Goal: Task Accomplishment & Management: Manage account settings

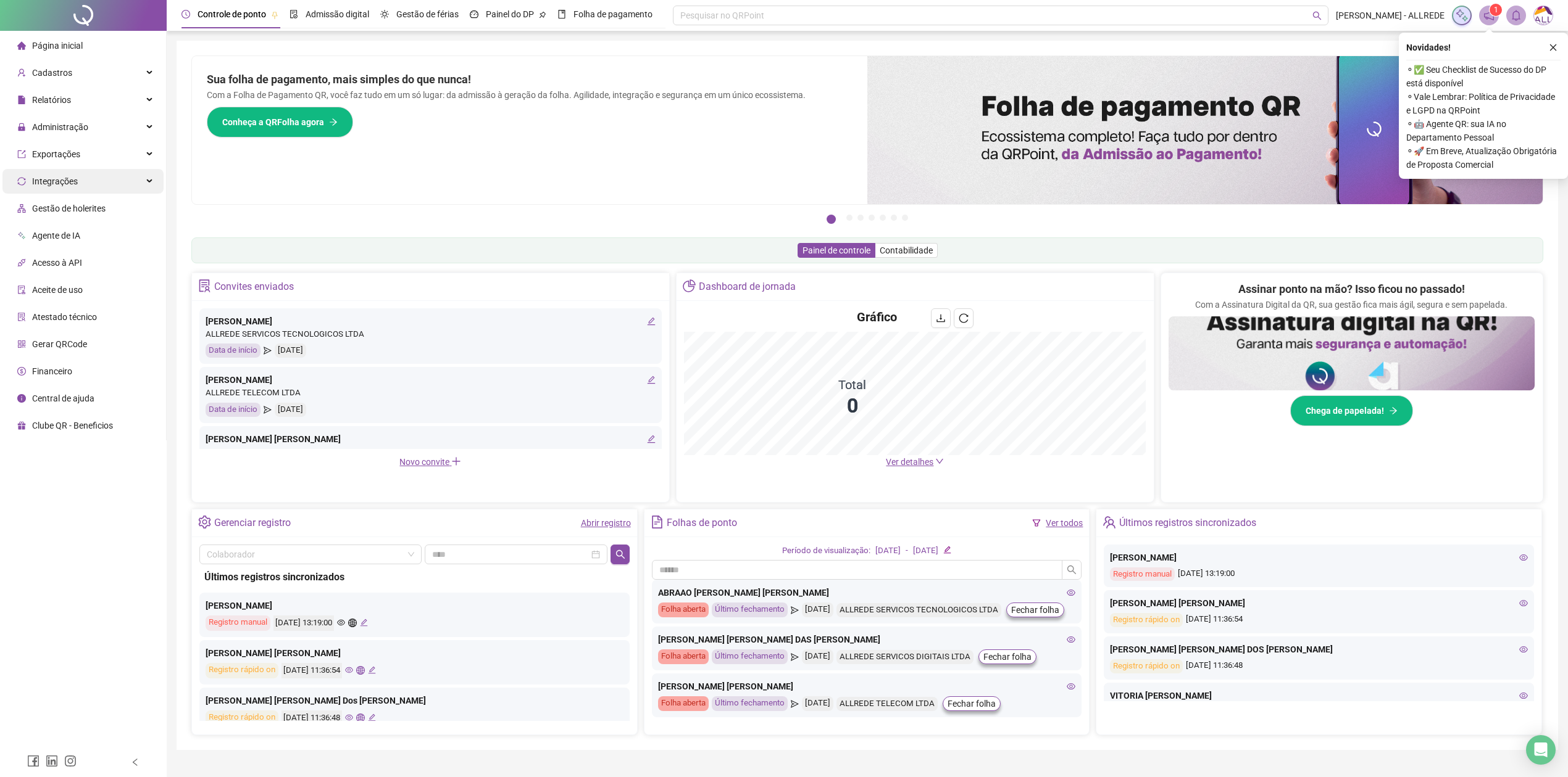
click at [105, 181] on div "Integrações" at bounding box center [84, 181] width 161 height 24
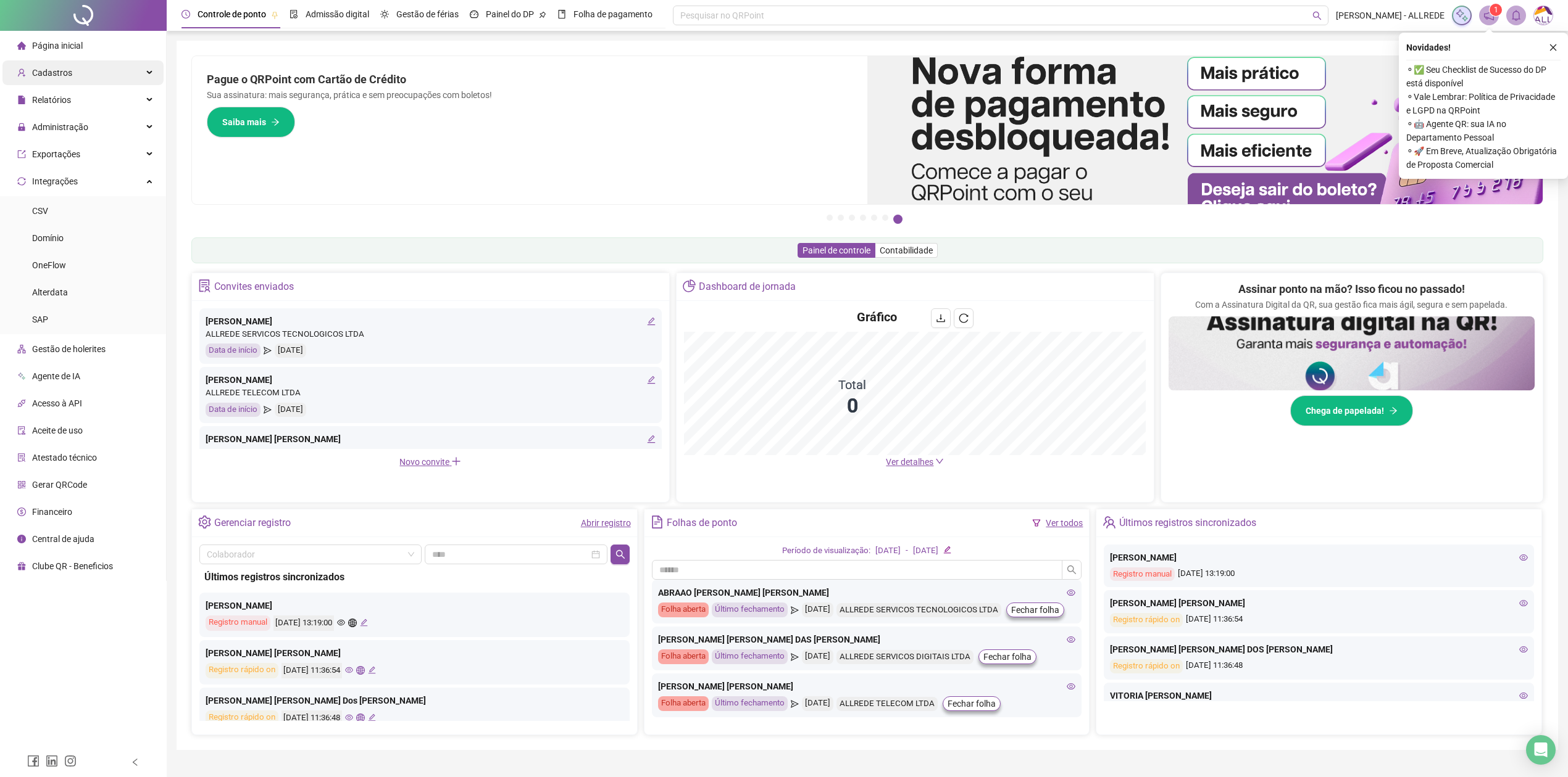
click at [104, 75] on div "Cadastros" at bounding box center [84, 72] width 161 height 24
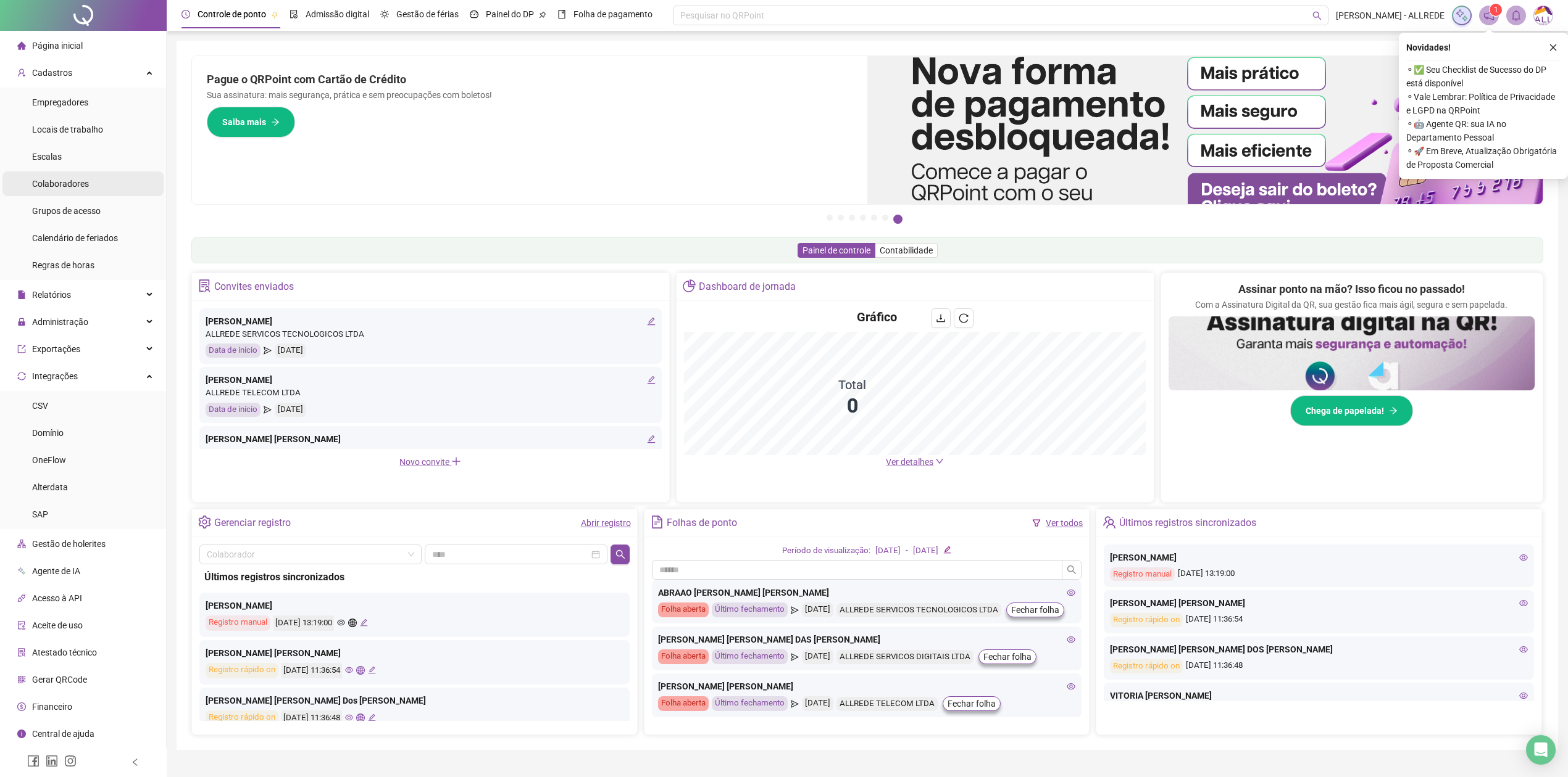
click at [59, 186] on span "Colaboradores" at bounding box center [60, 184] width 56 height 10
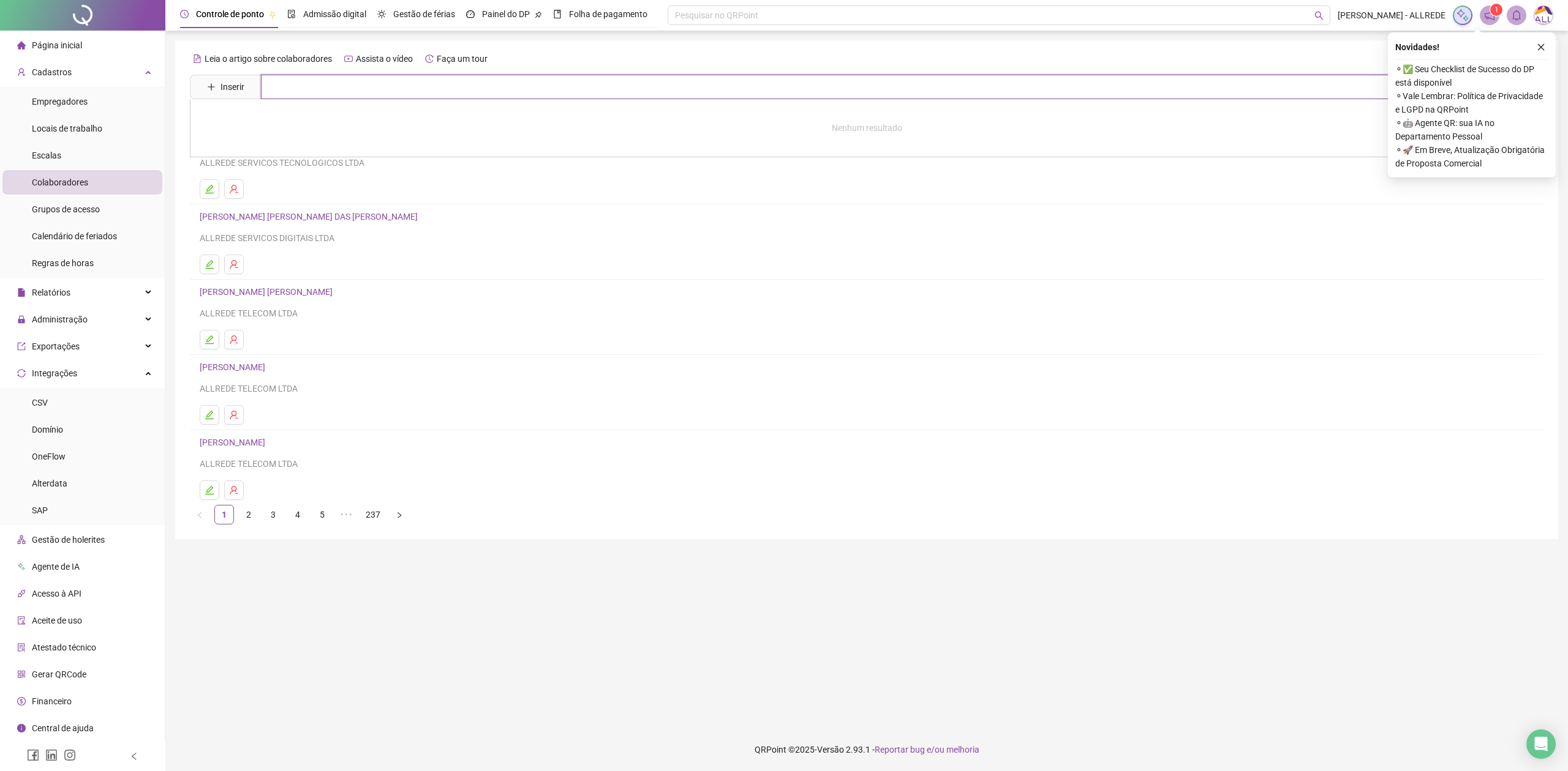
click at [447, 91] on input "text" at bounding box center [875, 86] width 1229 height 24
type input "********"
click at [278, 120] on link "[PERSON_NAME] RAYANE DE [PERSON_NAME]" at bounding box center [301, 123] width 179 height 10
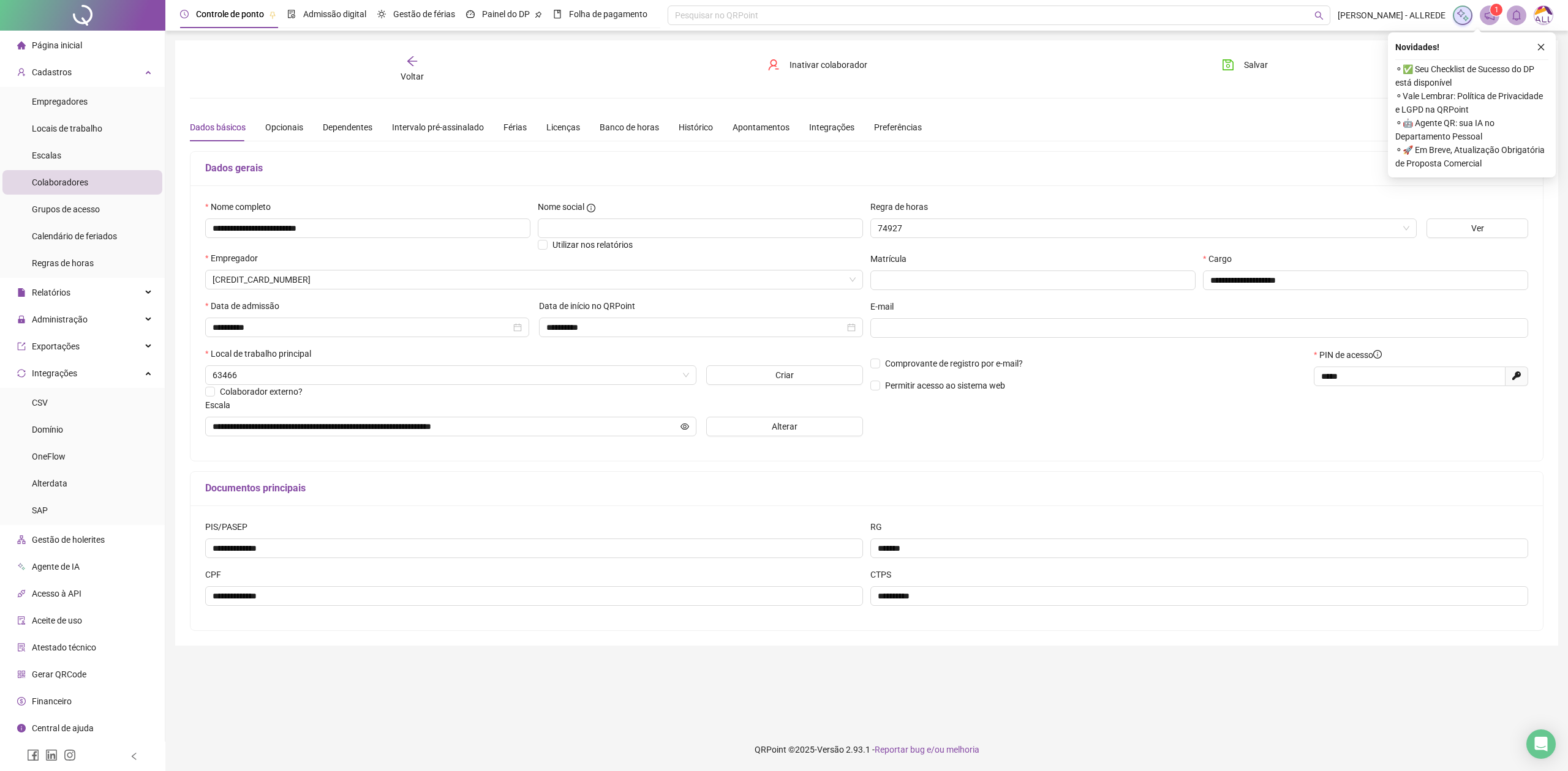
type input "**********"
click at [518, 128] on div "Férias" at bounding box center [516, 127] width 23 height 14
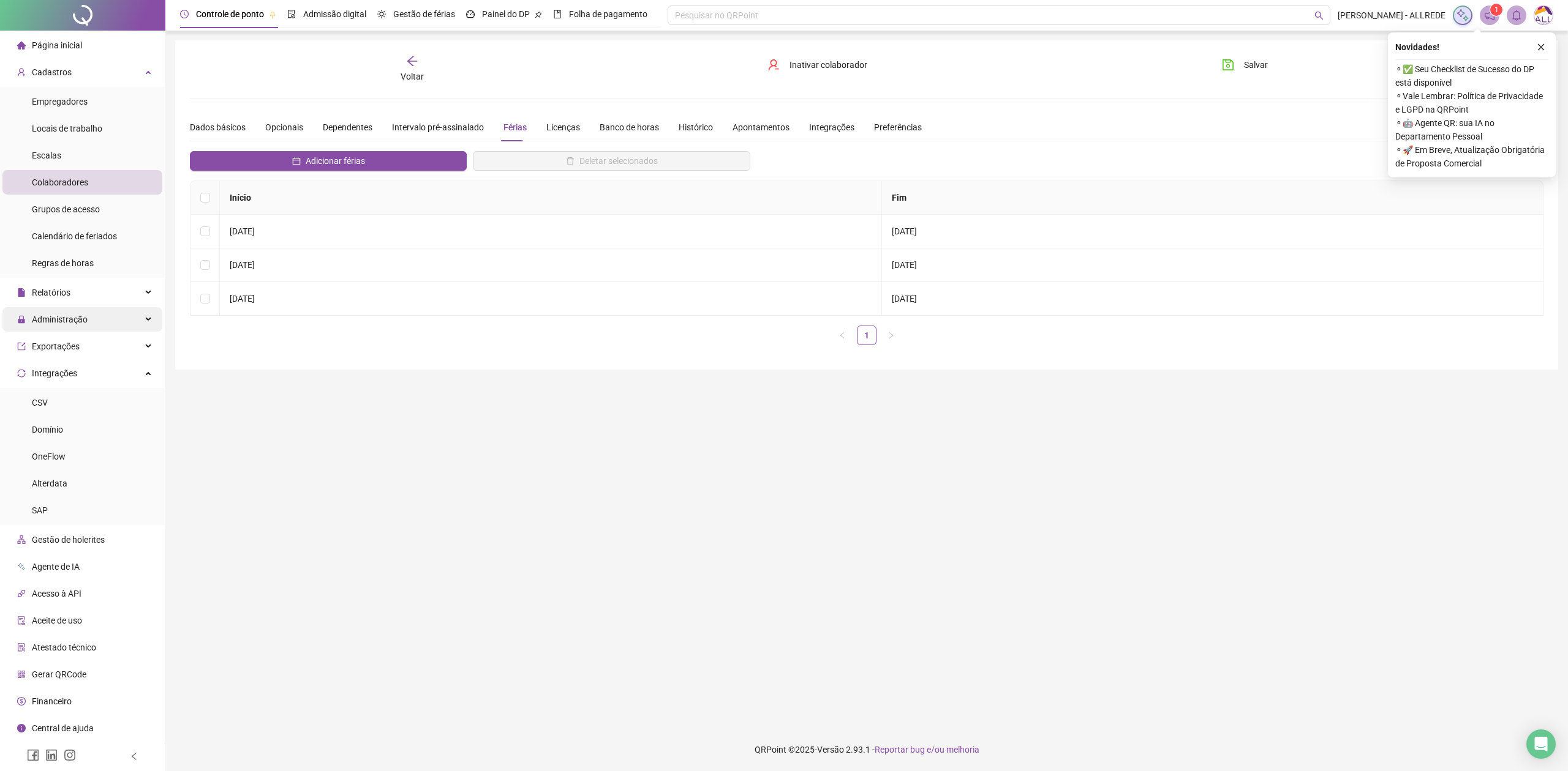
click at [100, 328] on div "Administração" at bounding box center [83, 319] width 160 height 24
click at [85, 353] on span "Ajustes da folha" at bounding box center [62, 349] width 61 height 10
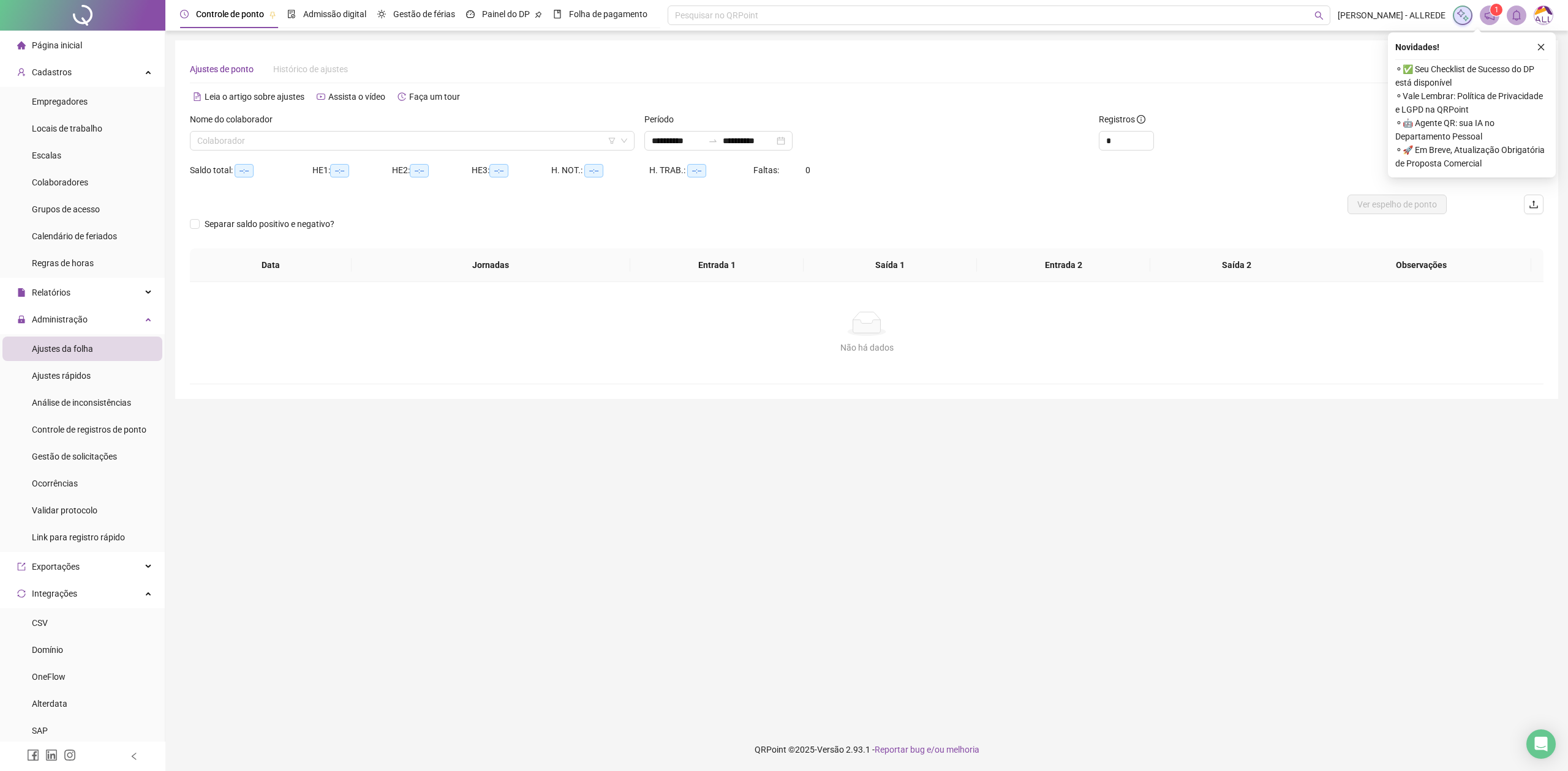
type input "**********"
click at [393, 128] on div "Nome do colaborador" at bounding box center [412, 122] width 445 height 18
click at [402, 142] on input "search" at bounding box center [406, 140] width 419 height 18
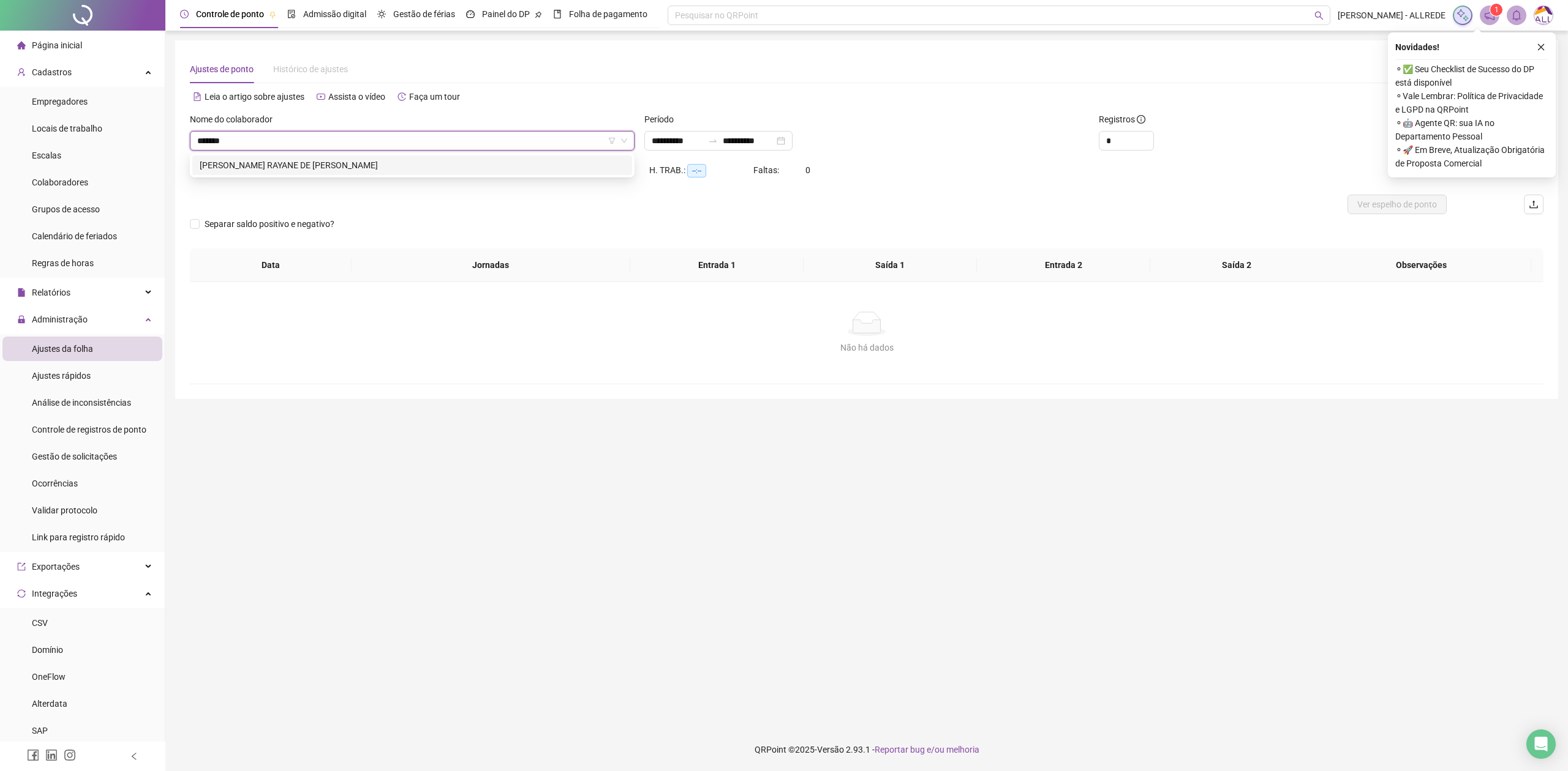
type input "********"
click at [1542, 44] on icon "close" at bounding box center [1541, 46] width 9 height 9
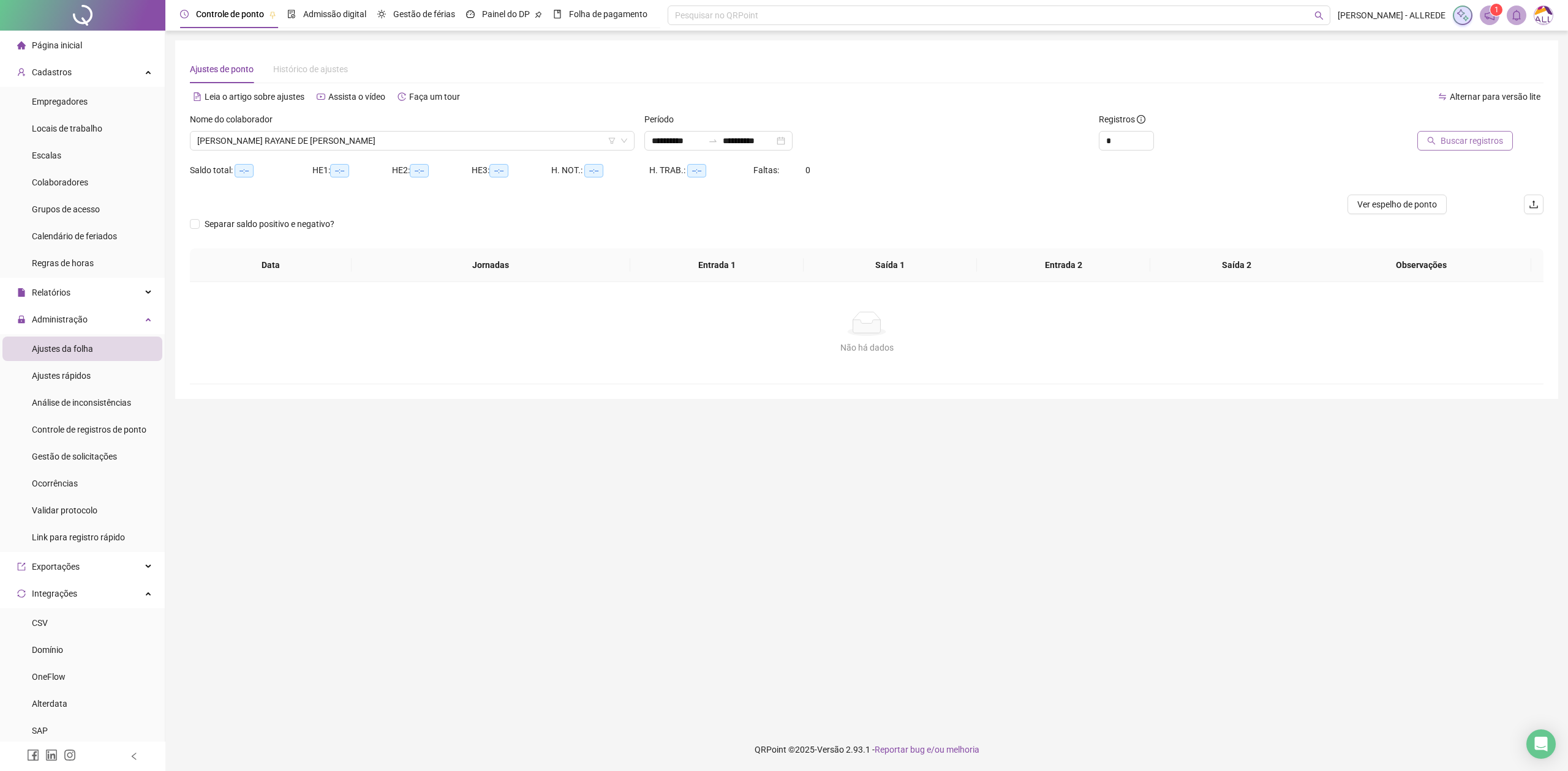
click at [1467, 140] on span "Buscar registros" at bounding box center [1471, 141] width 63 height 14
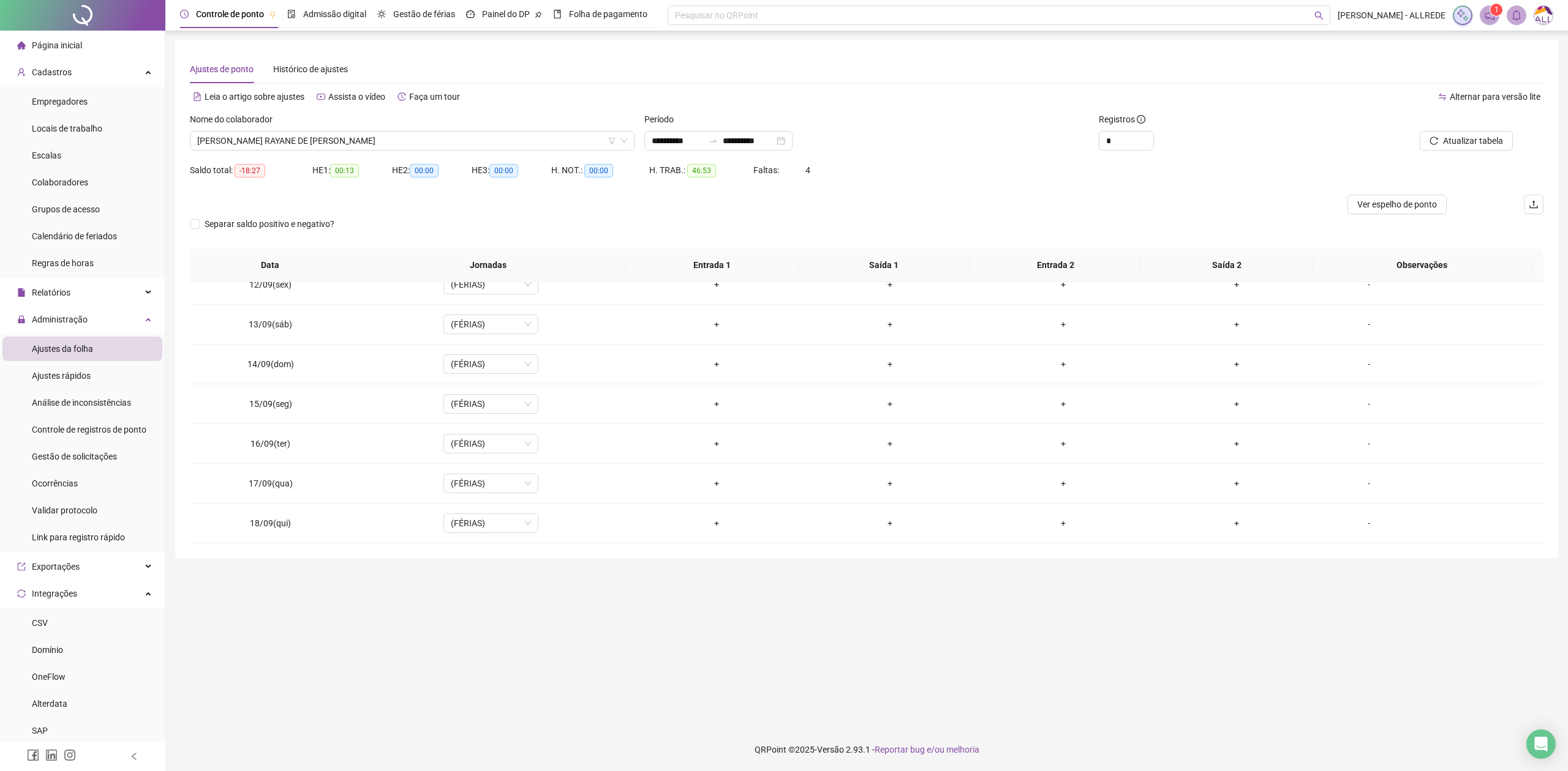
scroll to position [898, 0]
click at [422, 151] on div "Nome do colaborador [PERSON_NAME] DE [PERSON_NAME]" at bounding box center [412, 136] width 455 height 47
click at [434, 138] on span "[PERSON_NAME] RAYANE DE [PERSON_NAME]" at bounding box center [411, 140] width 430 height 18
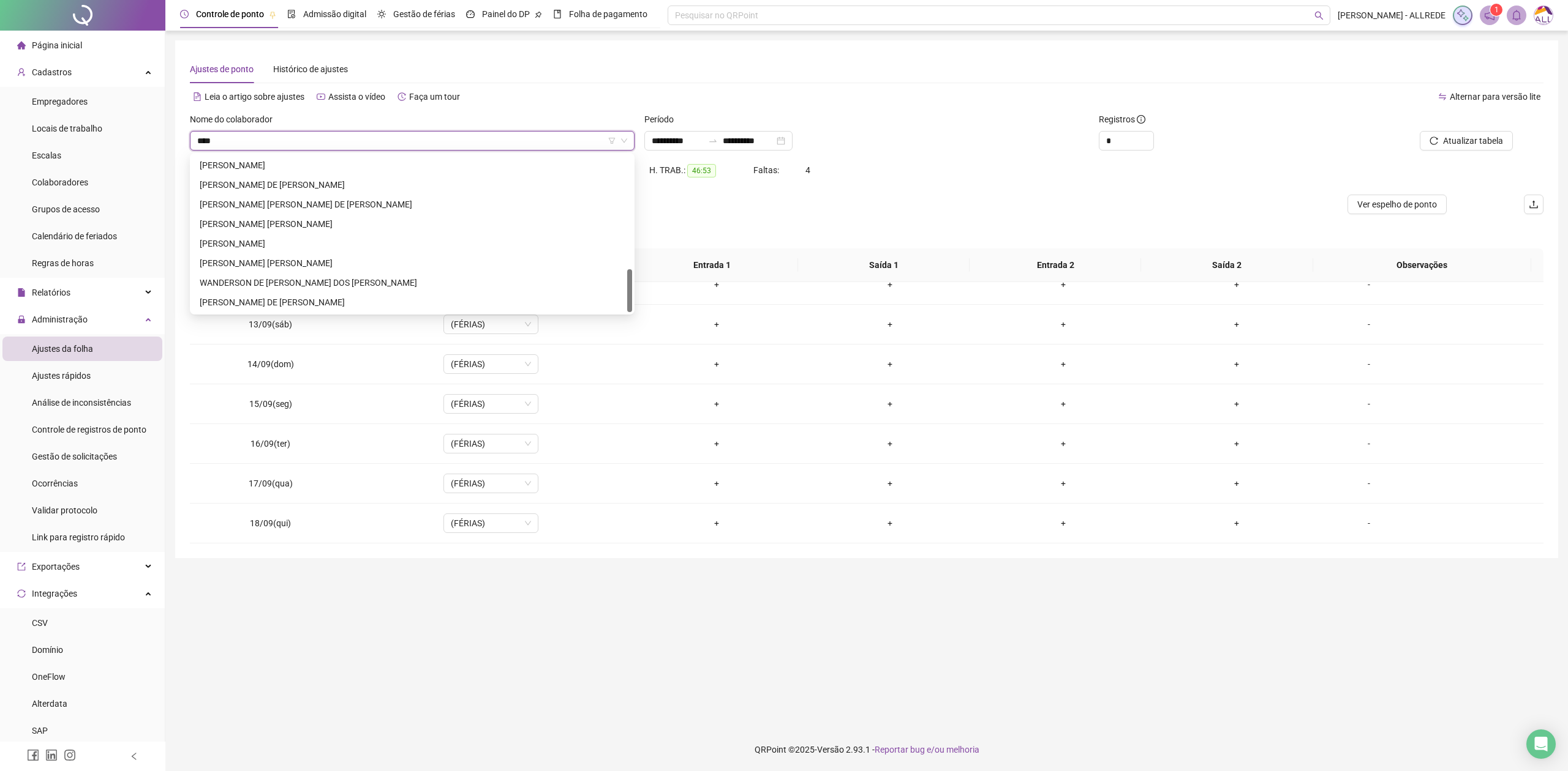
scroll to position [0, 0]
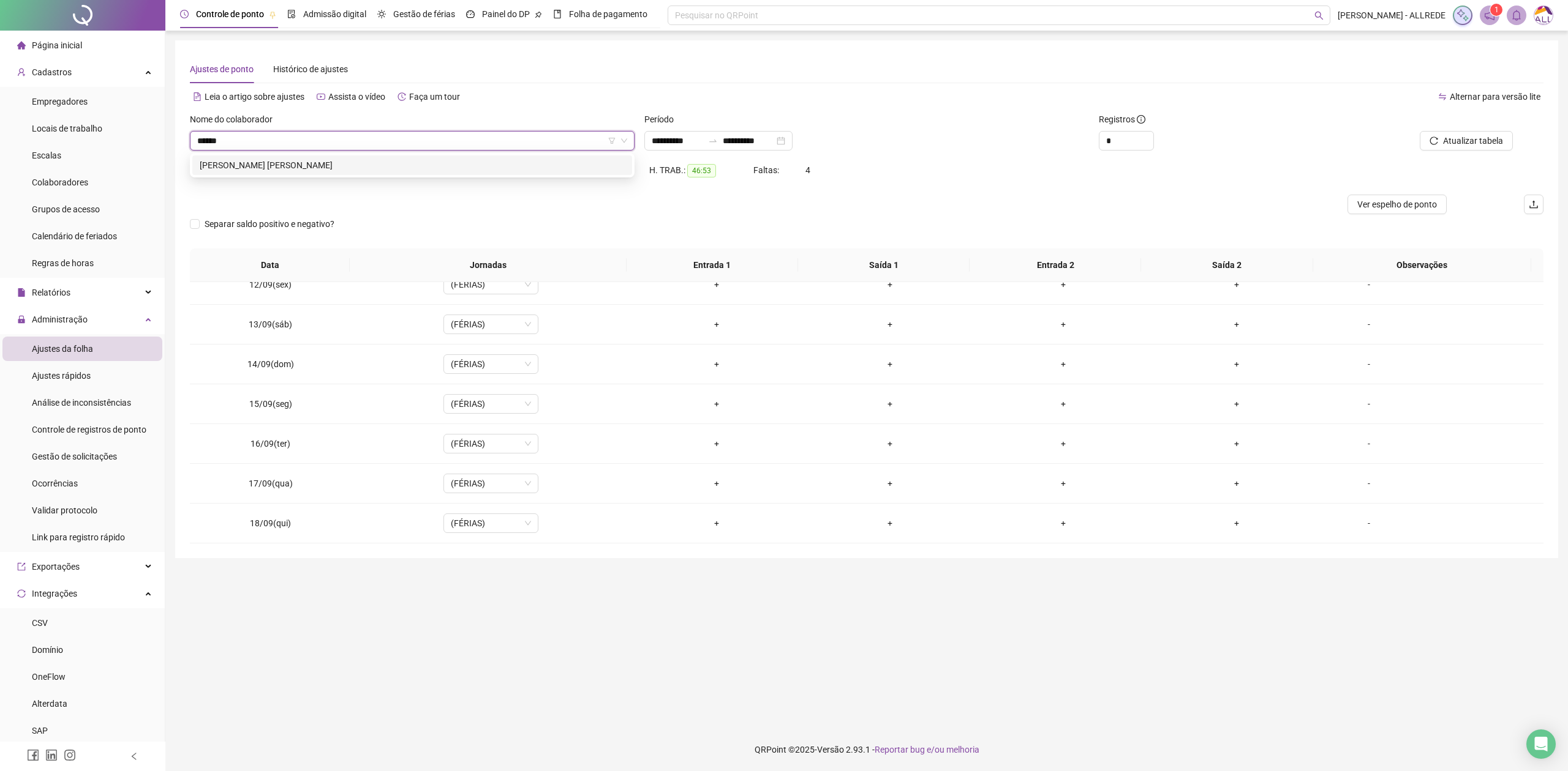
type input "******"
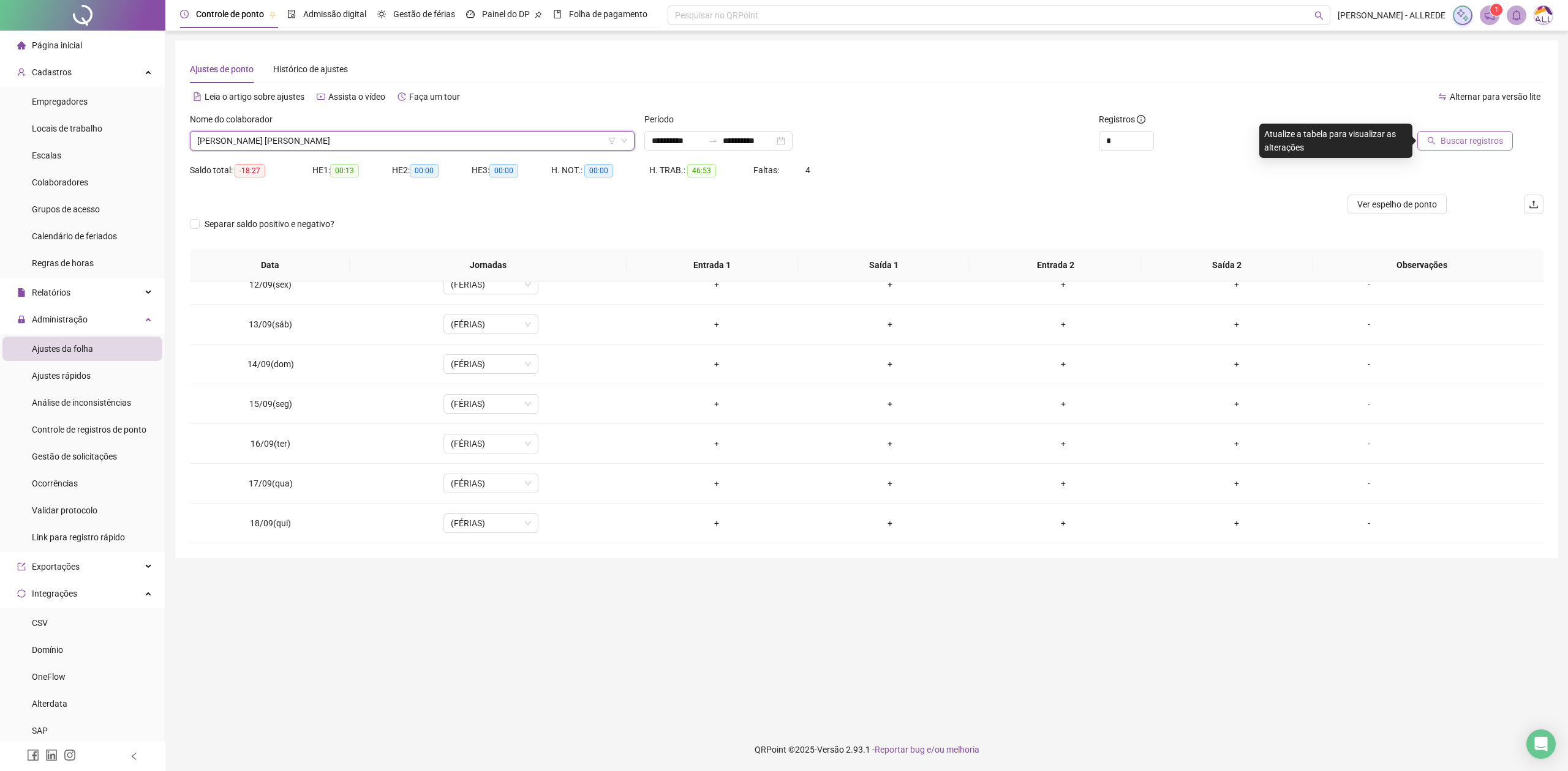
click at [1476, 141] on span "Buscar registros" at bounding box center [1471, 141] width 63 height 14
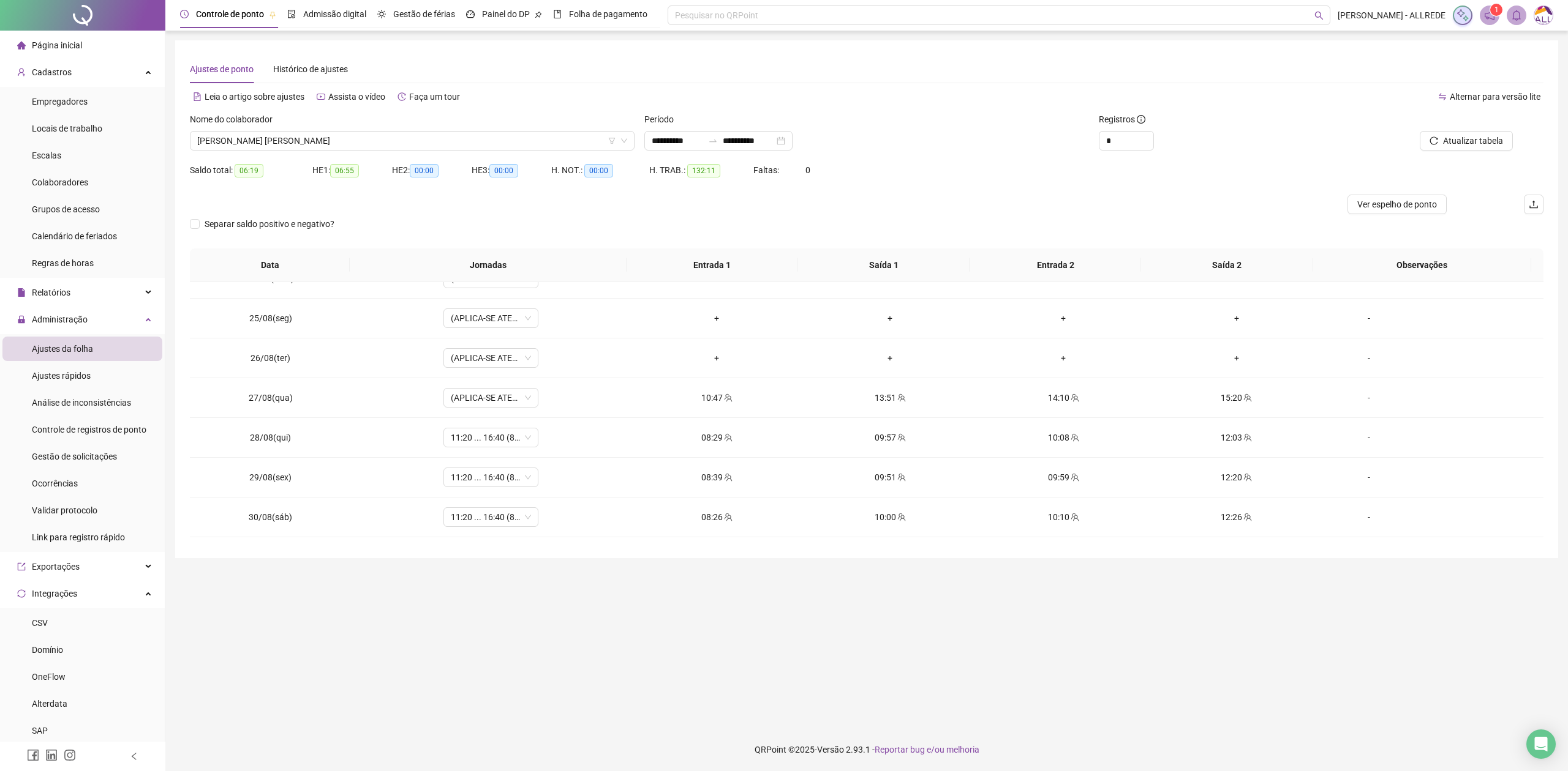
scroll to position [159, 0]
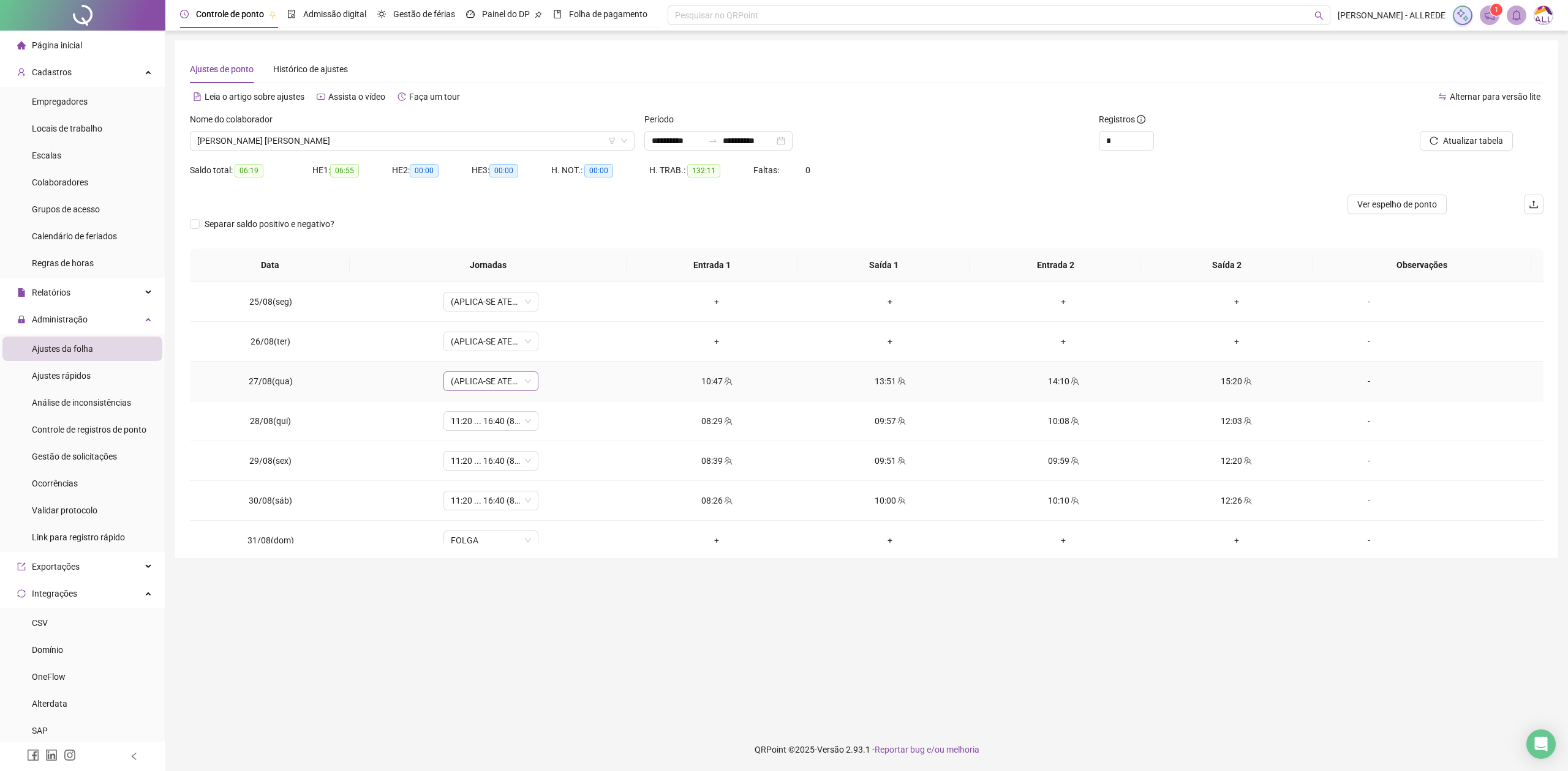
click at [487, 388] on span "(APLICA-SE ATESTADO)" at bounding box center [490, 381] width 80 height 18
click at [676, 400] on td "10:47" at bounding box center [717, 381] width 174 height 40
click at [483, 385] on span "(APLICA-SE ATESTADO)" at bounding box center [490, 381] width 80 height 18
type input "*********"
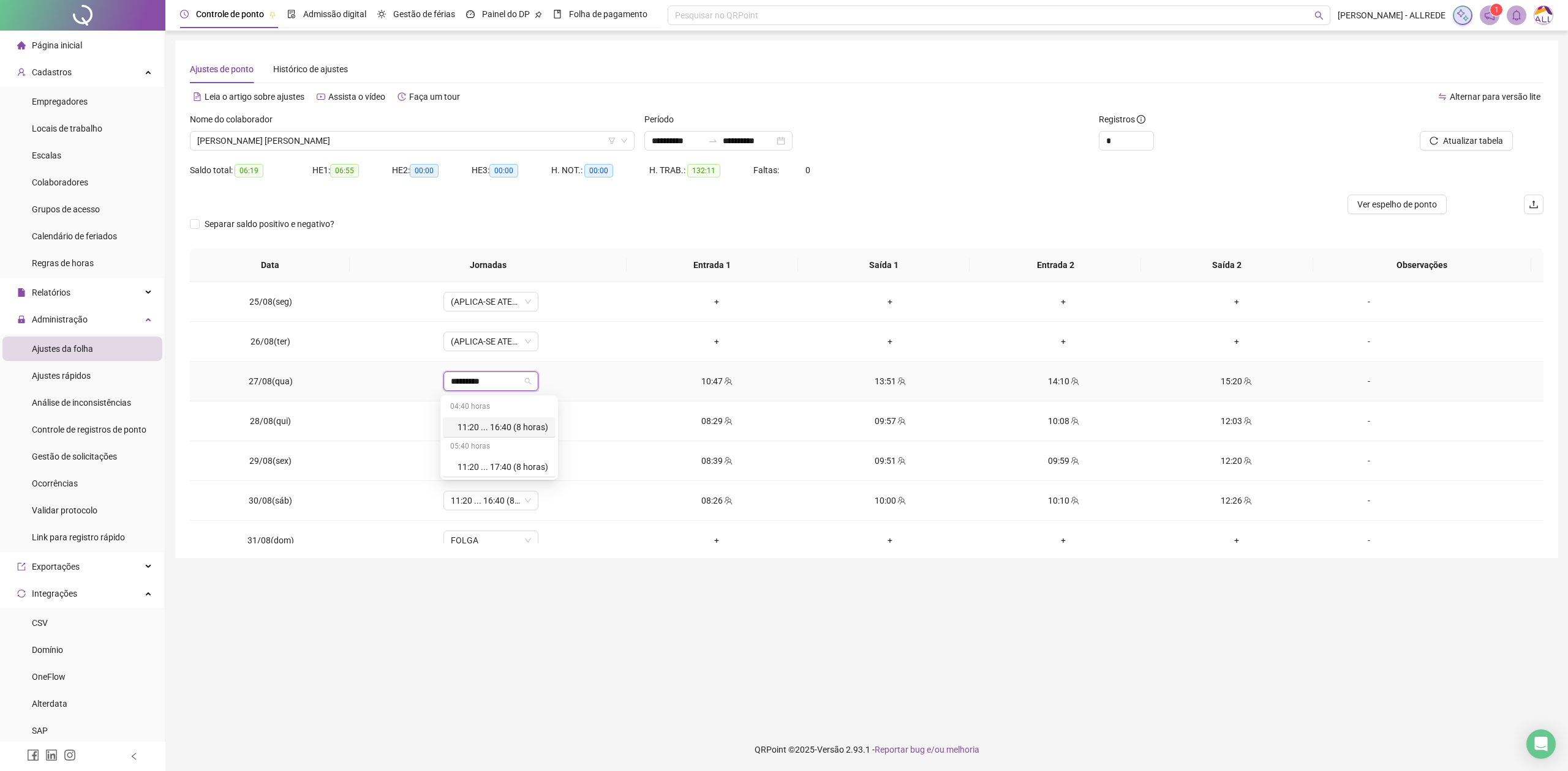
click at [515, 434] on div "11:20 ... 16:40 (8 horas)" at bounding box center [499, 427] width 113 height 20
click at [540, 353] on span "Sim" at bounding box center [546, 351] width 14 height 14
click at [1466, 138] on span "Atualizar tabela" at bounding box center [1473, 141] width 60 height 14
click at [529, 378] on div "(APLICA-SE ATESTADO)" at bounding box center [490, 381] width 95 height 19
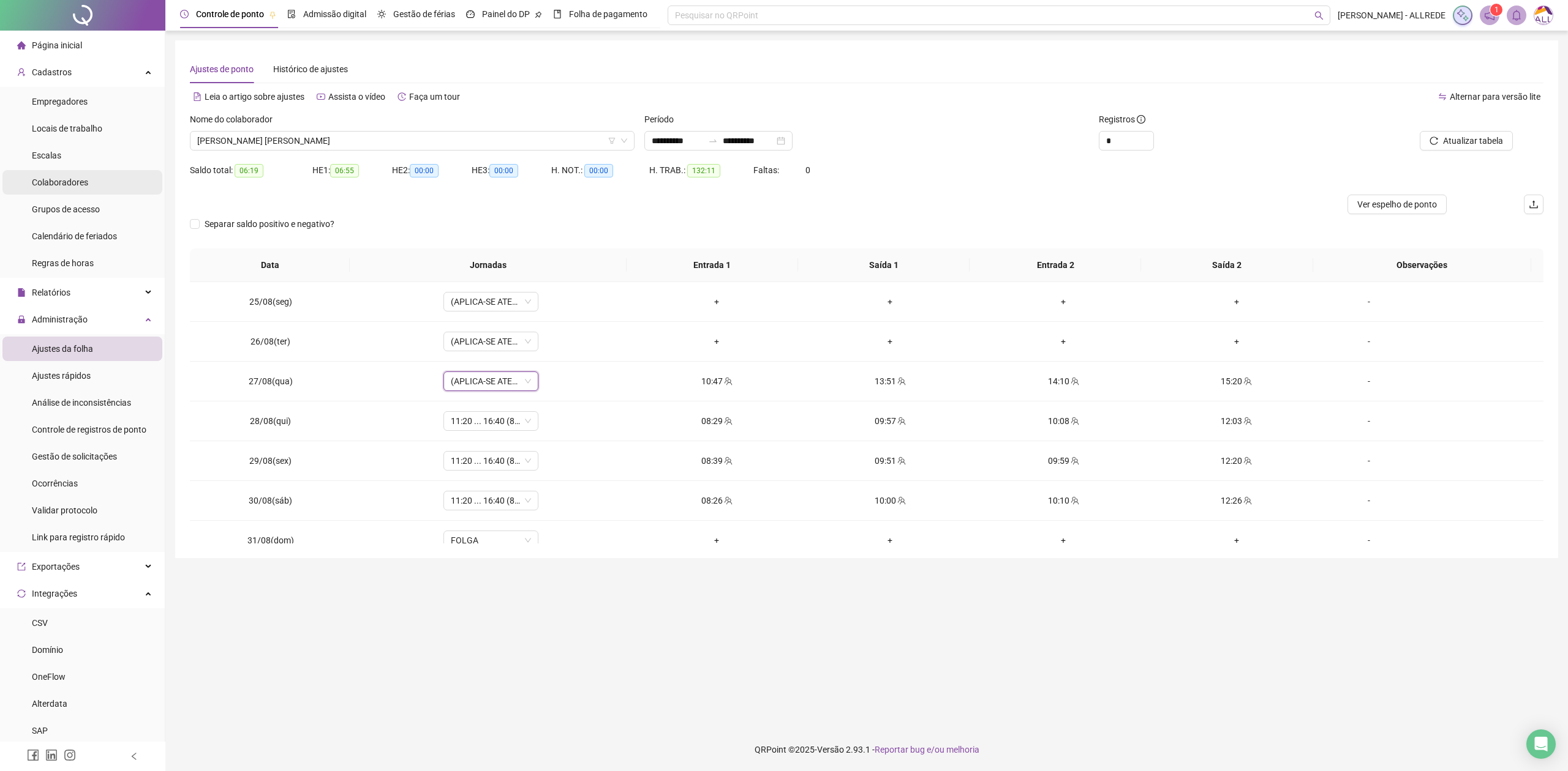
click at [105, 184] on li "Colaboradores" at bounding box center [83, 181] width 160 height 24
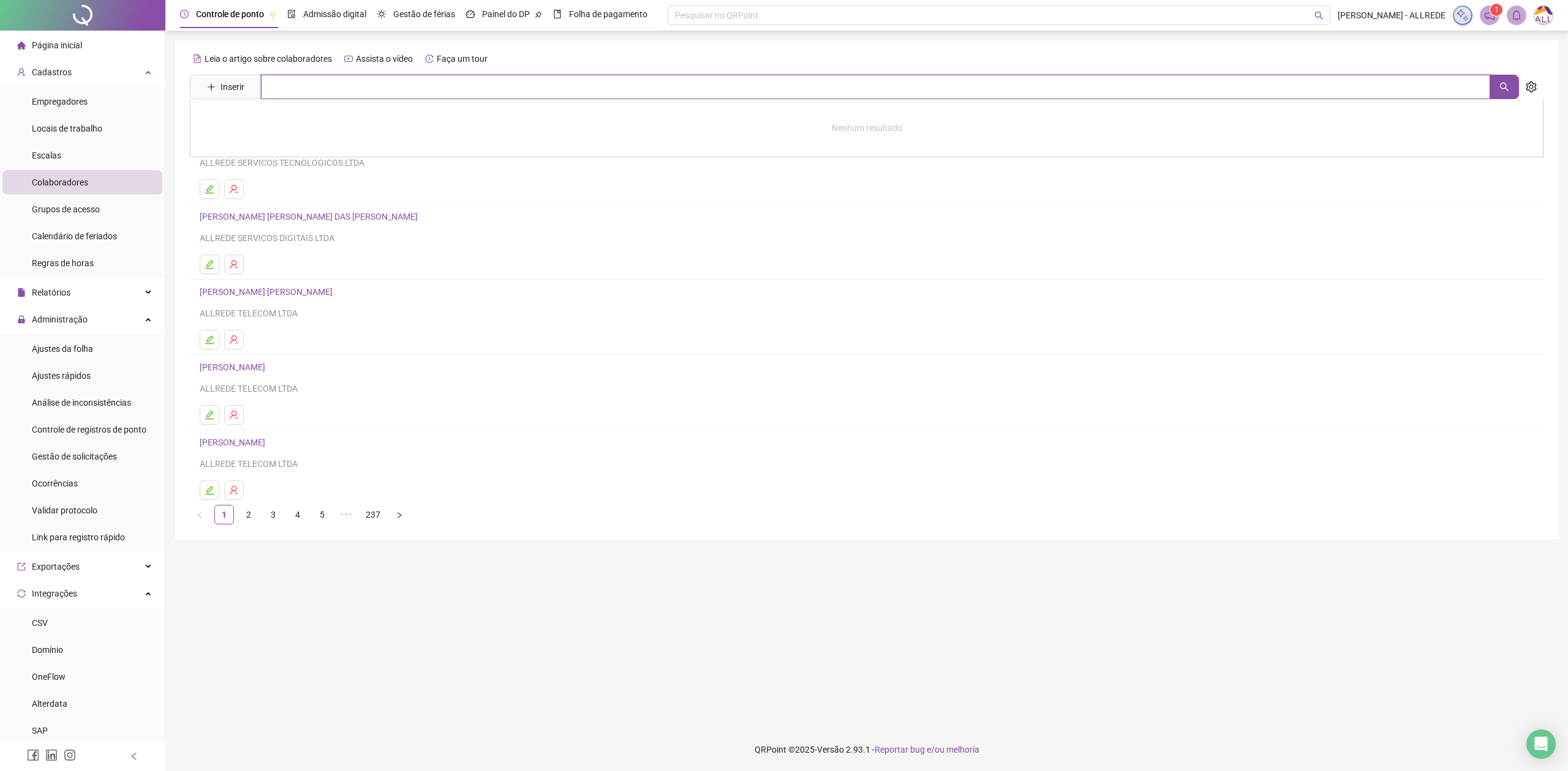
click at [364, 93] on input "text" at bounding box center [875, 86] width 1229 height 24
type input "******"
click at [323, 118] on link "[PERSON_NAME] [PERSON_NAME]" at bounding box center [279, 123] width 133 height 10
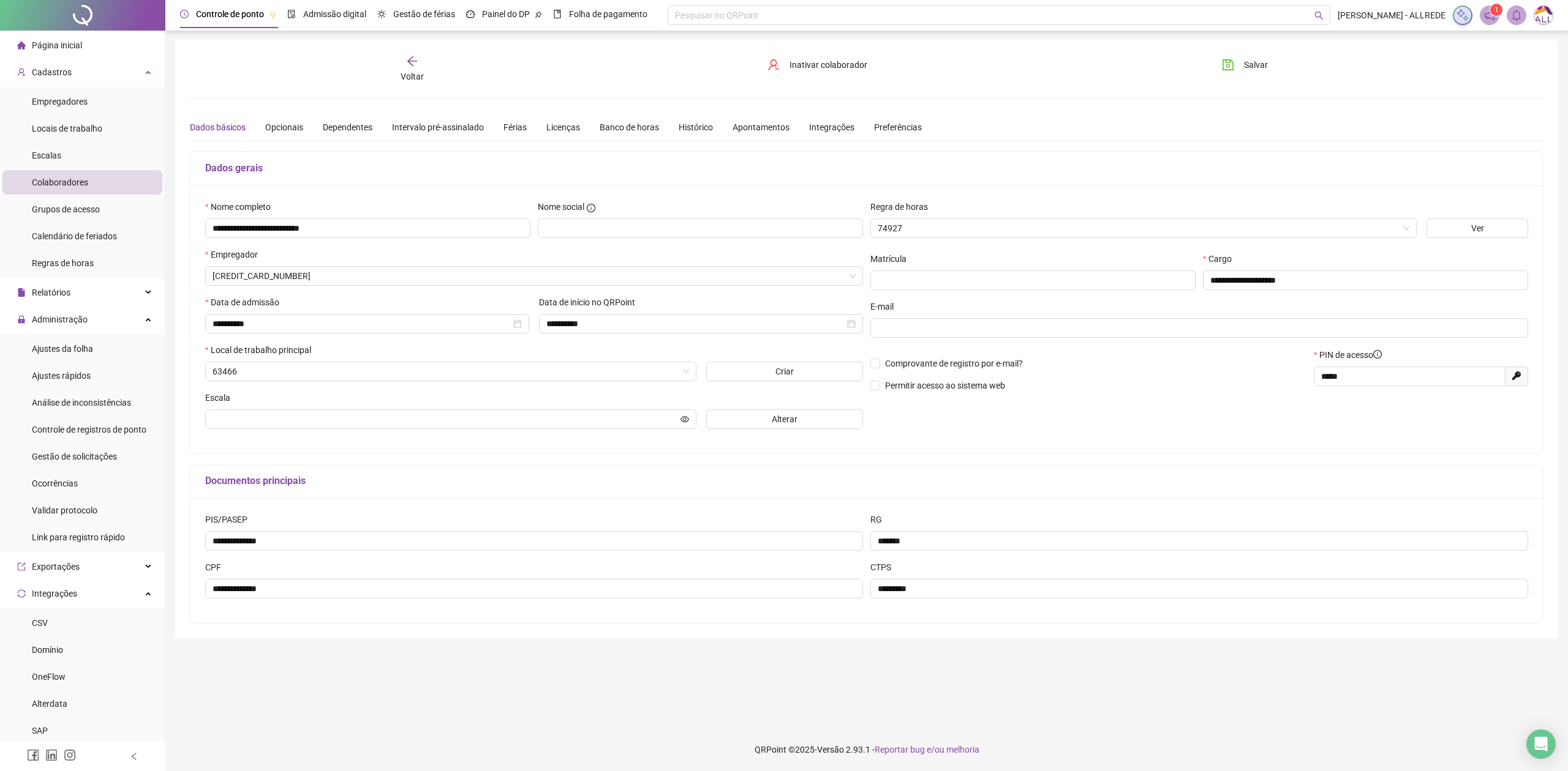
type input "**********"
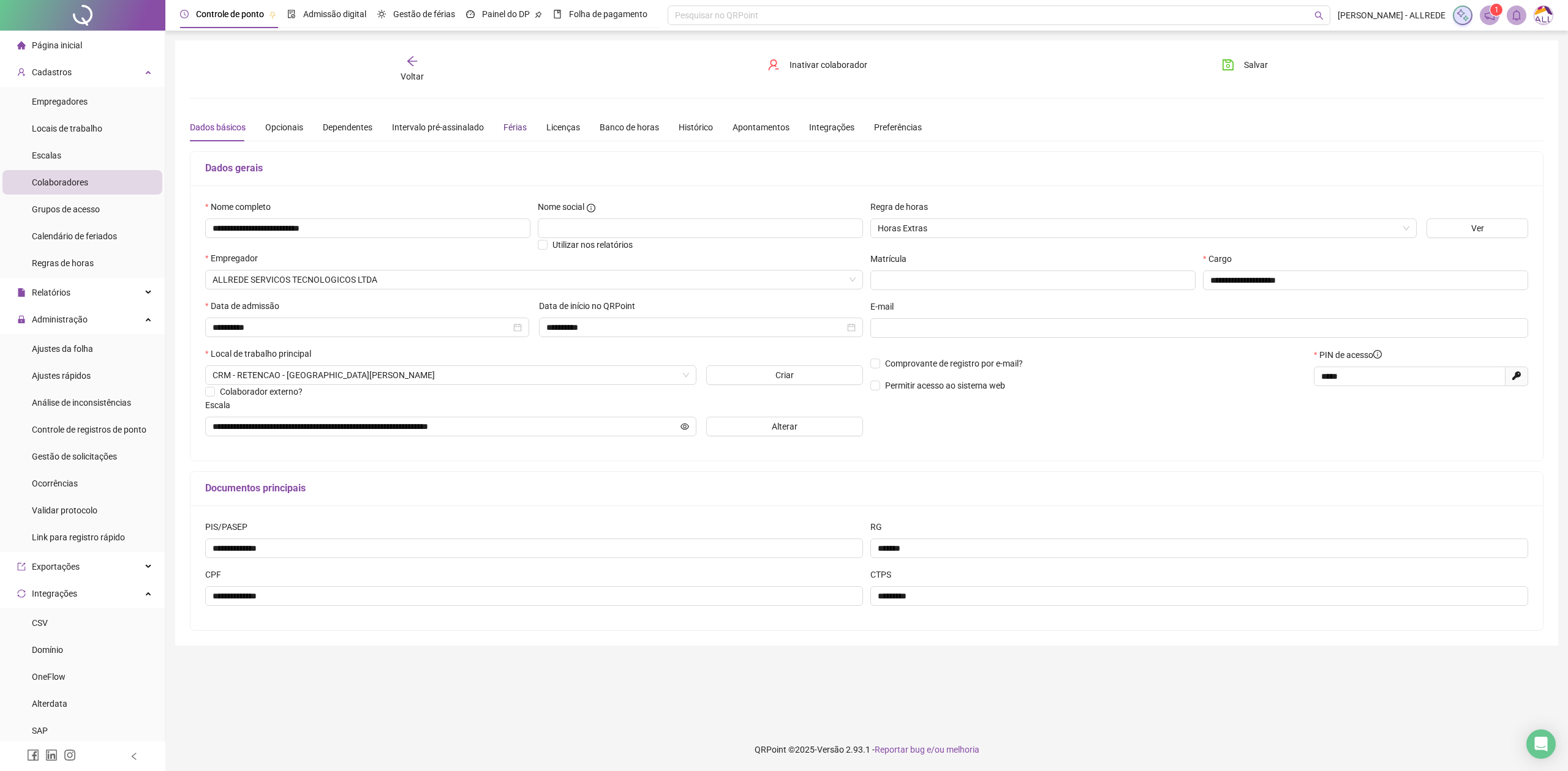
click at [512, 126] on div "Férias" at bounding box center [516, 127] width 23 height 14
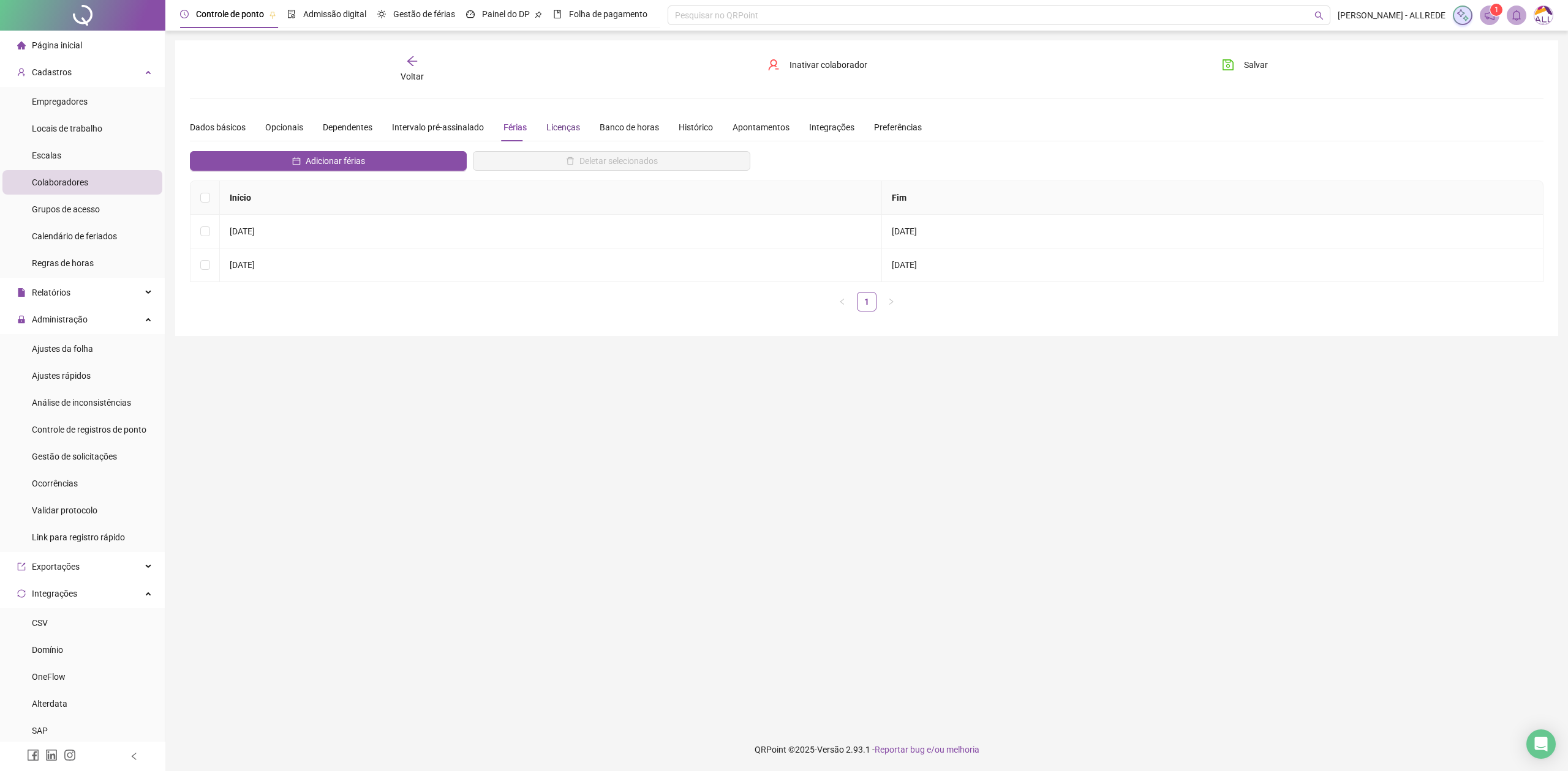
click at [559, 124] on div "Licenças" at bounding box center [563, 127] width 34 height 14
click at [616, 123] on div "Banco de horas" at bounding box center [630, 127] width 60 height 14
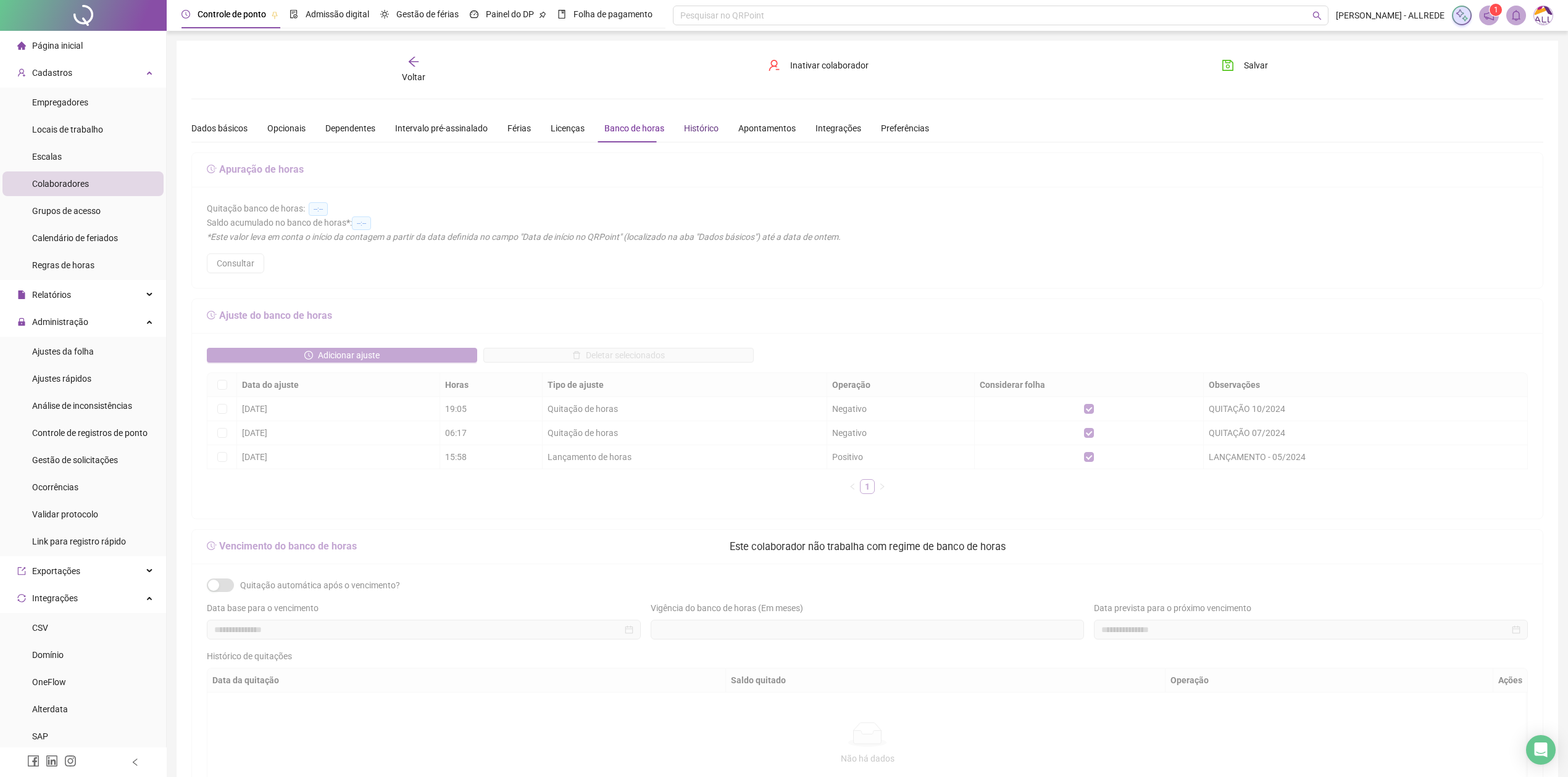
click at [694, 131] on div "Histórico" at bounding box center [701, 128] width 35 height 14
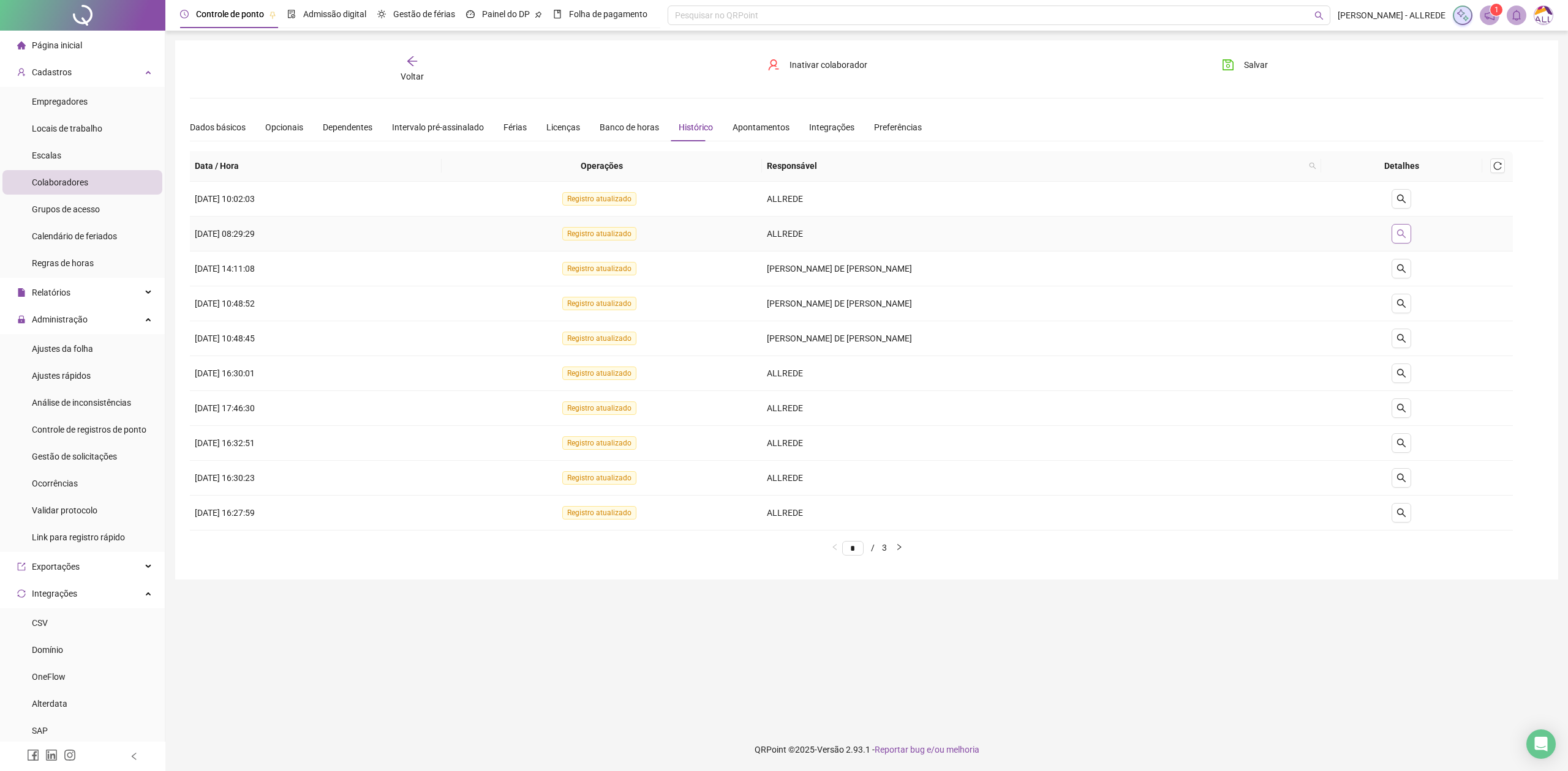
click at [1411, 233] on button "button" at bounding box center [1402, 234] width 19 height 19
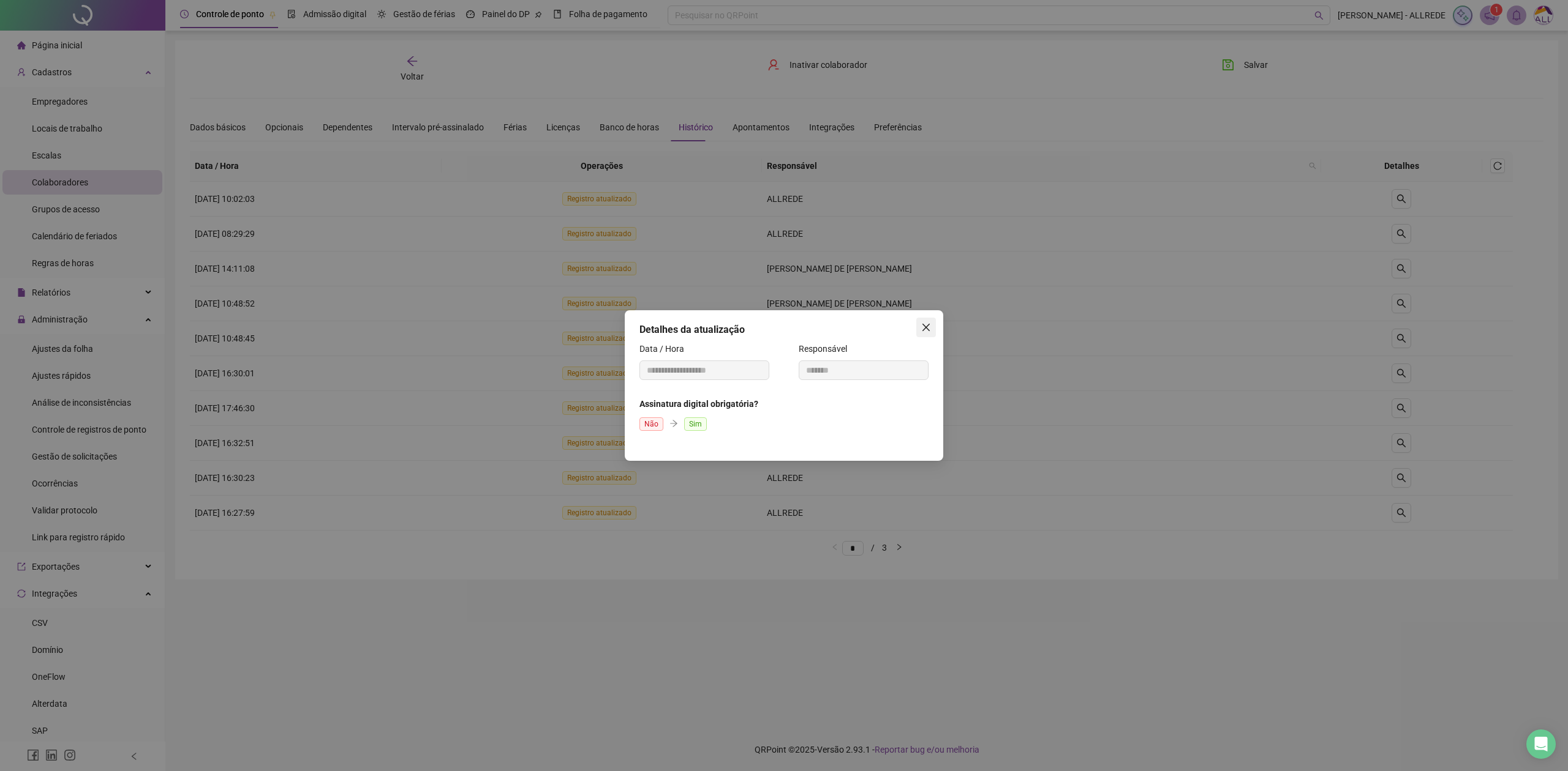
click at [927, 327] on icon "close" at bounding box center [926, 327] width 10 height 10
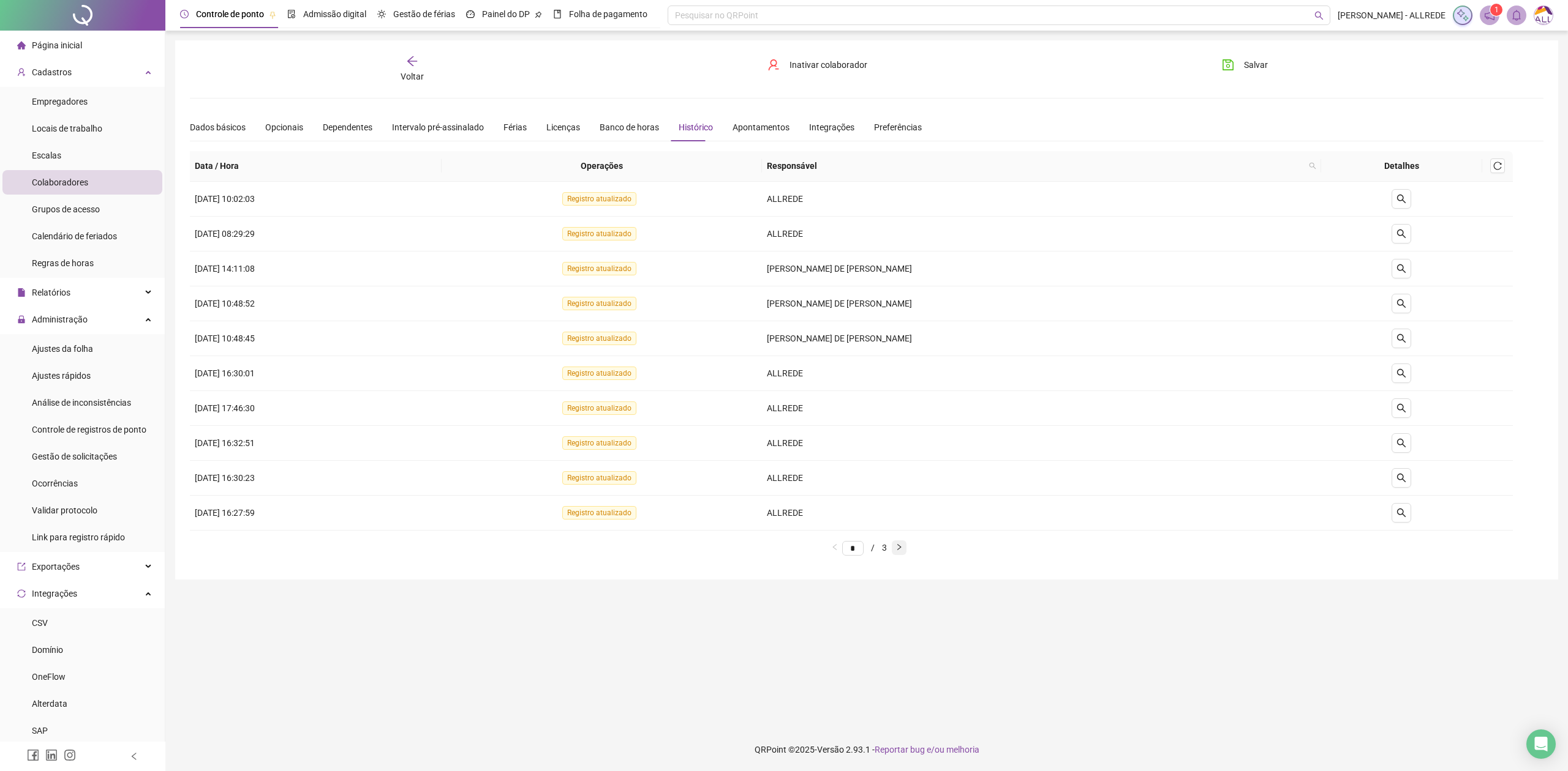
click at [903, 551] on icon "right" at bounding box center [900, 547] width 8 height 8
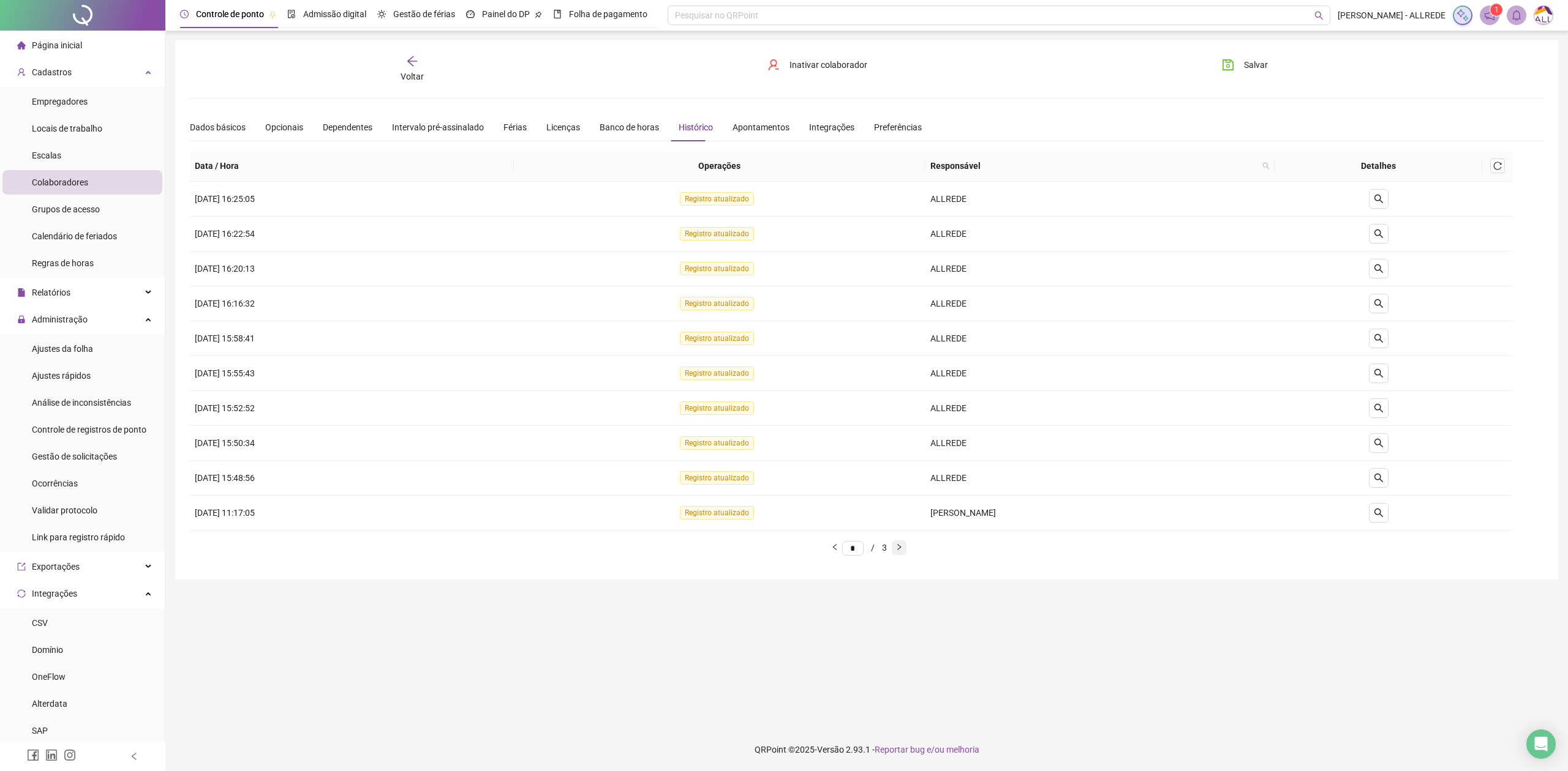
click at [903, 551] on icon "right" at bounding box center [900, 547] width 8 height 8
type input "*"
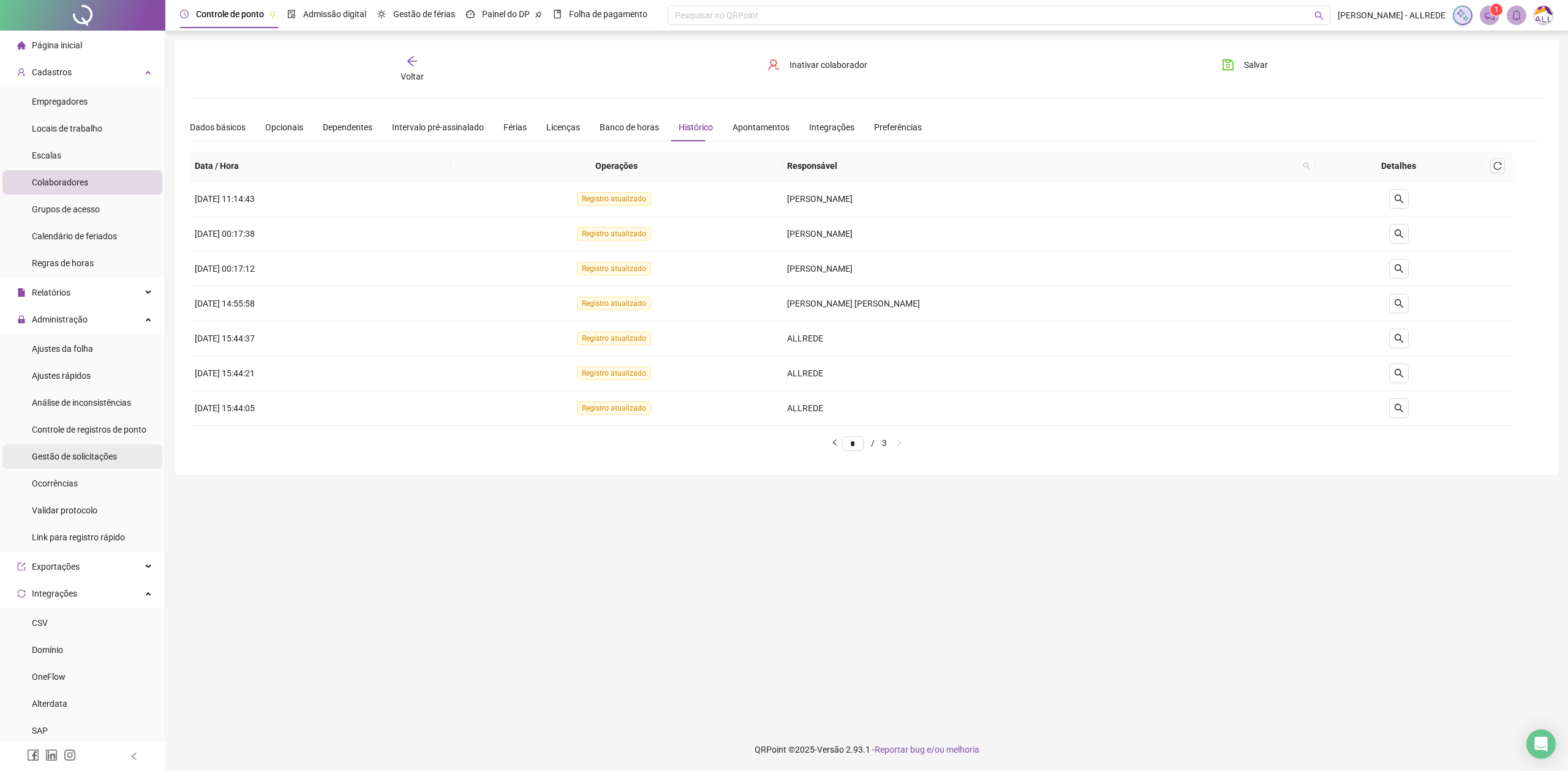
click at [86, 463] on div "Gestão de solicitações" at bounding box center [74, 456] width 85 height 24
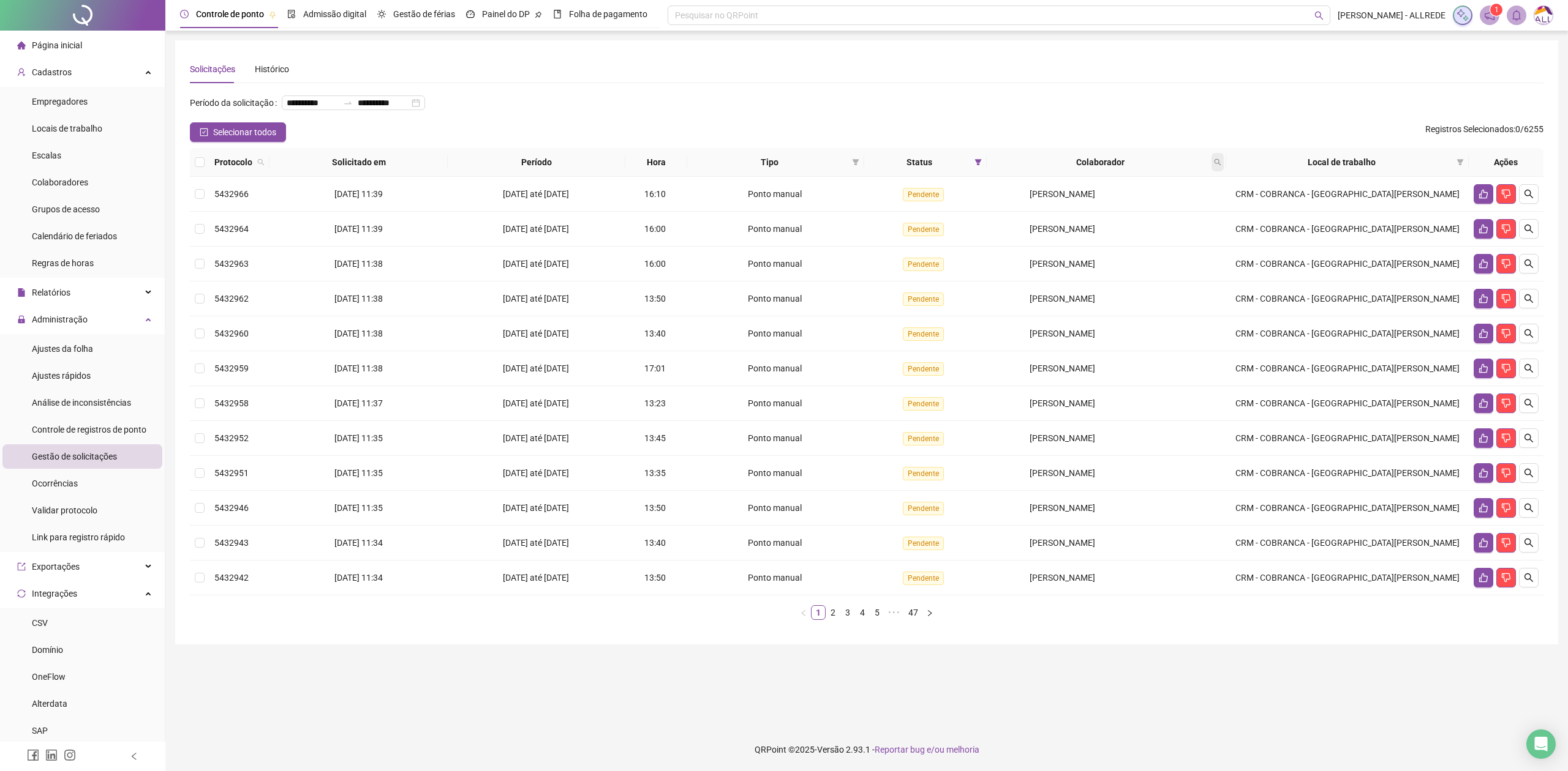
click at [1221, 162] on icon "search" at bounding box center [1218, 162] width 7 height 7
click at [1150, 192] on input "text" at bounding box center [1169, 188] width 115 height 19
type input "**********"
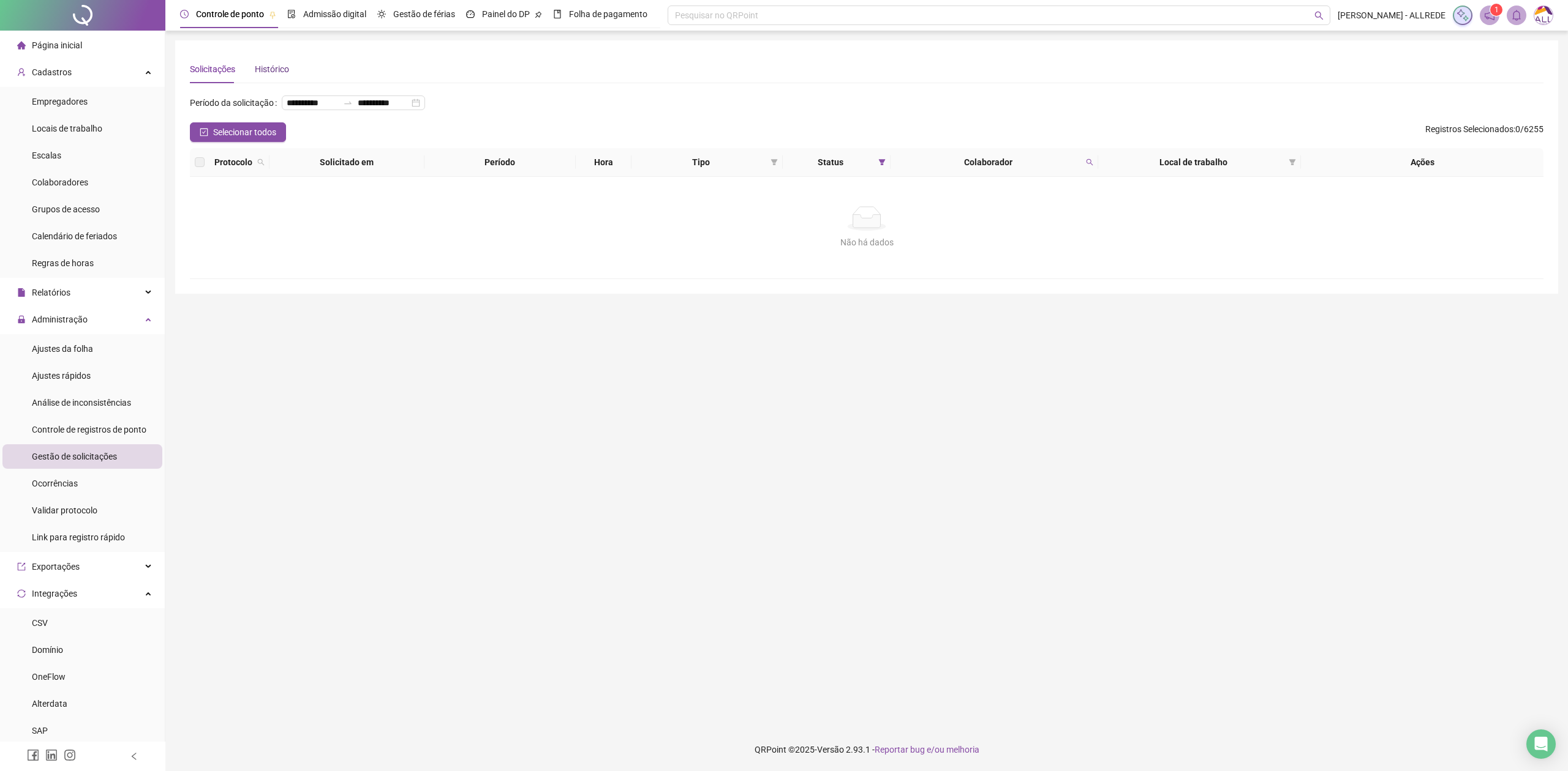
click at [275, 74] on div "Histórico" at bounding box center [272, 69] width 35 height 14
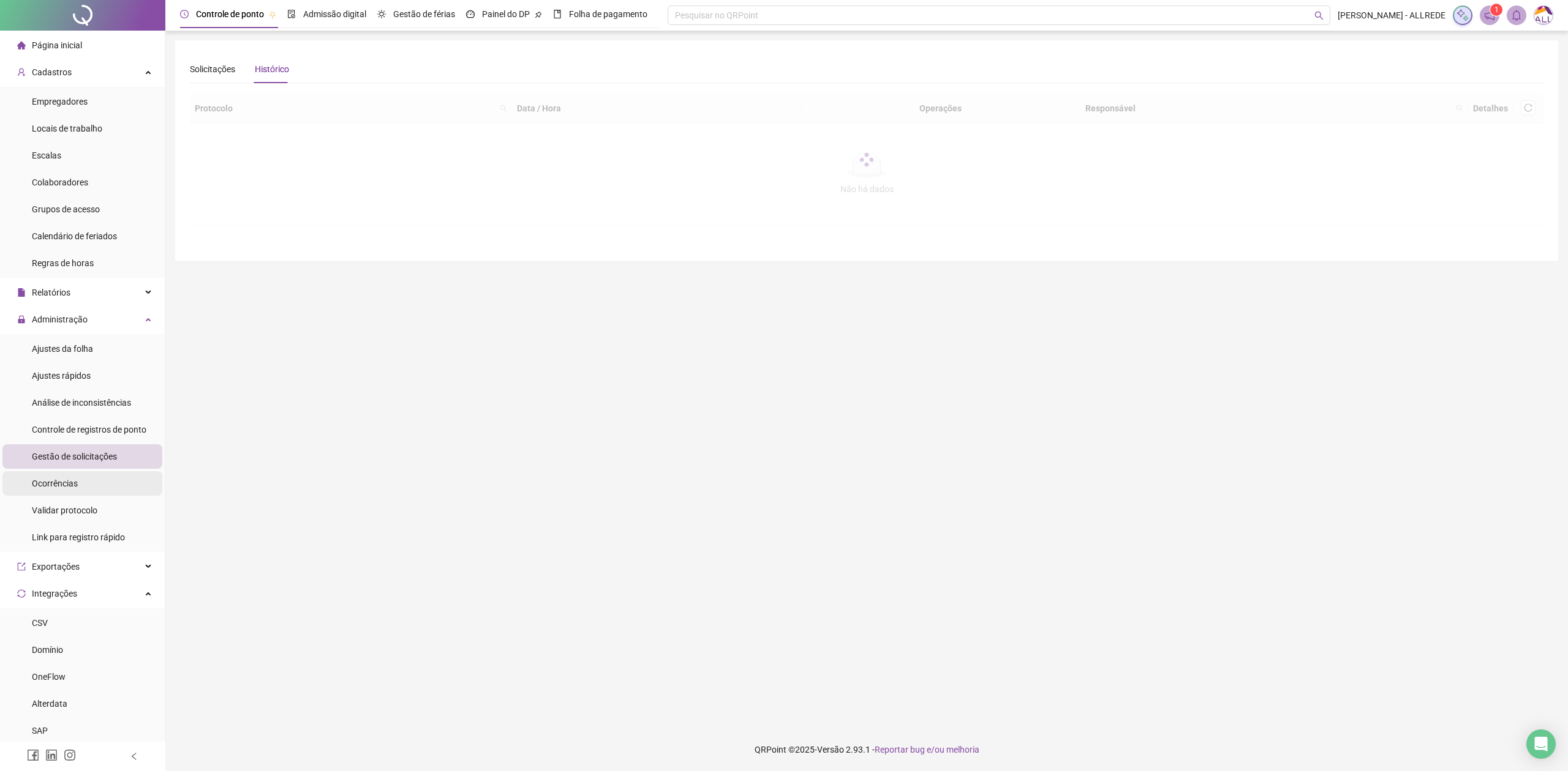
click at [108, 488] on li "Ocorrências" at bounding box center [83, 483] width 160 height 24
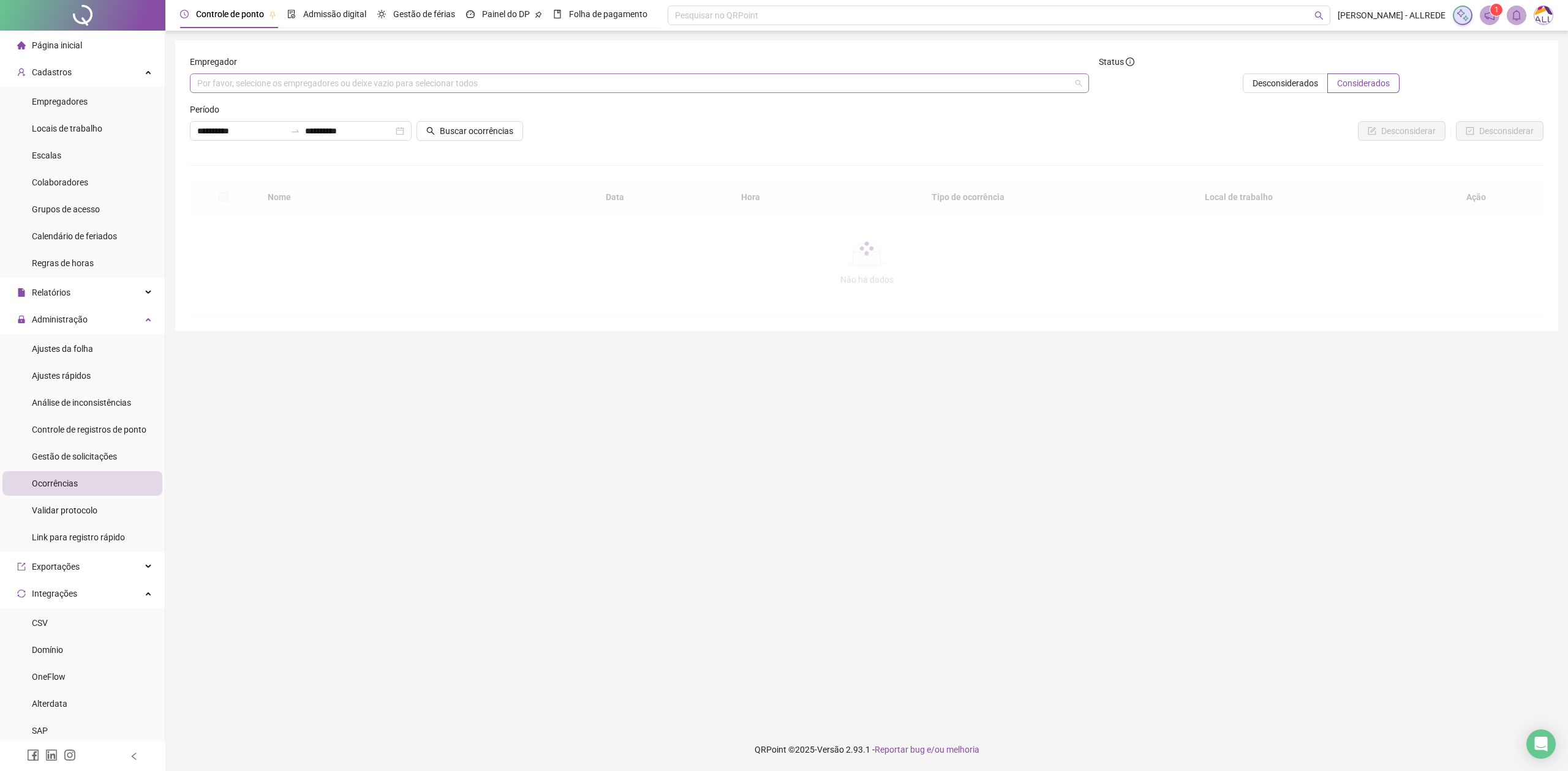
click at [562, 83] on div "Por favor, selecione os empregadores ou deixe vazio para selecionar todos" at bounding box center [639, 83] width 899 height 19
click at [272, 135] on input "**********" at bounding box center [240, 131] width 88 height 14
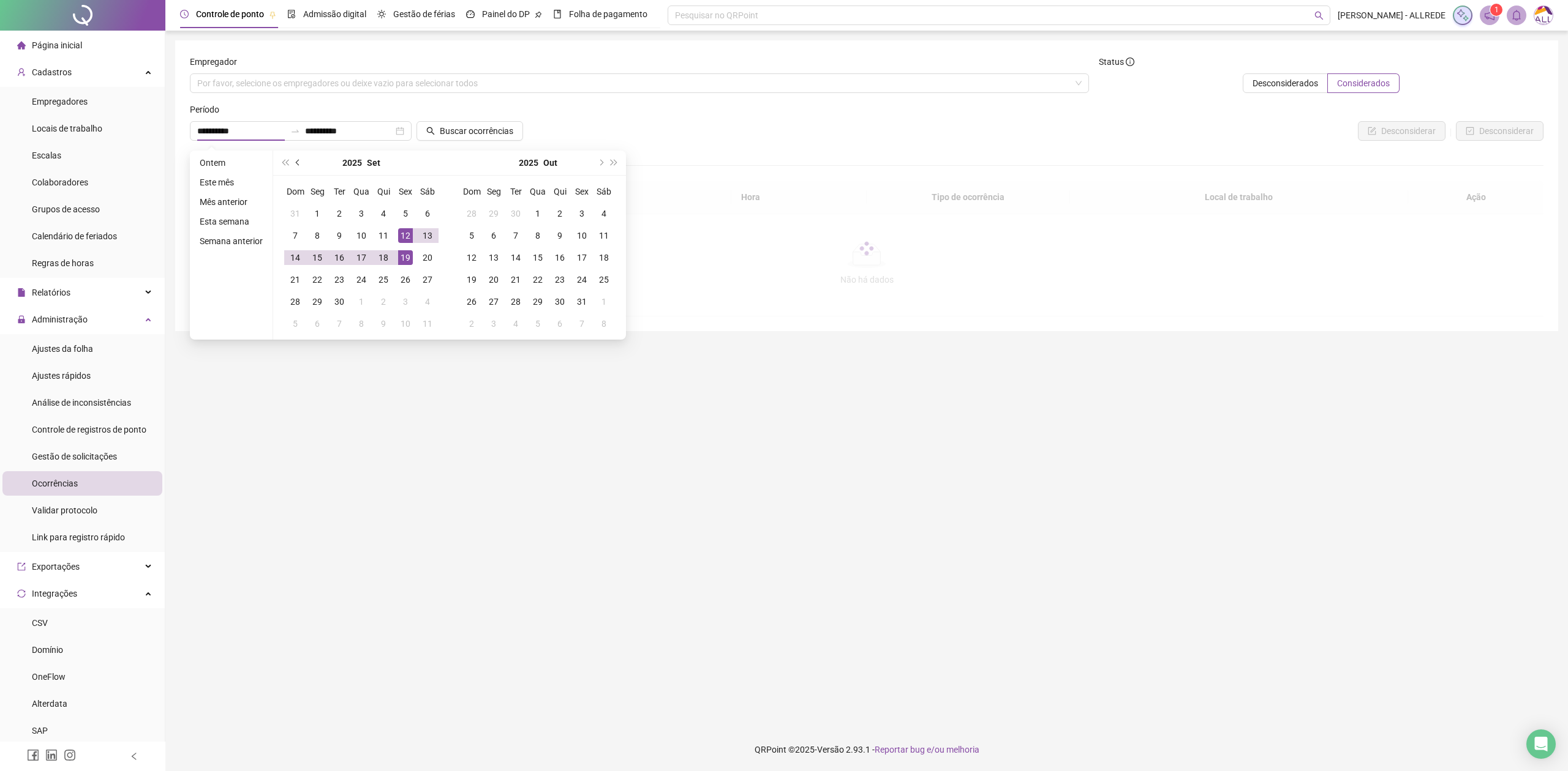
click at [299, 165] on button "prev-year" at bounding box center [298, 162] width 14 height 24
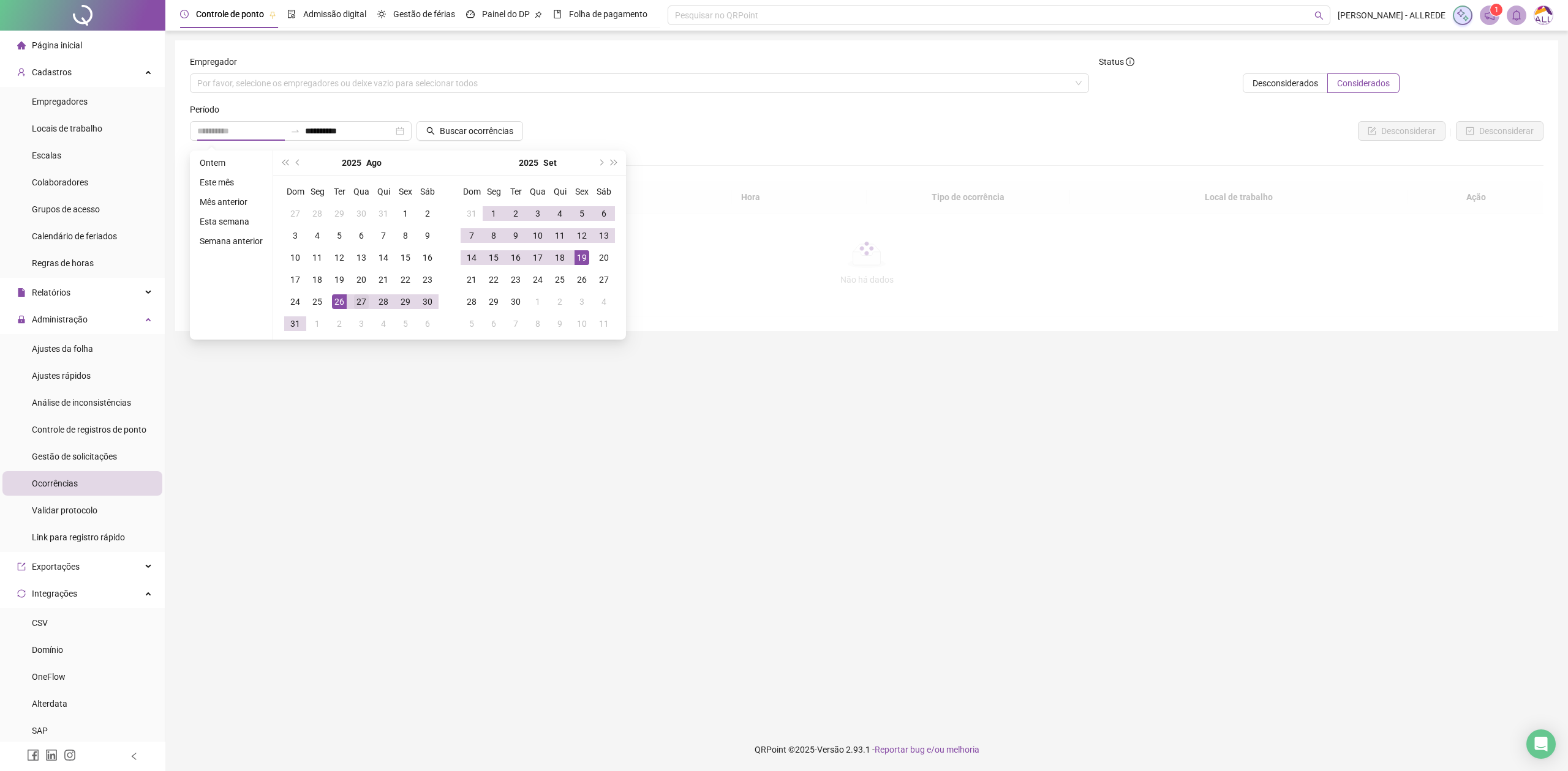
type input "**********"
click at [358, 302] on div "27" at bounding box center [361, 301] width 14 height 14
type input "**********"
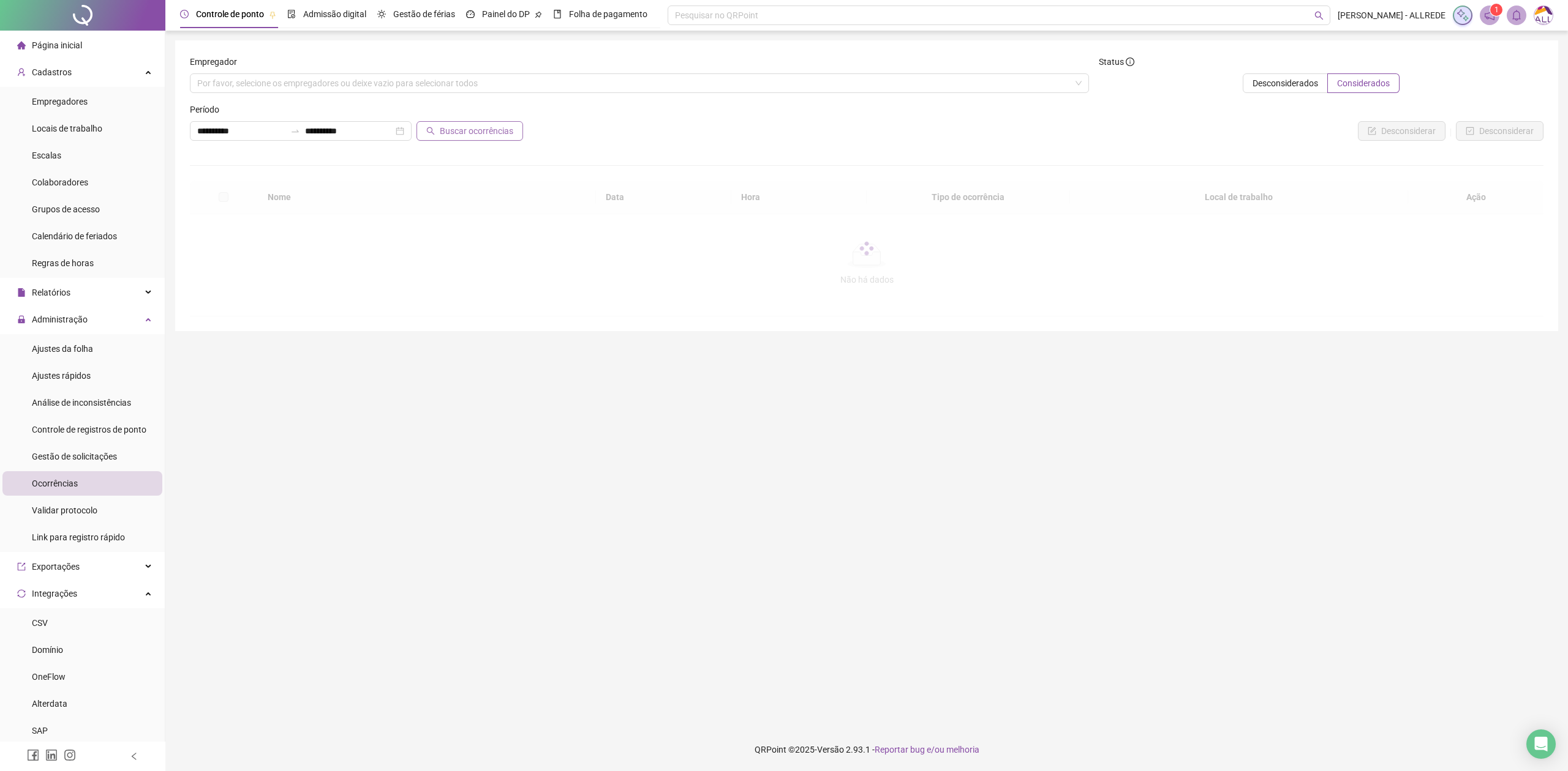
click at [476, 128] on span "Buscar ocorrências" at bounding box center [477, 131] width 73 height 14
click at [118, 410] on div "Análise de inconsistências" at bounding box center [81, 402] width 99 height 24
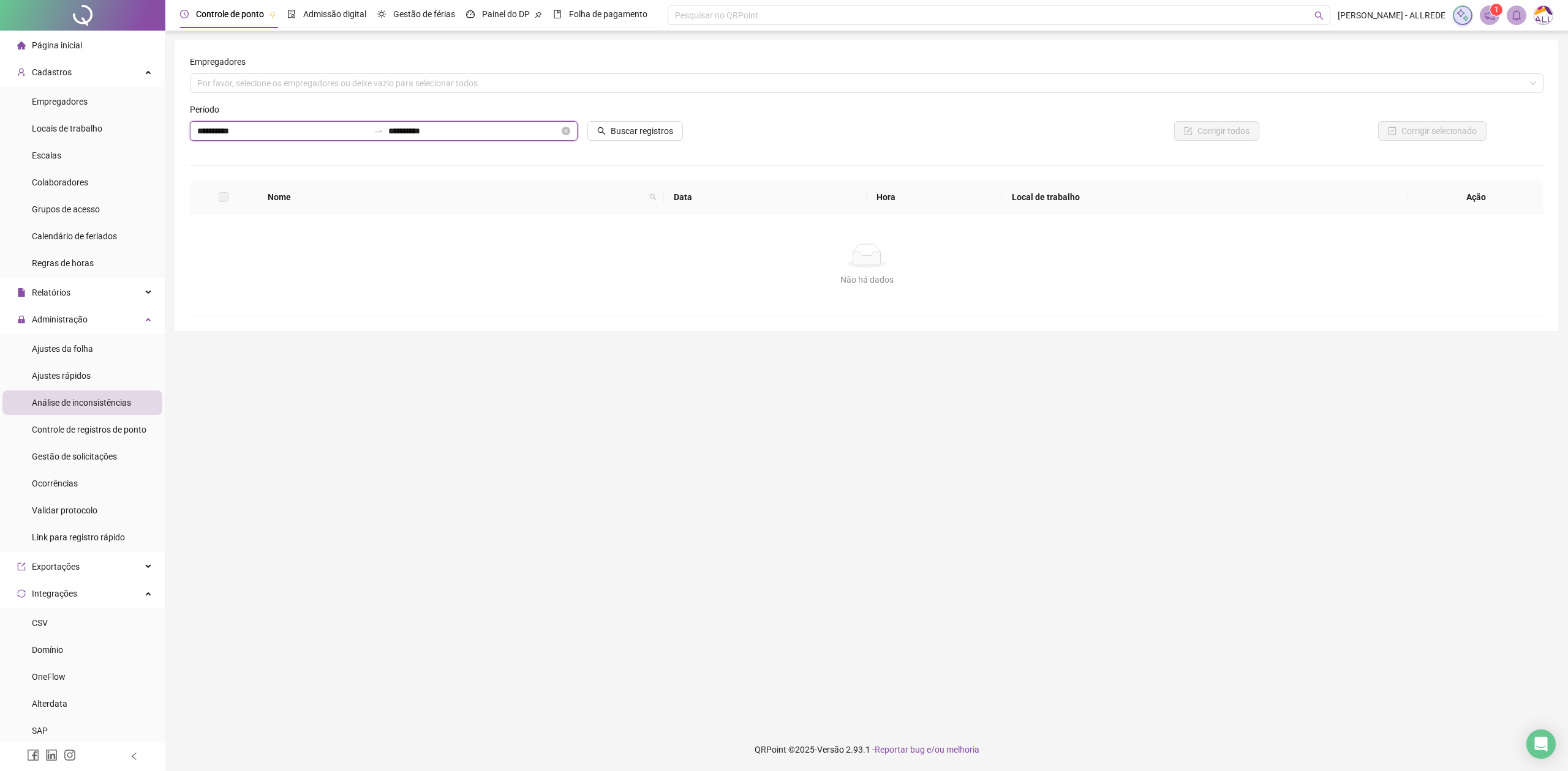
click at [297, 135] on input "**********" at bounding box center [283, 131] width 172 height 14
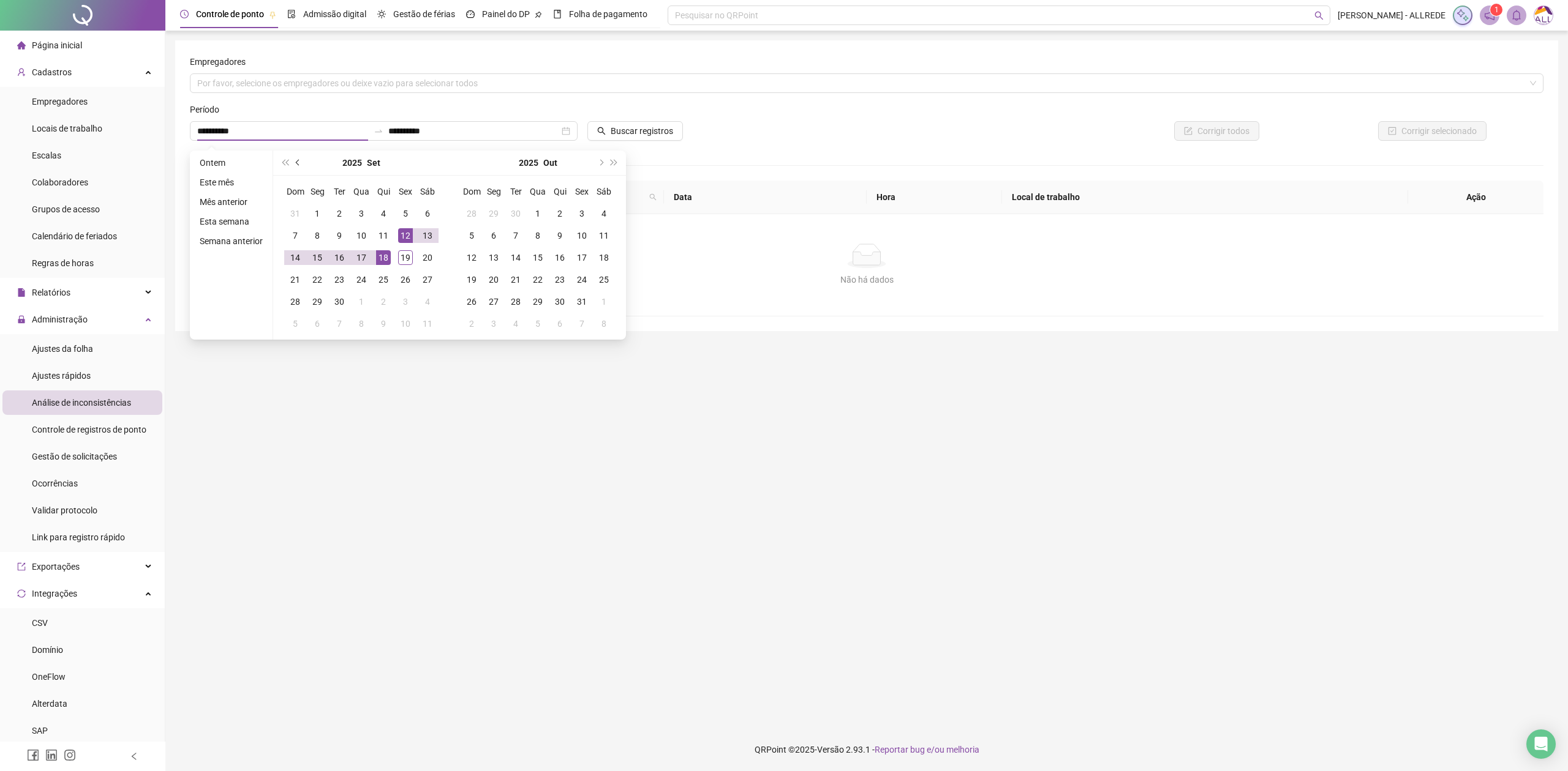
click at [300, 165] on button "prev-year" at bounding box center [298, 162] width 14 height 24
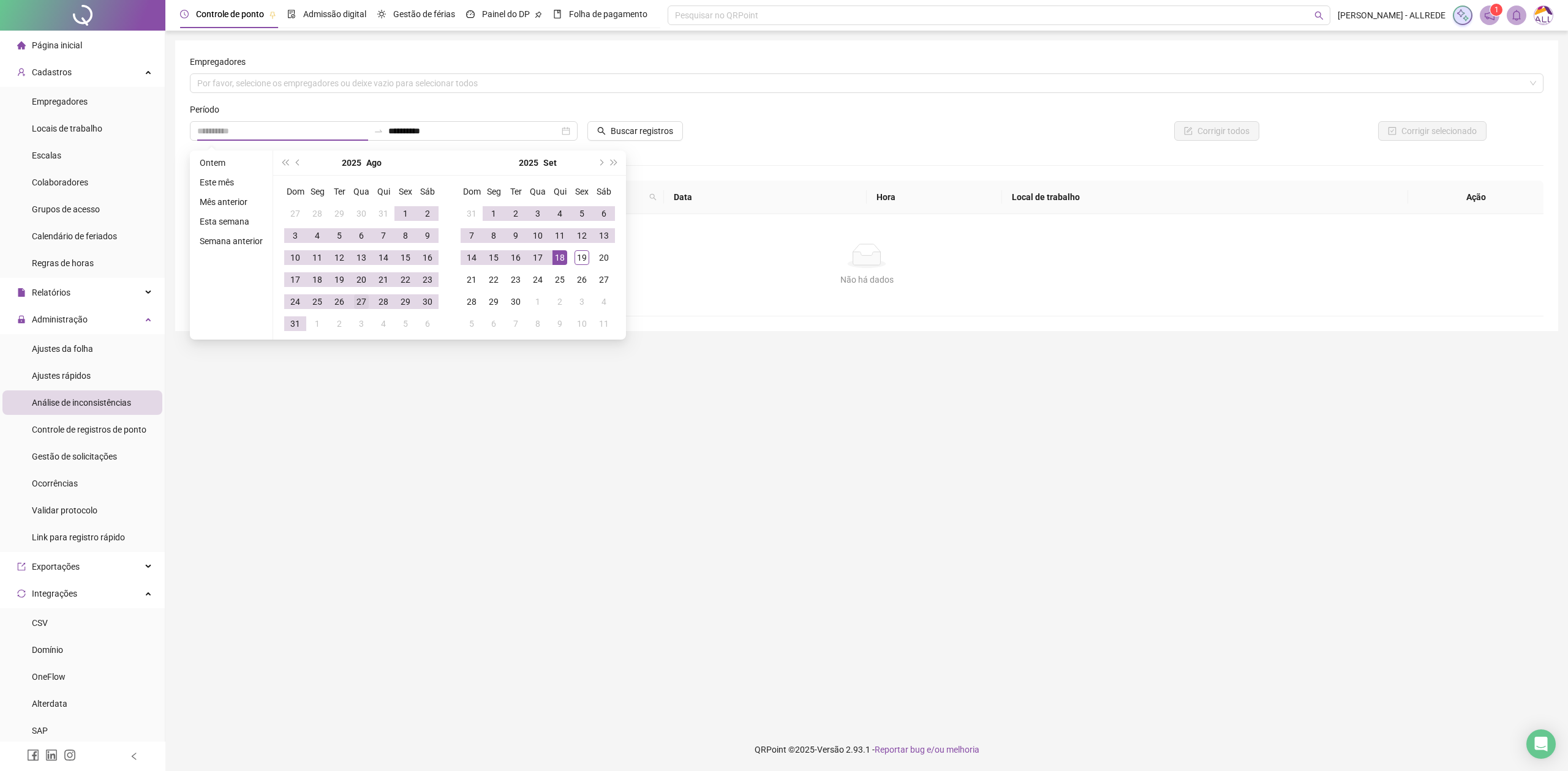
type input "**********"
click at [361, 304] on div "27" at bounding box center [361, 301] width 14 height 14
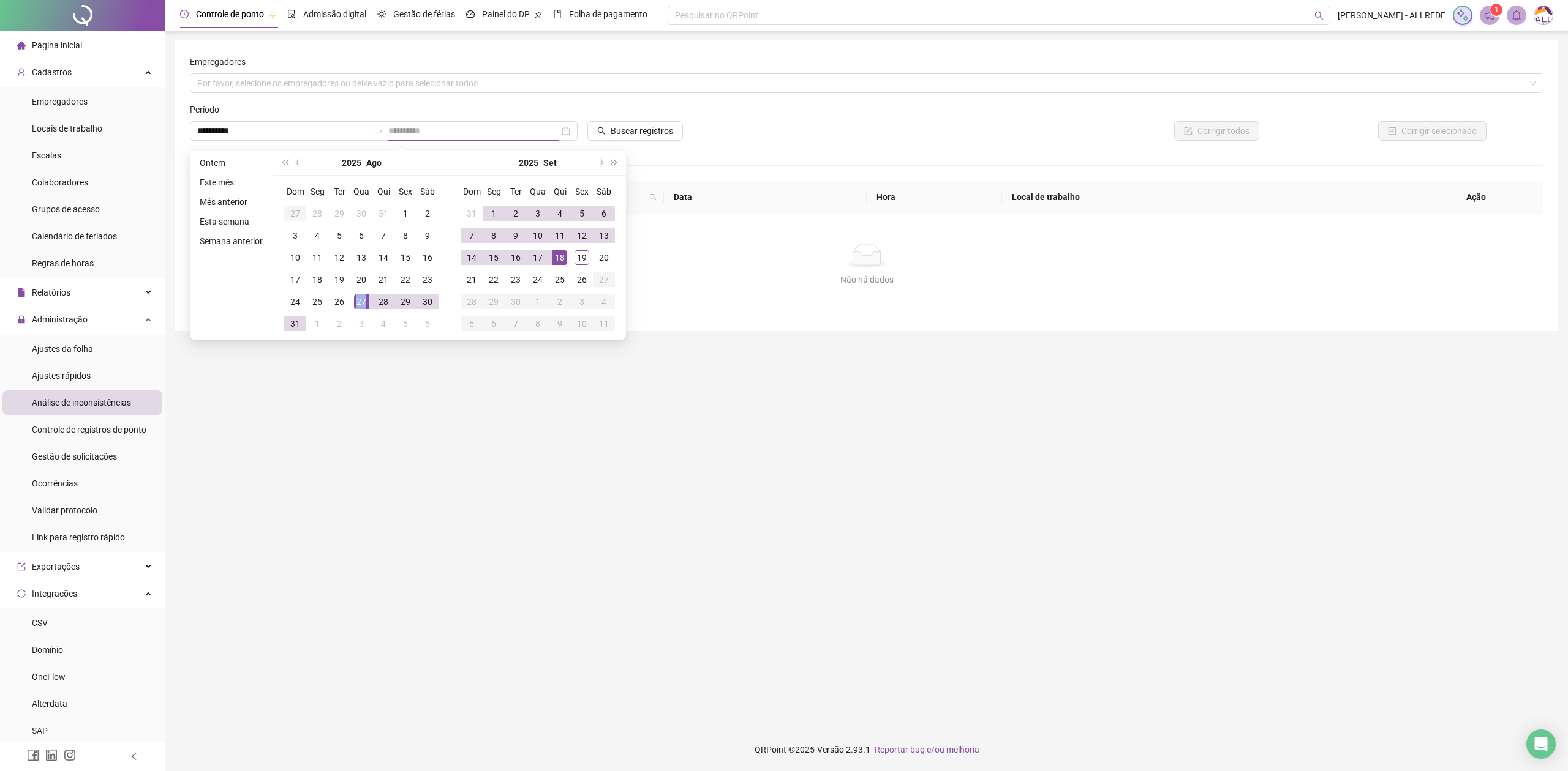
click at [361, 304] on div "27" at bounding box center [361, 301] width 14 height 14
type input "**********"
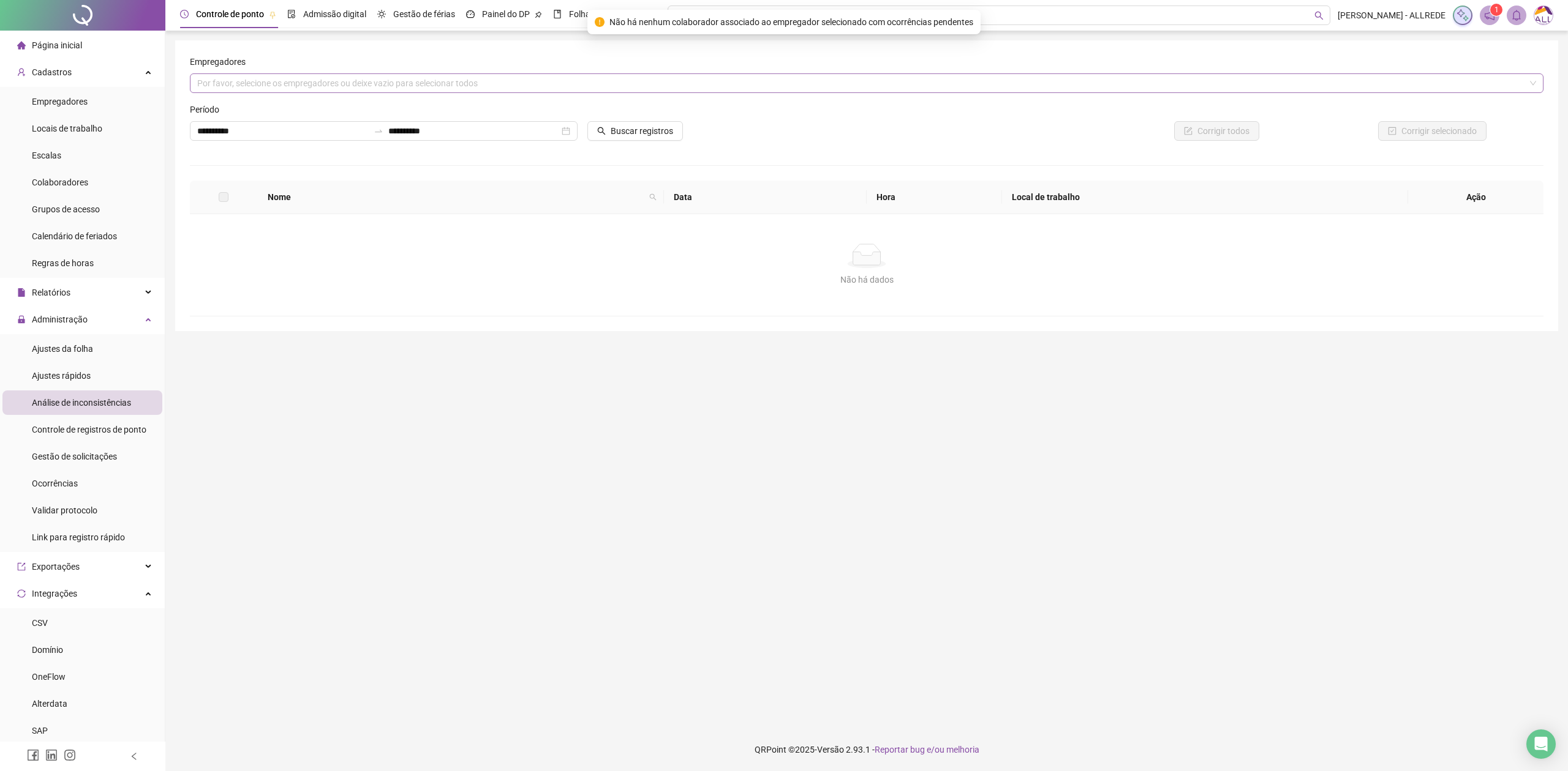
click at [515, 83] on div "Por favor, selecione os empregadores ou deixe vazio para selecionar todos" at bounding box center [867, 83] width 1354 height 19
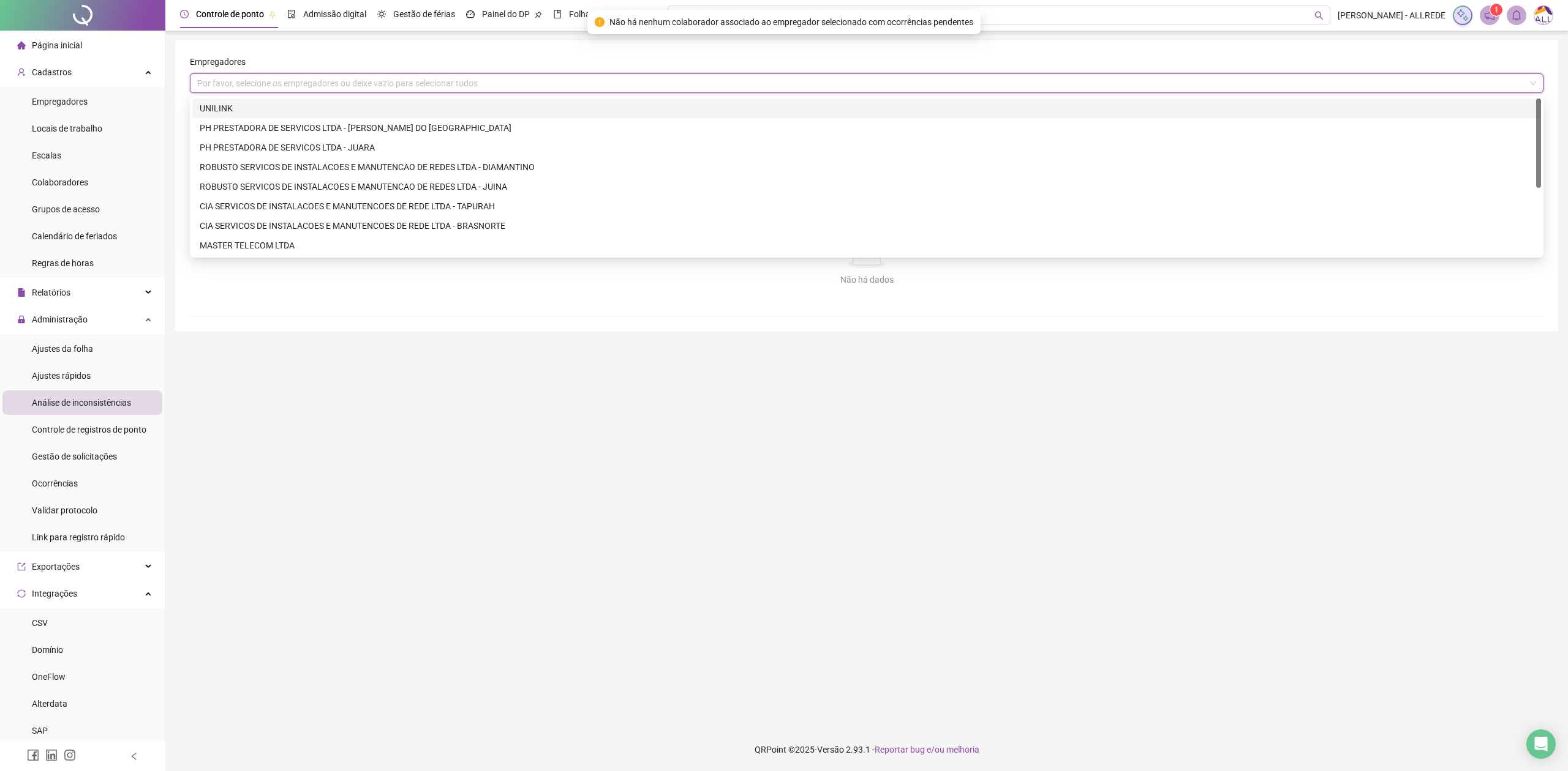
click at [515, 84] on div "Por favor, selecione os empregadores ou deixe vazio para selecionar todos" at bounding box center [867, 83] width 1354 height 19
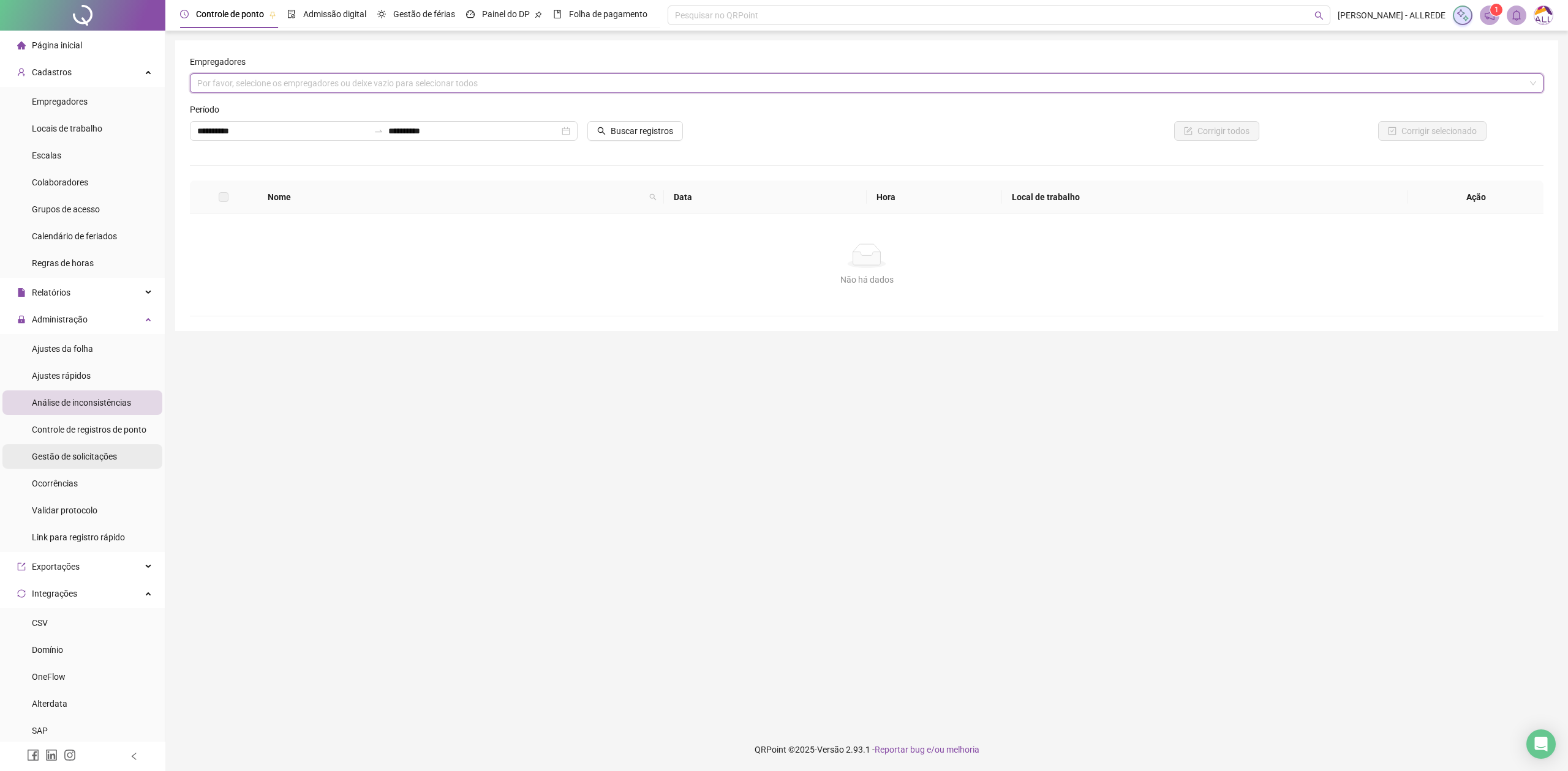
click at [97, 446] on div "Gestão de solicitações" at bounding box center [74, 456] width 85 height 24
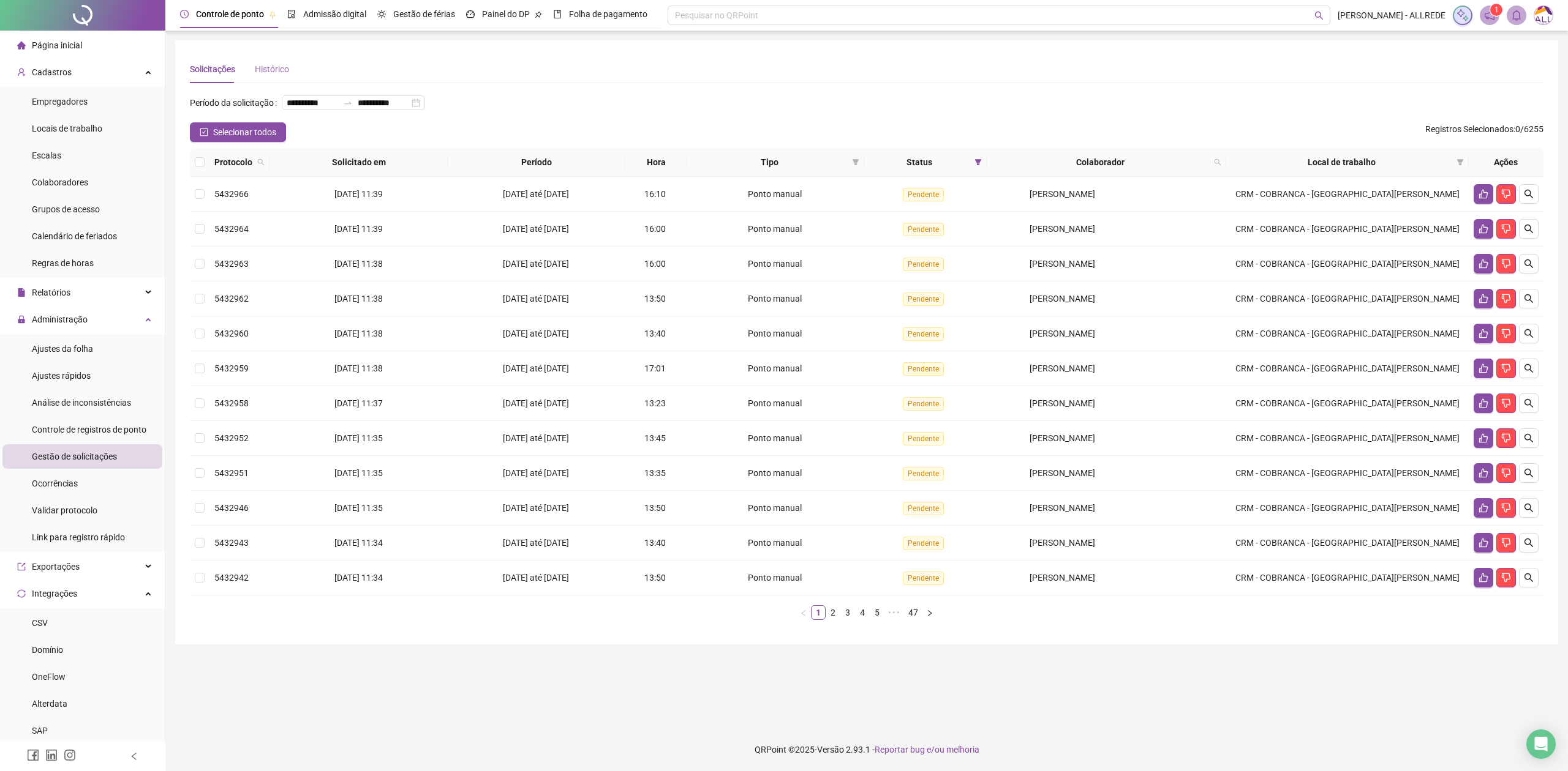
click at [261, 76] on div "Histórico" at bounding box center [272, 69] width 35 height 28
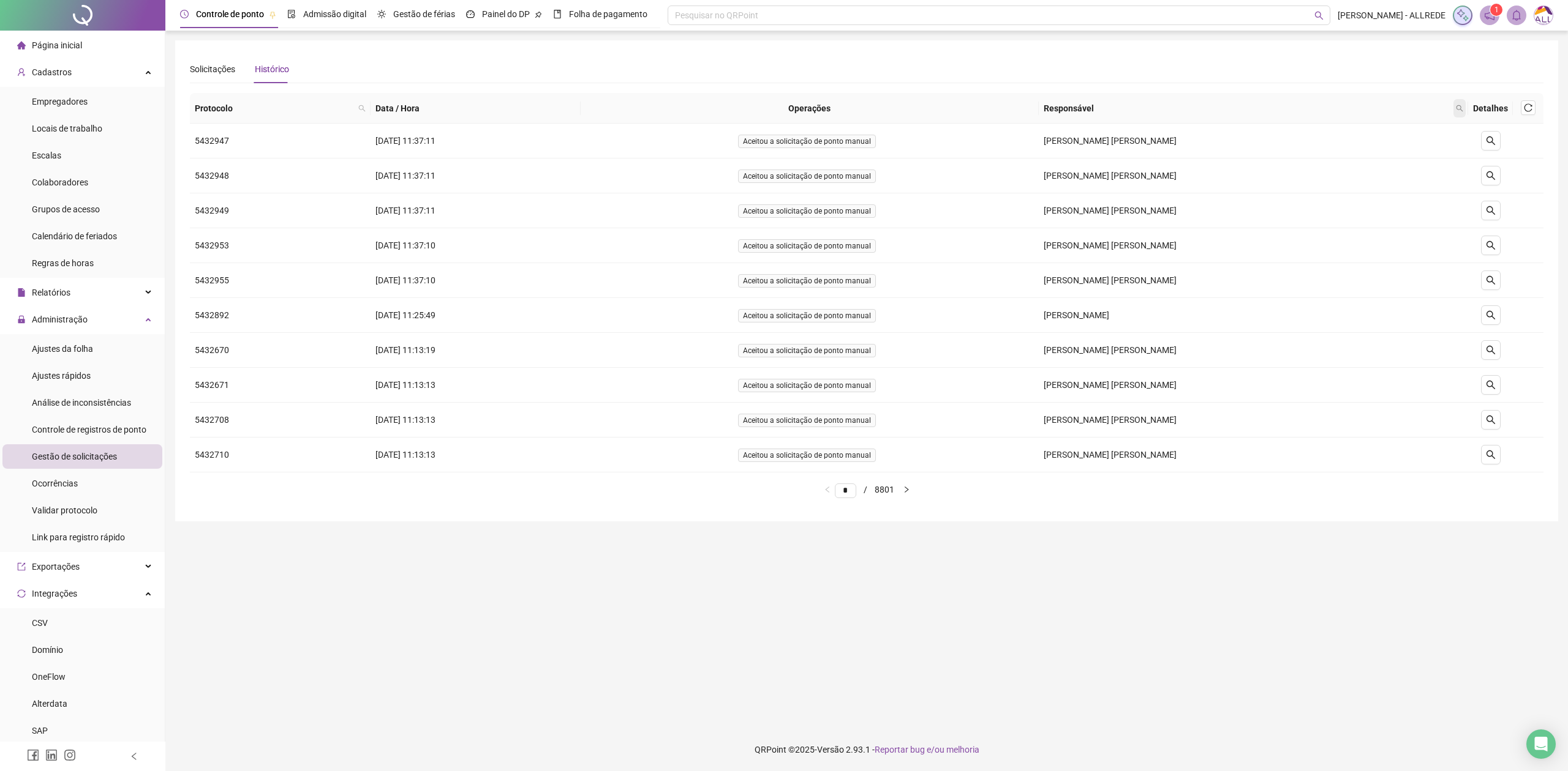
click at [1459, 110] on icon "search" at bounding box center [1460, 108] width 8 height 8
click at [910, 491] on icon "right" at bounding box center [907, 490] width 8 height 8
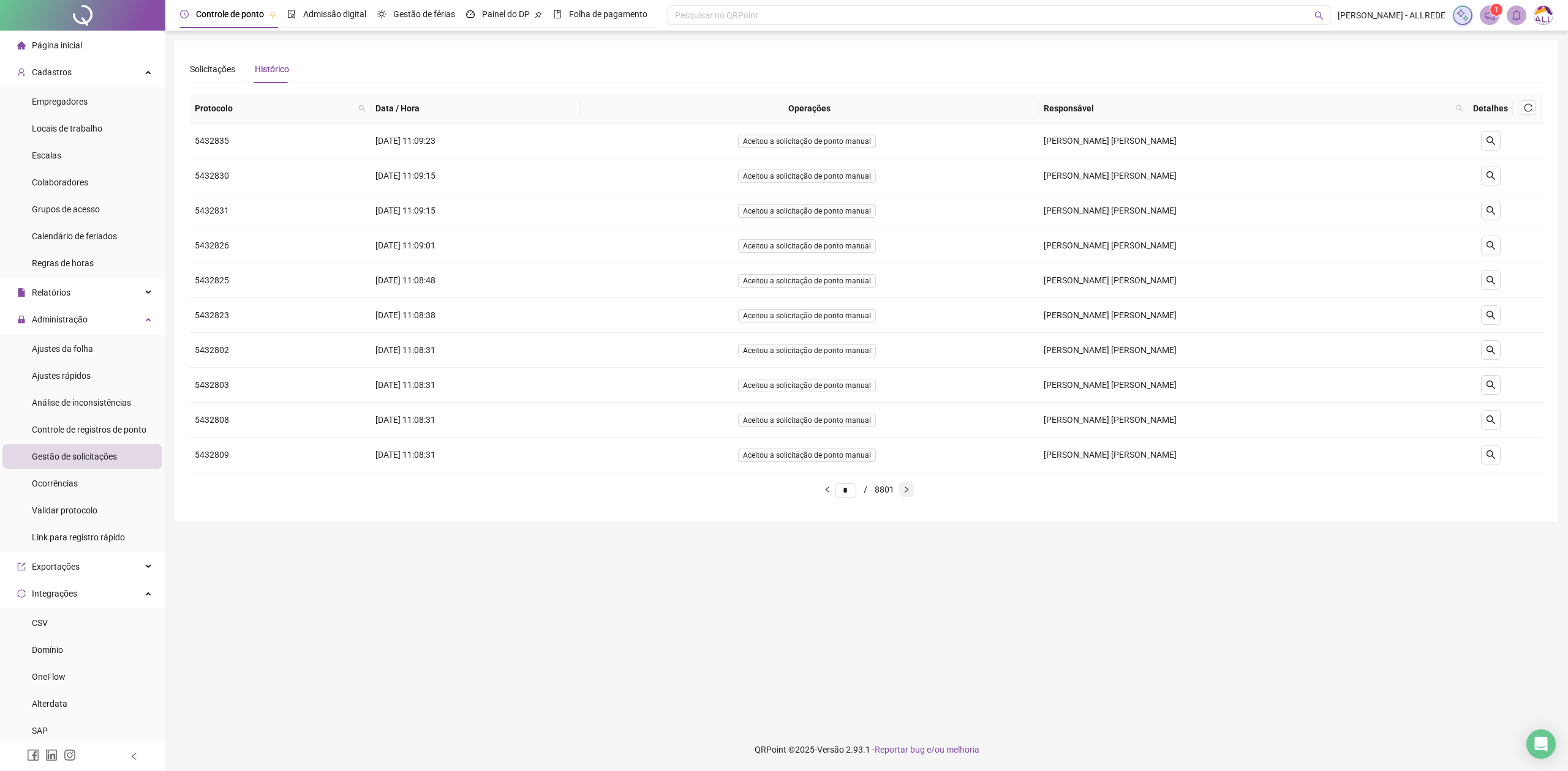
click at [910, 491] on icon "right" at bounding box center [907, 490] width 8 height 8
type input "*"
click at [204, 69] on div "Solicitações" at bounding box center [212, 69] width 45 height 14
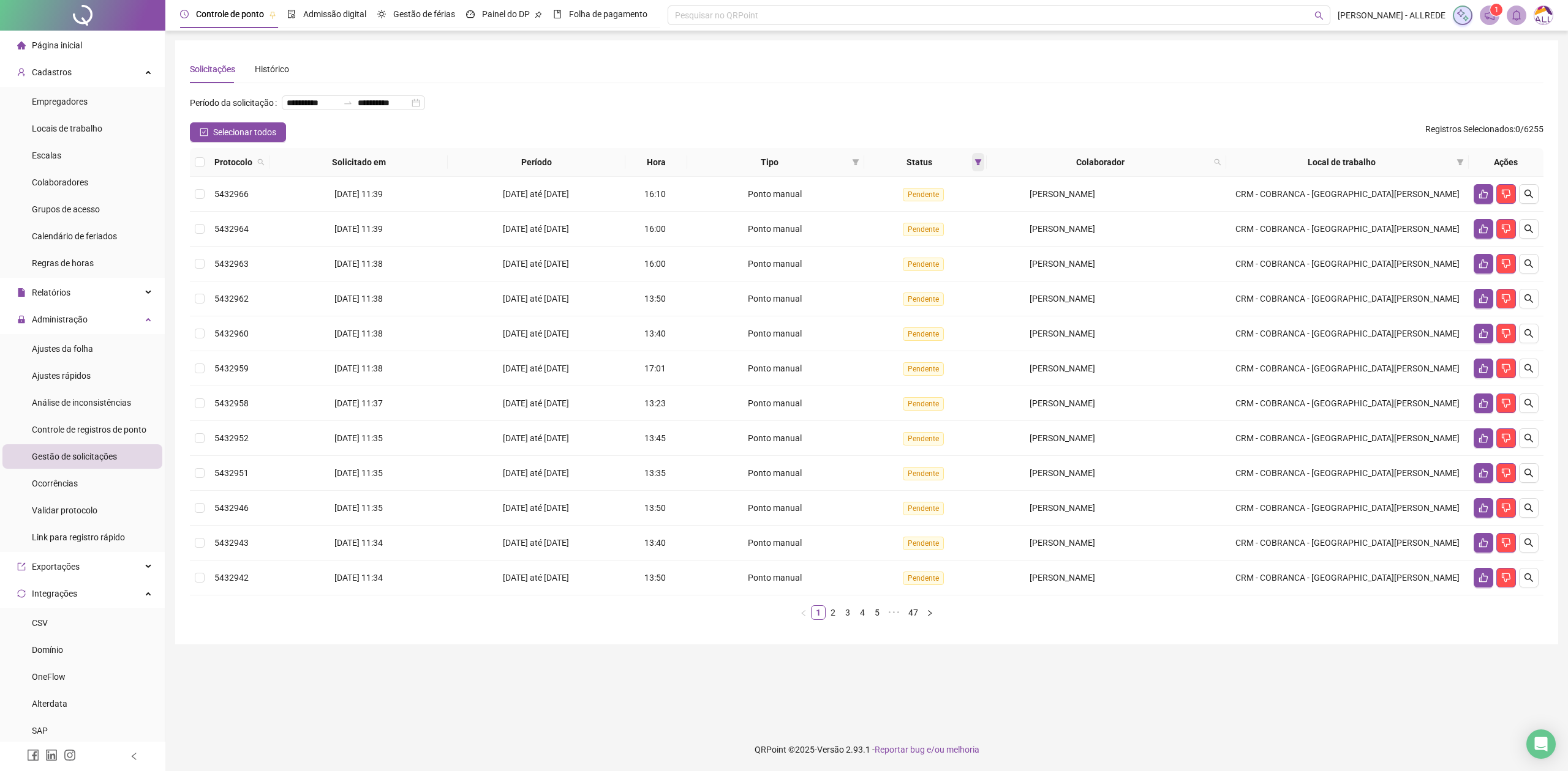
click at [973, 160] on span at bounding box center [978, 162] width 13 height 18
click at [939, 208] on span "Pendente" at bounding box center [946, 207] width 42 height 14
click at [937, 225] on span "Aceita" at bounding box center [941, 227] width 31 height 14
click at [975, 253] on button "OK" at bounding box center [967, 251] width 21 height 14
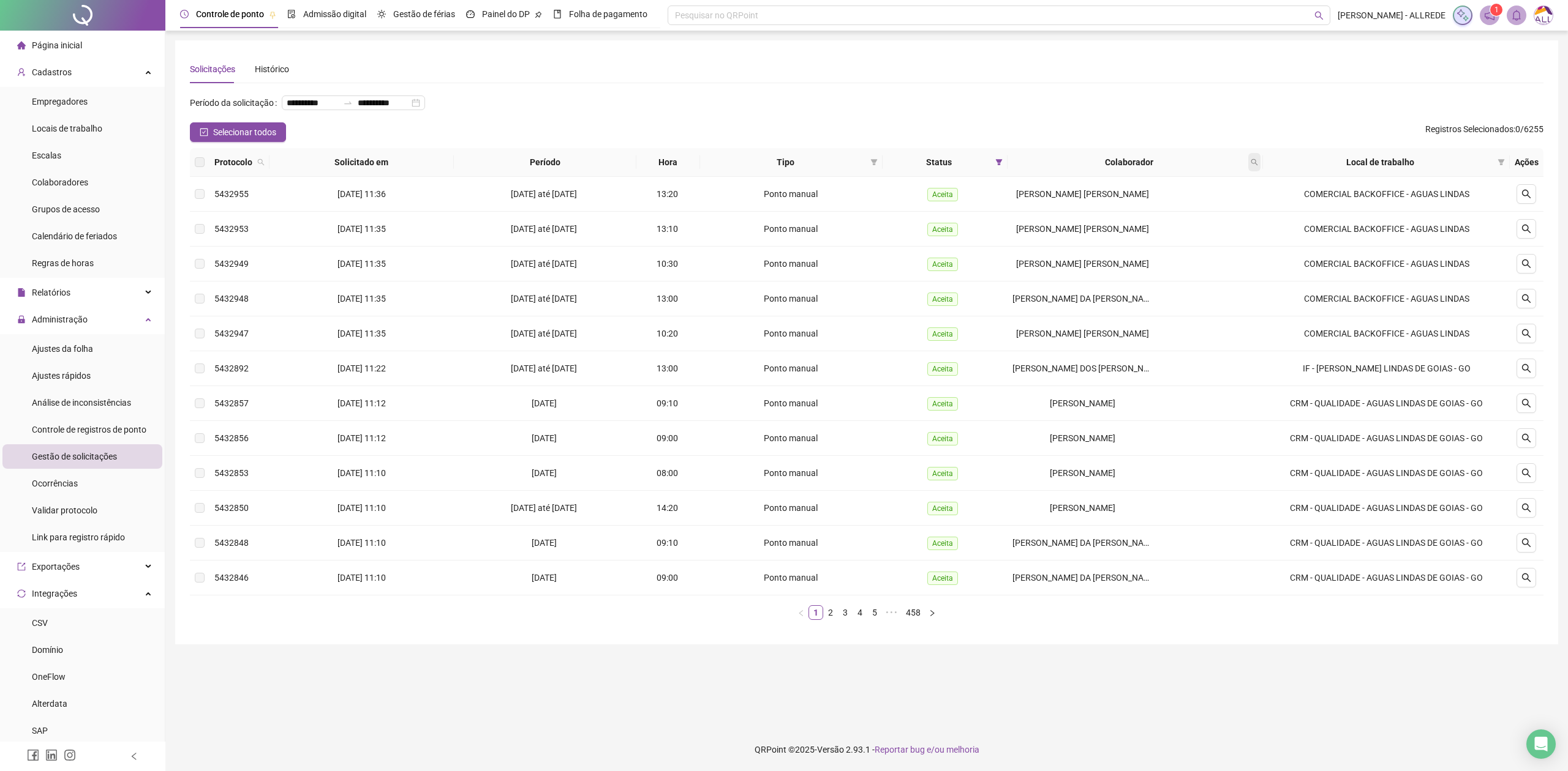
click at [1258, 165] on icon "search" at bounding box center [1255, 162] width 8 height 8
click at [1194, 189] on input "text" at bounding box center [1201, 188] width 115 height 19
type input "******"
click at [1175, 215] on span "Buscar" at bounding box center [1178, 210] width 27 height 14
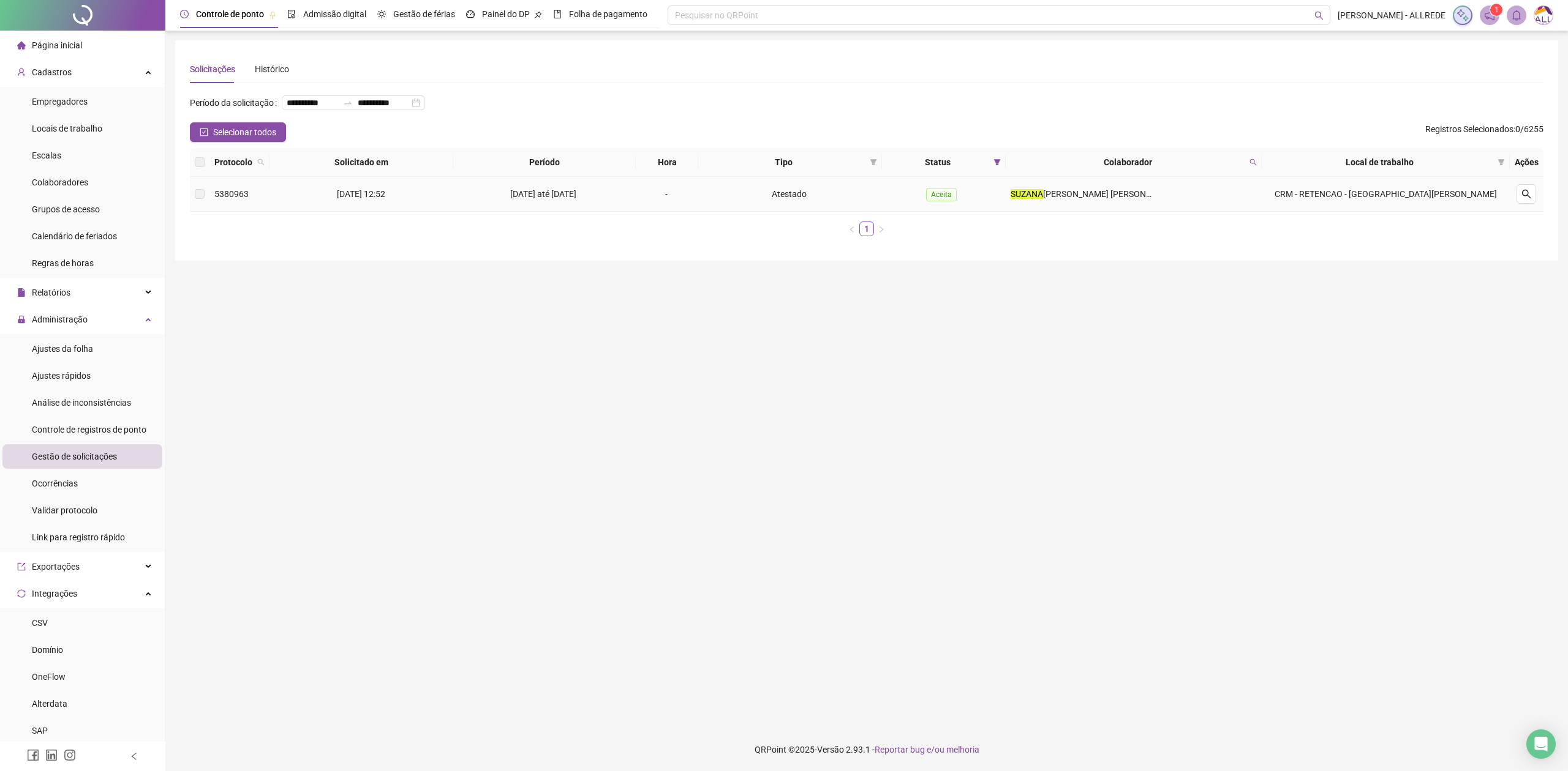
click at [501, 200] on div "[DATE] até [DATE]" at bounding box center [545, 194] width 173 height 14
click at [232, 197] on span "5380963" at bounding box center [232, 194] width 35 height 10
copy span "5380963"
click at [202, 196] on label at bounding box center [200, 194] width 10 height 14
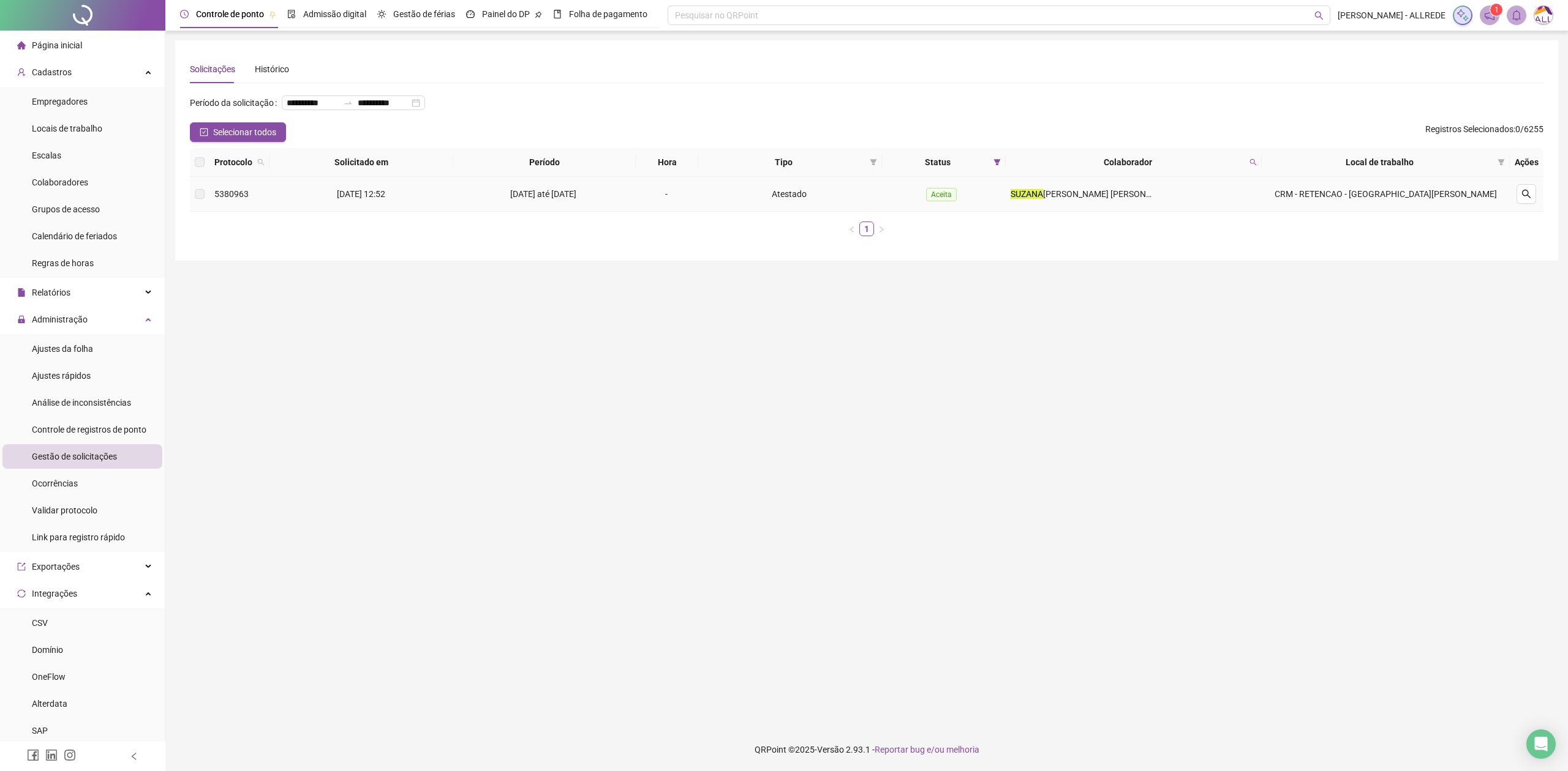
click at [202, 193] on label at bounding box center [200, 194] width 10 height 14
click at [1113, 191] on span "[PERSON_NAME] [PERSON_NAME]" at bounding box center [1110, 194] width 133 height 10
click at [1522, 188] on button "button" at bounding box center [1526, 194] width 19 height 19
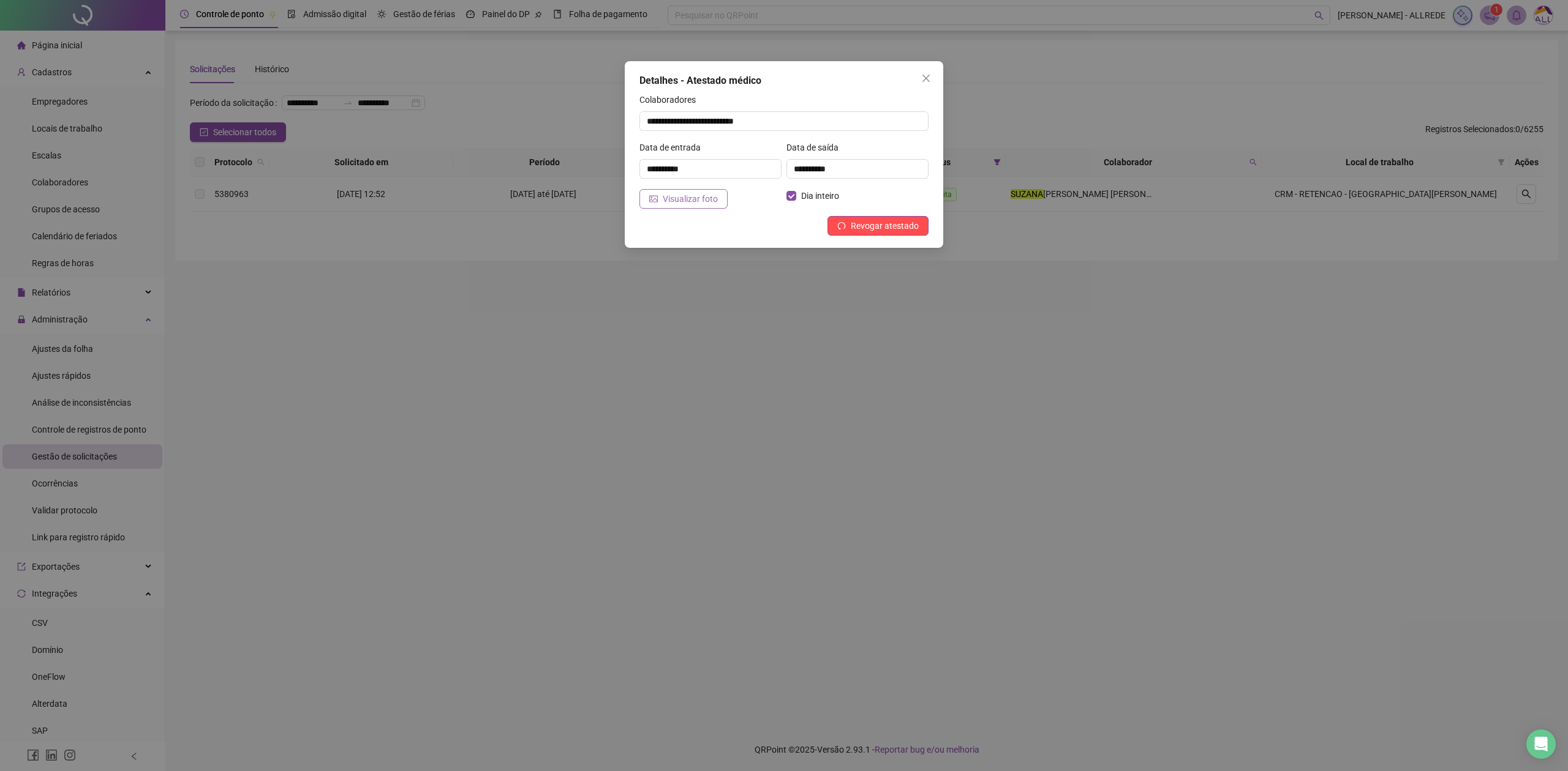
click at [706, 193] on span "Visualizar foto" at bounding box center [690, 199] width 55 height 14
click at [924, 76] on icon "close" at bounding box center [926, 78] width 10 height 10
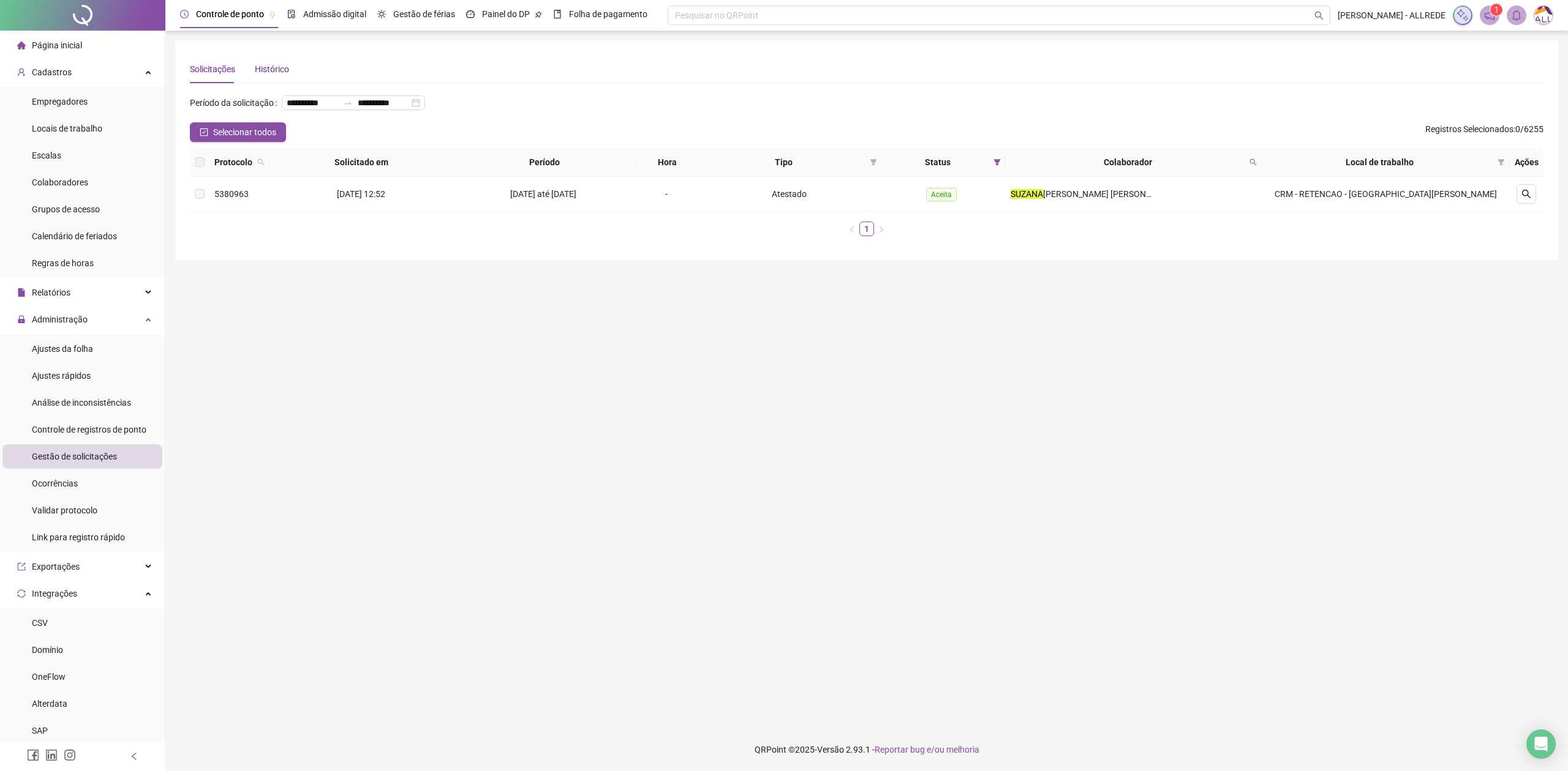
click at [272, 65] on div "Histórico" at bounding box center [272, 69] width 35 height 14
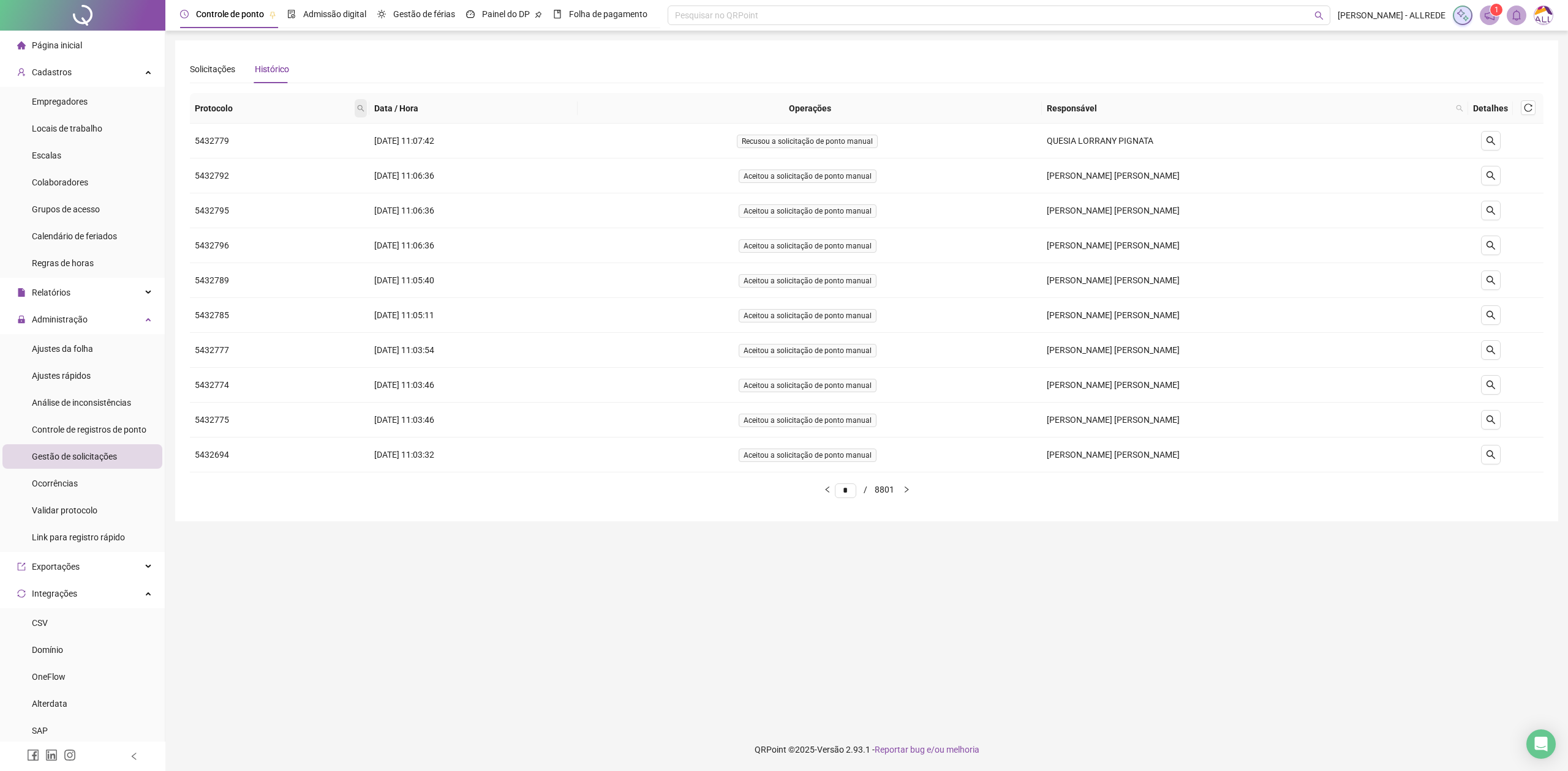
click at [364, 108] on icon "search" at bounding box center [361, 108] width 8 height 8
click at [294, 131] on input "text" at bounding box center [310, 134] width 115 height 19
paste input "*******"
type input "*******"
click at [283, 156] on span "Buscar" at bounding box center [288, 156] width 27 height 14
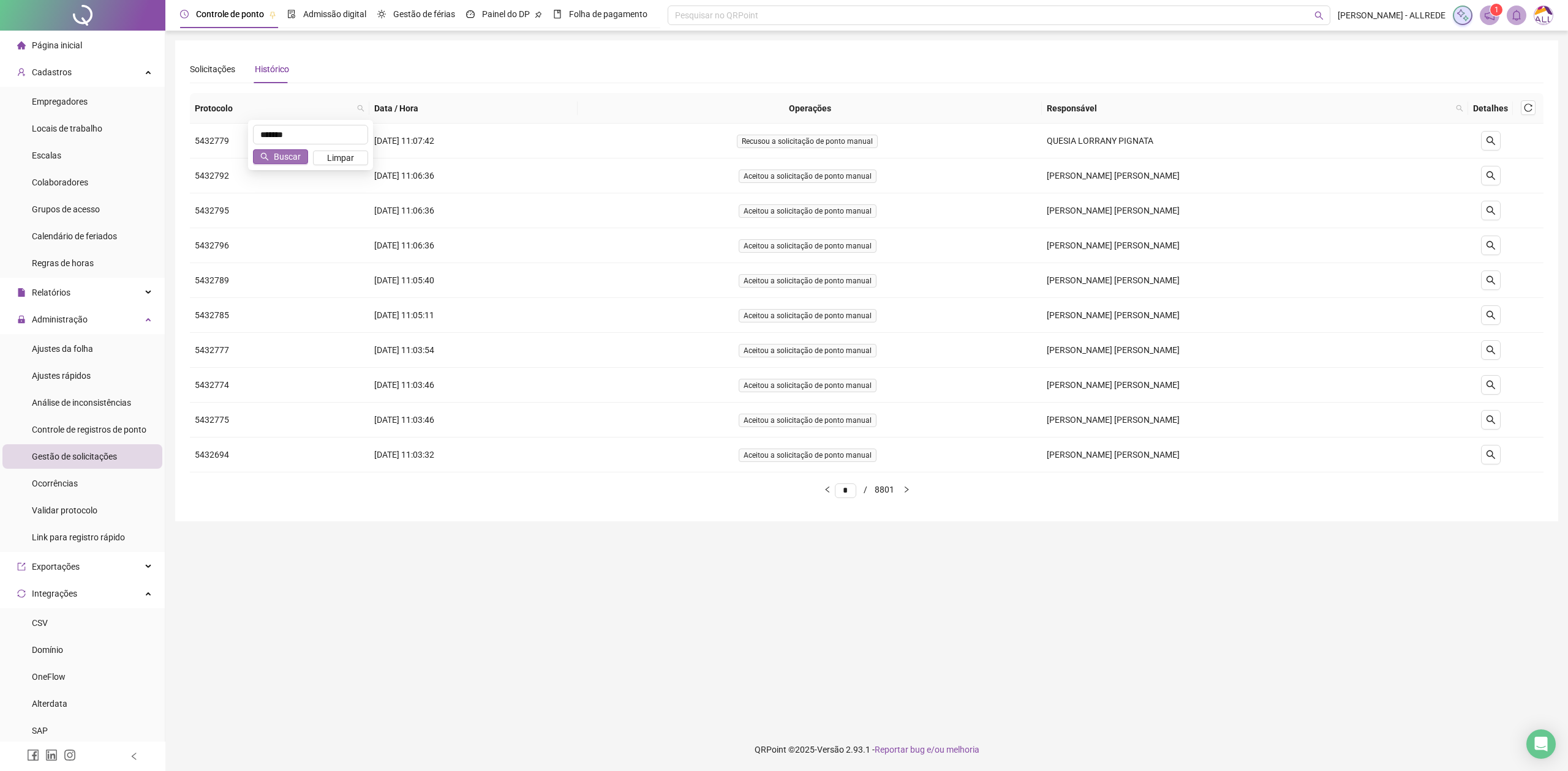
type input "*"
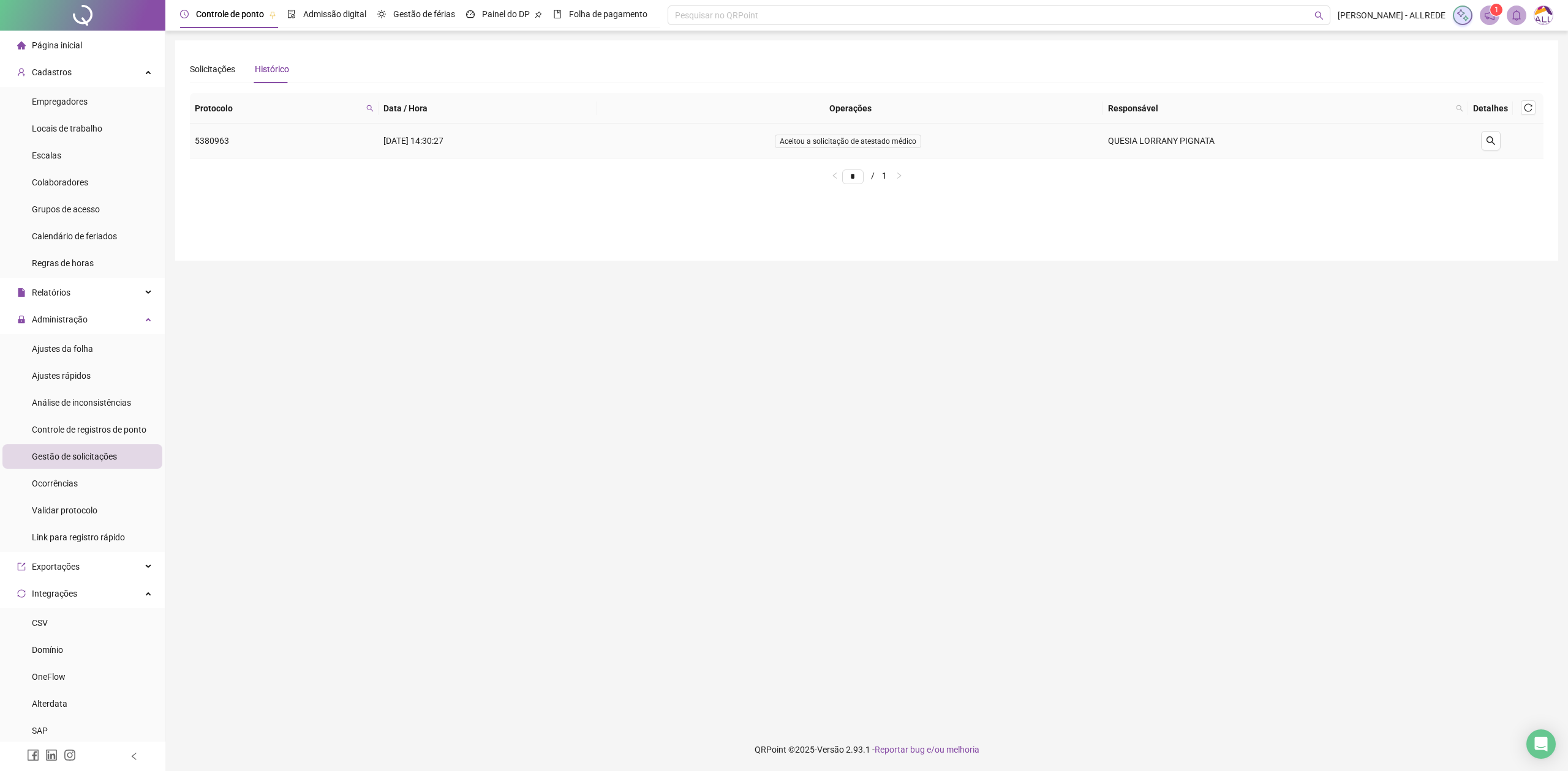
click at [1032, 145] on td "Aceitou a solicitação de atestado médico" at bounding box center [850, 141] width 505 height 35
click at [1484, 143] on button "button" at bounding box center [1491, 141] width 19 height 19
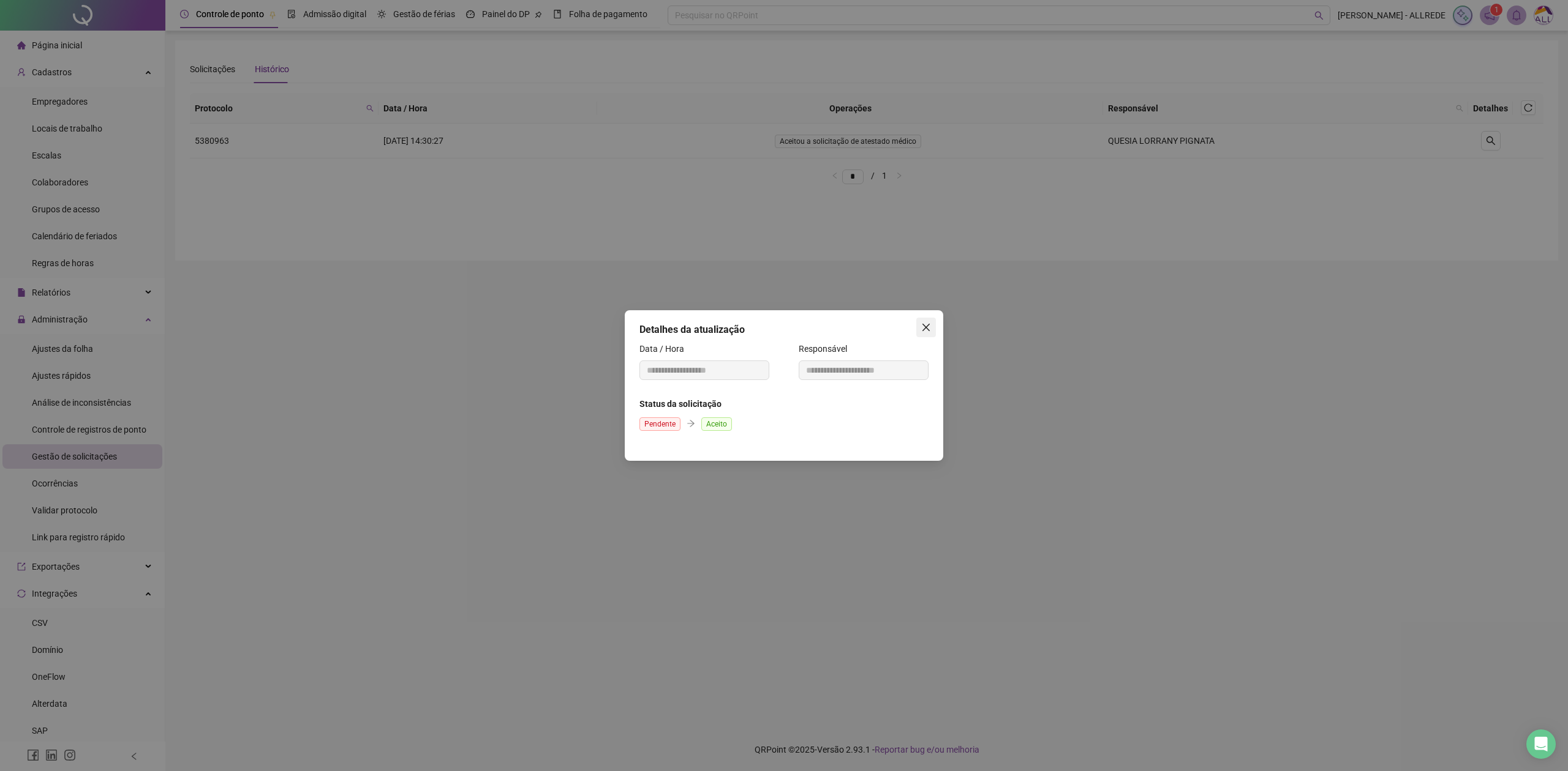
click at [926, 329] on icon "close" at bounding box center [926, 327] width 10 height 10
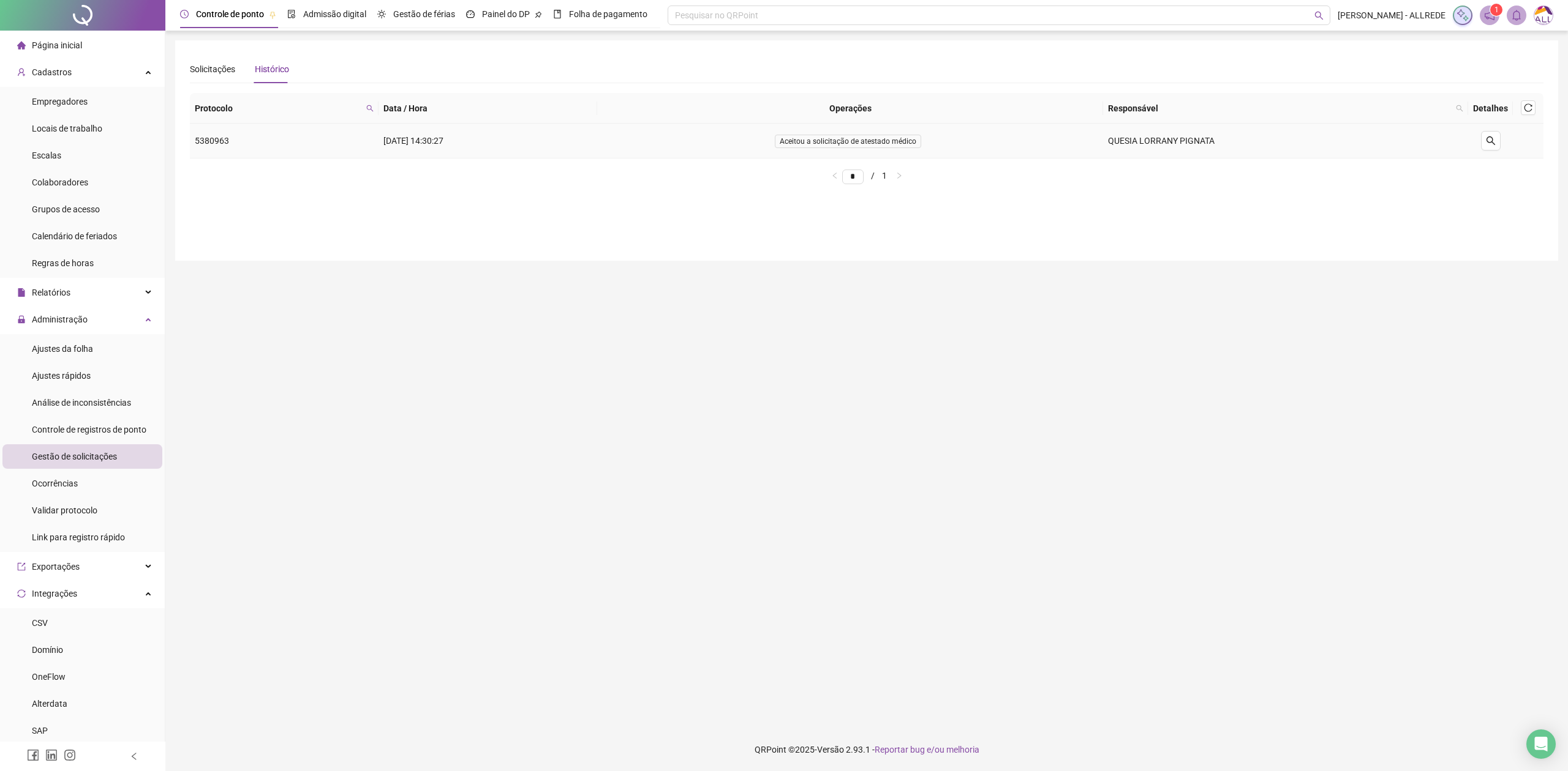
click at [903, 141] on span "Aceitou a solicitação de atestado médico" at bounding box center [849, 142] width 147 height 14
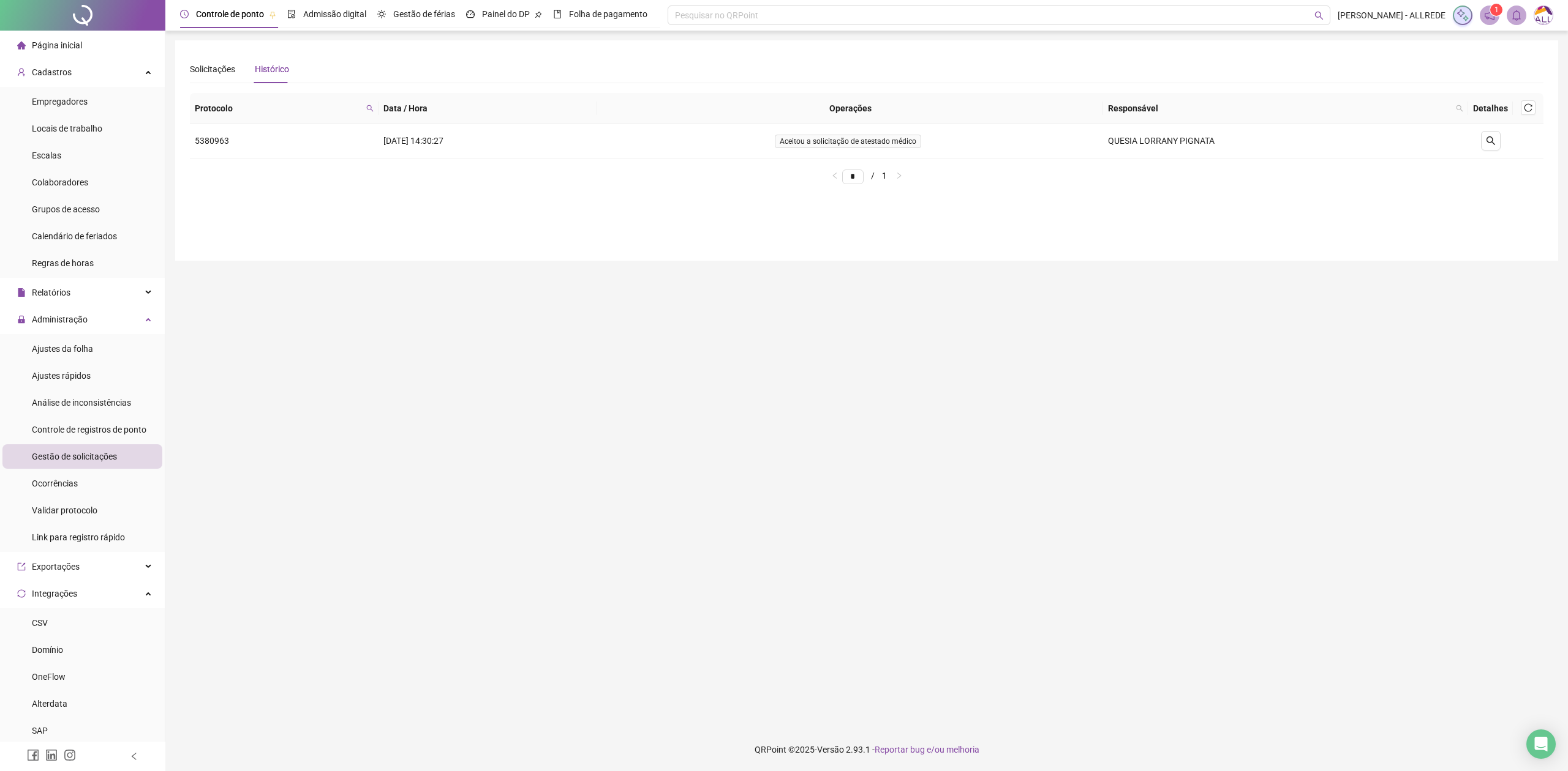
click at [1302, 310] on main "**********" at bounding box center [866, 379] width 1384 height 678
click at [1526, 108] on icon "reload" at bounding box center [1528, 107] width 9 height 9
click at [214, 143] on td "5380963" at bounding box center [284, 141] width 188 height 35
click at [1486, 143] on icon "search" at bounding box center [1491, 141] width 10 height 10
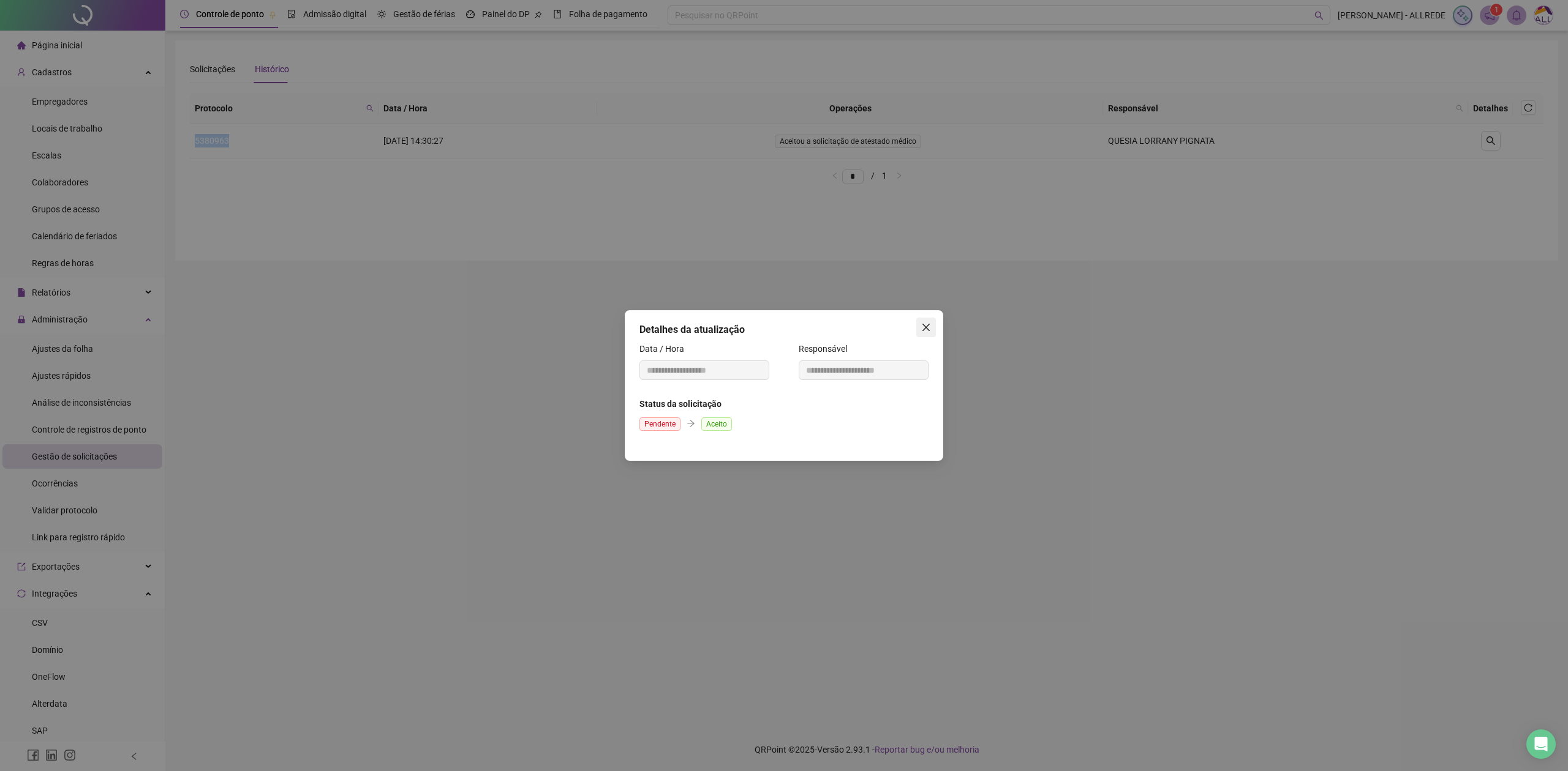
click at [931, 328] on span "Close" at bounding box center [926, 327] width 19 height 10
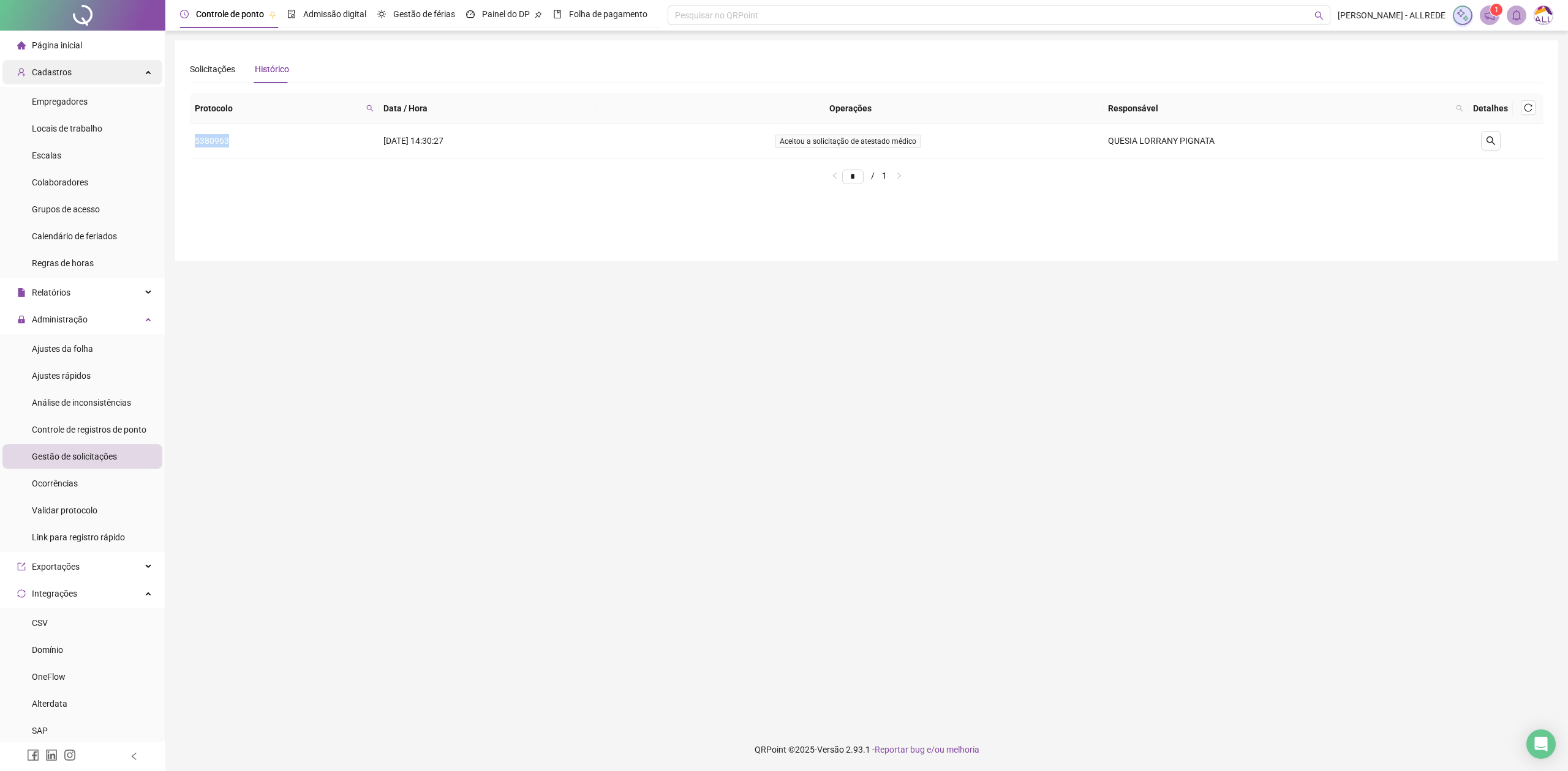
copy td "5380963"
click at [210, 71] on div "Solicitações" at bounding box center [212, 69] width 45 height 14
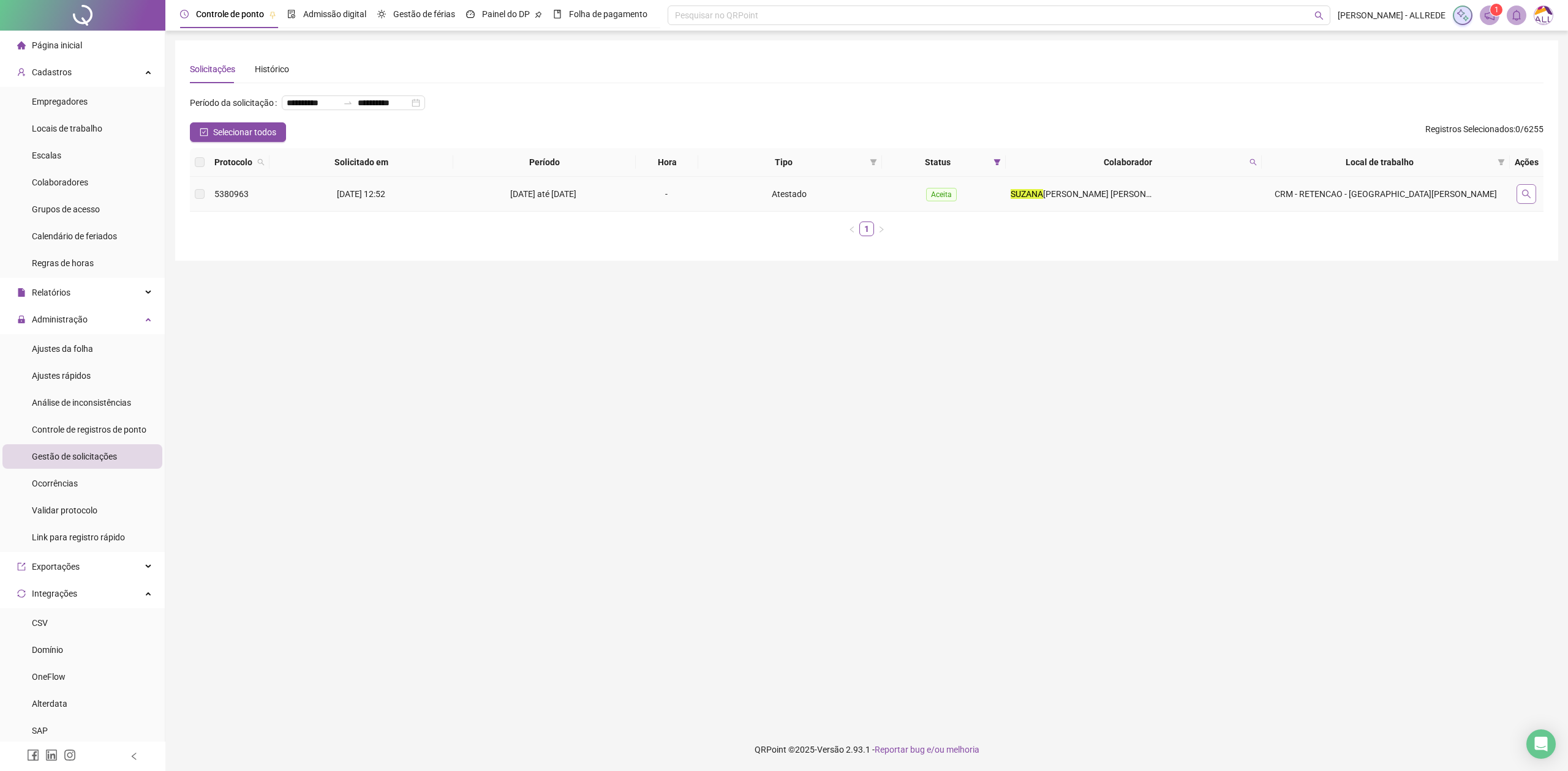
click at [1525, 192] on icon "search" at bounding box center [1526, 194] width 10 height 10
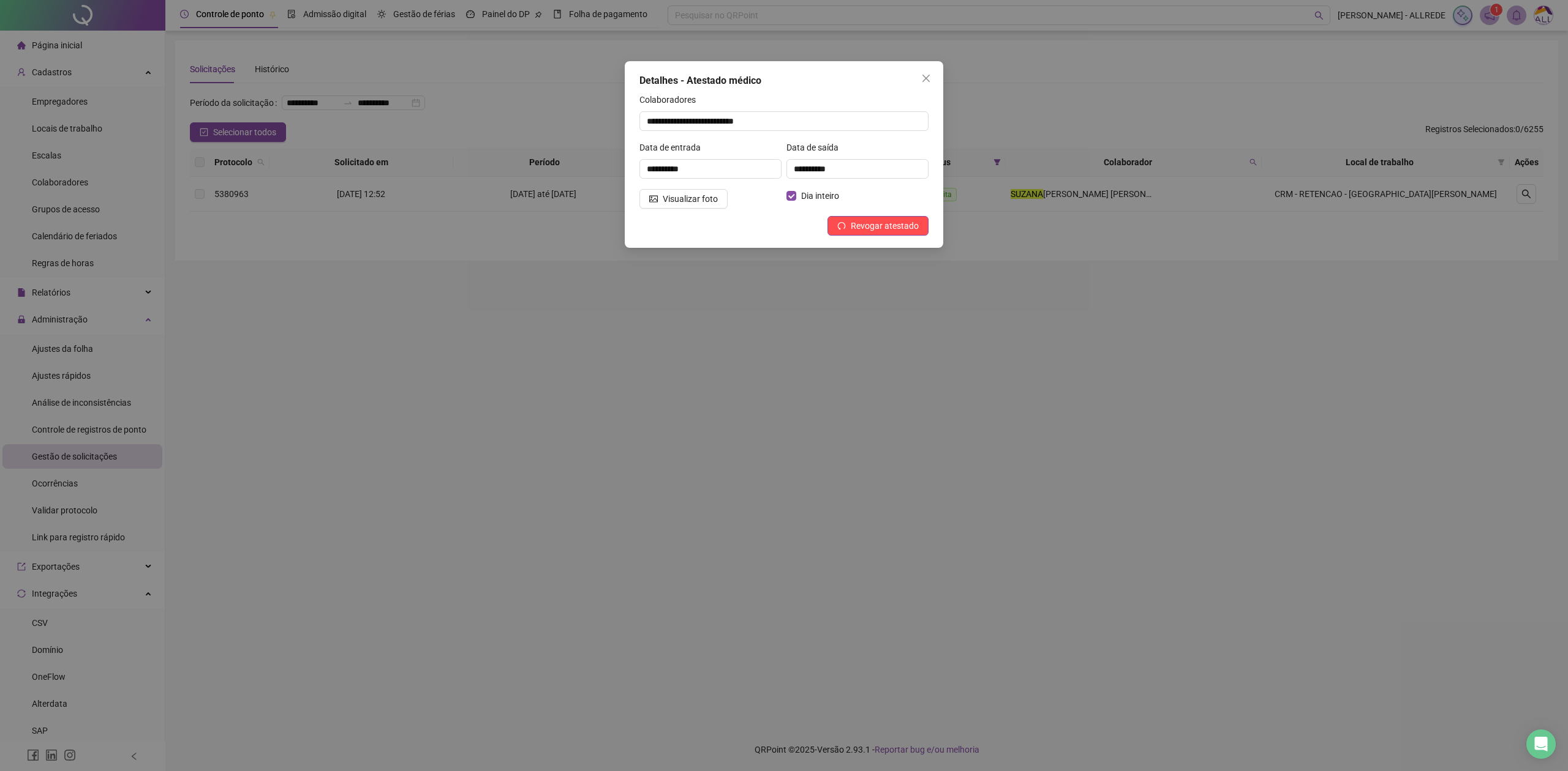
drag, startPoint x: 924, startPoint y: 74, endPoint x: 1488, endPoint y: 215, distance: 581.4
click at [924, 74] on icon "close" at bounding box center [926, 78] width 10 height 10
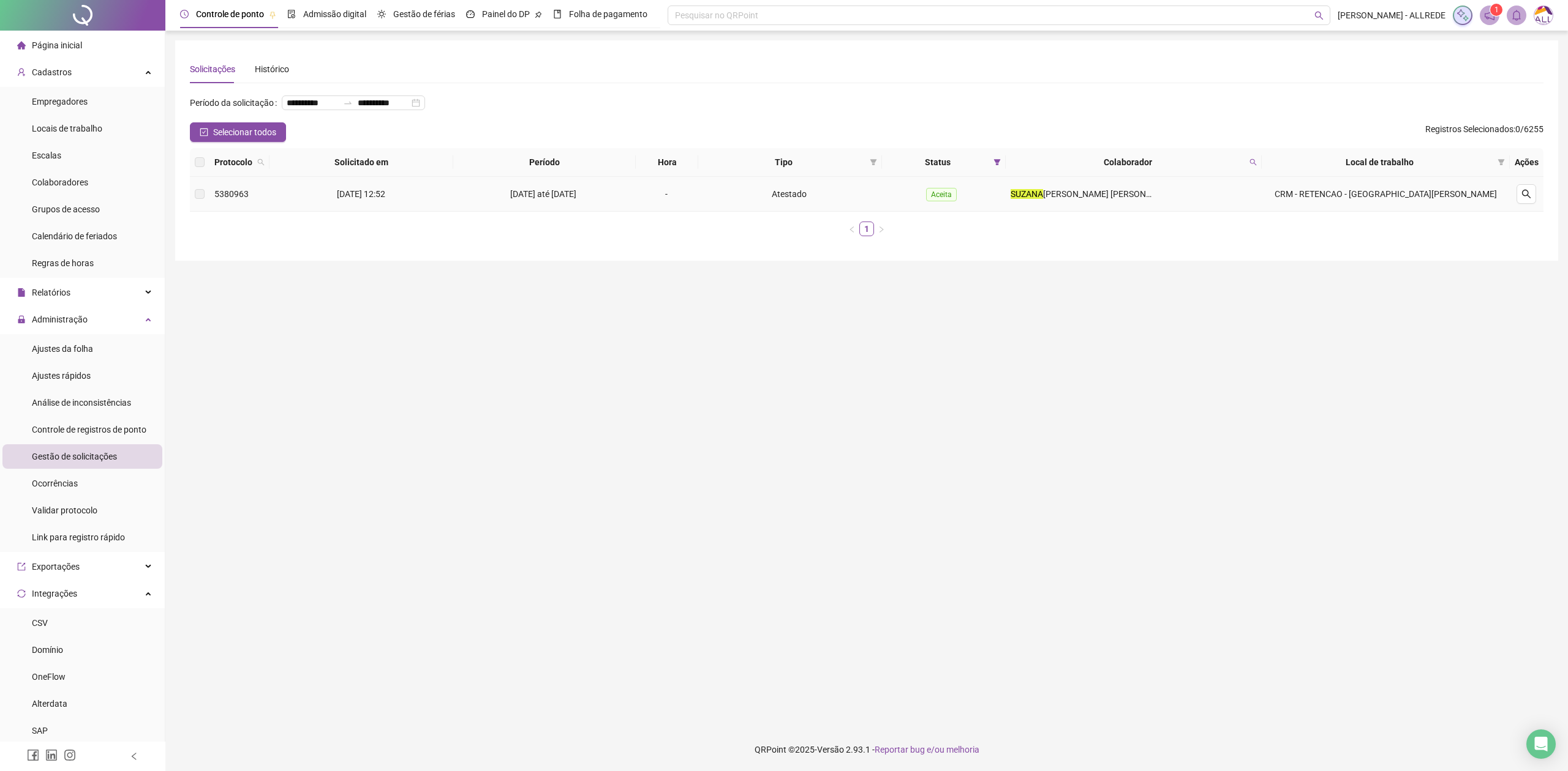
drag, startPoint x: 1522, startPoint y: 201, endPoint x: 1448, endPoint y: 309, distance: 130.9
click at [1522, 200] on button "button" at bounding box center [1526, 194] width 19 height 19
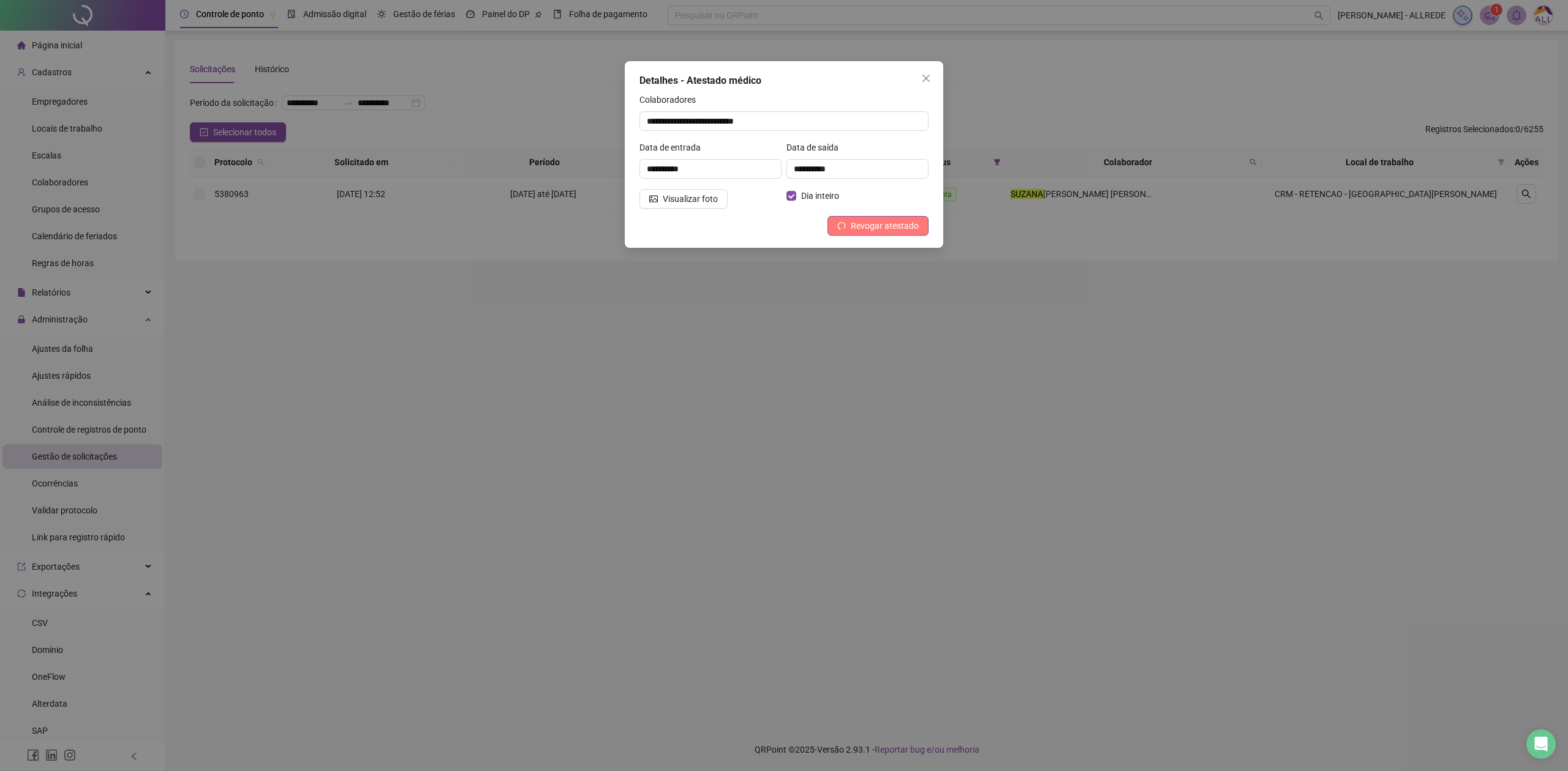
click at [868, 232] on span "Revogar atestado" at bounding box center [884, 226] width 68 height 14
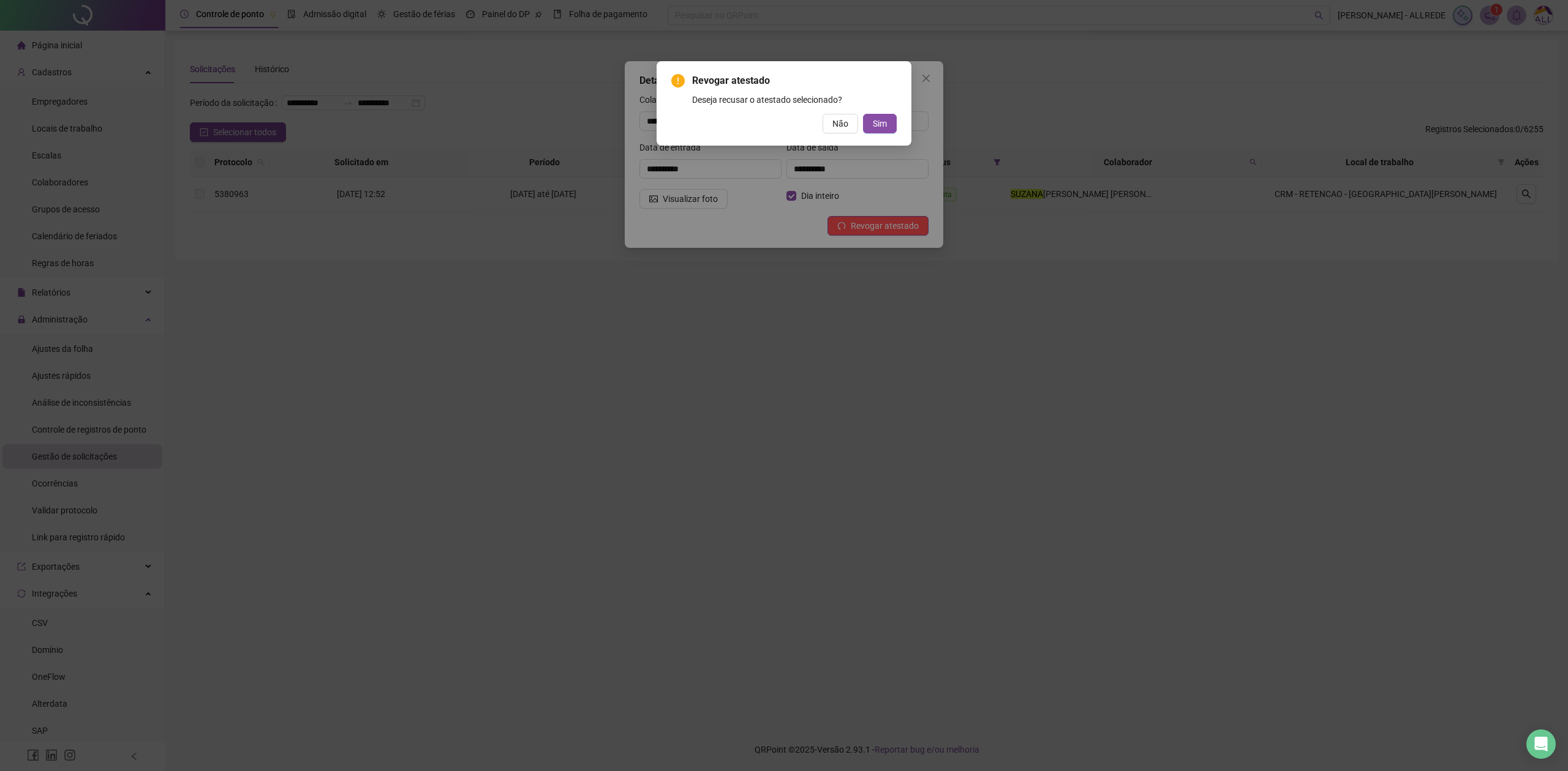
drag, startPoint x: 875, startPoint y: 126, endPoint x: 884, endPoint y: 175, distance: 49.8
click at [875, 125] on span "Sim" at bounding box center [880, 124] width 14 height 14
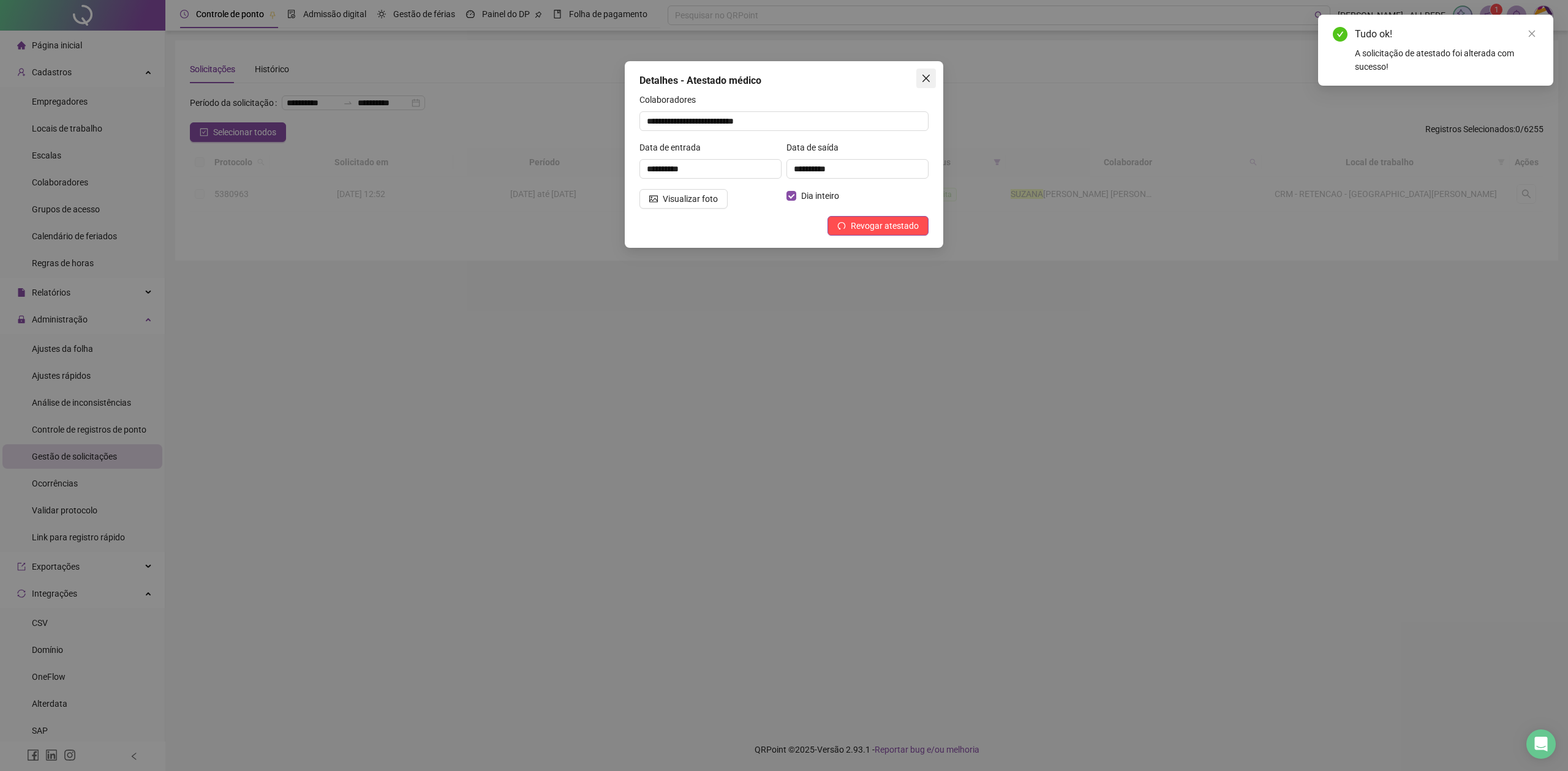
click at [926, 77] on icon "close" at bounding box center [926, 78] width 10 height 10
